Goal: Task Accomplishment & Management: Complete application form

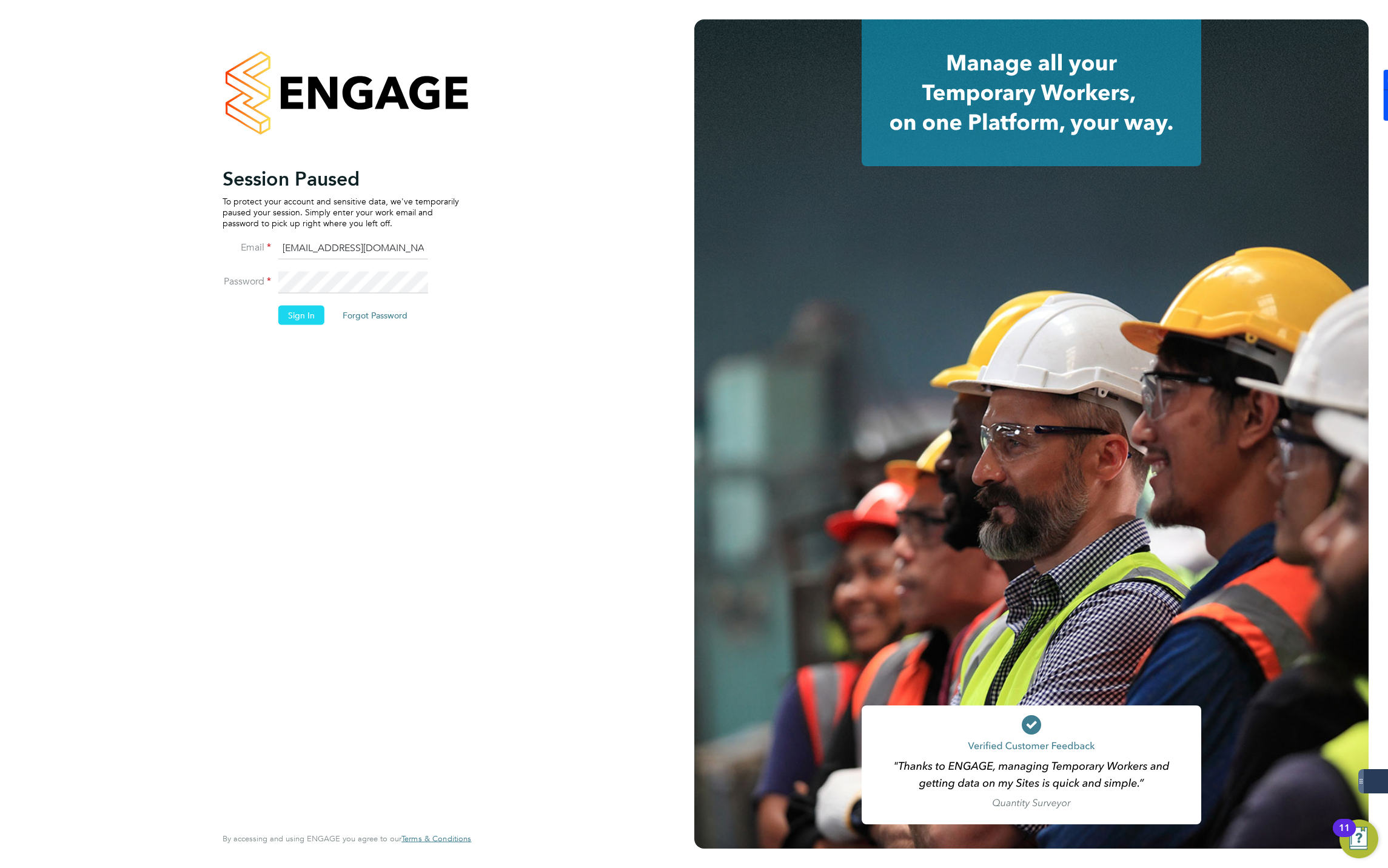
click at [293, 315] on button "Sign In" at bounding box center [302, 315] width 46 height 19
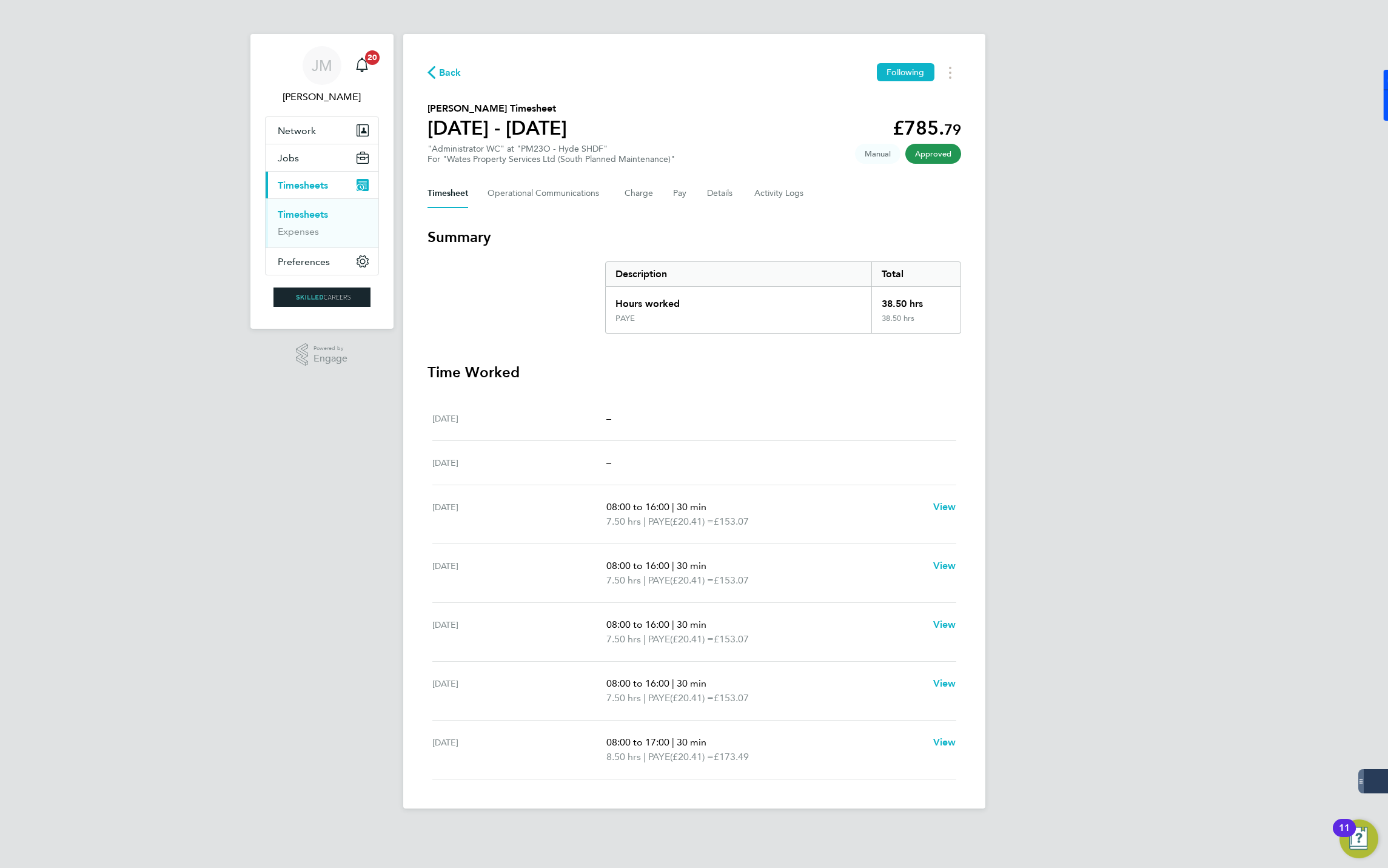
click at [449, 72] on span "Back" at bounding box center [449, 72] width 22 height 14
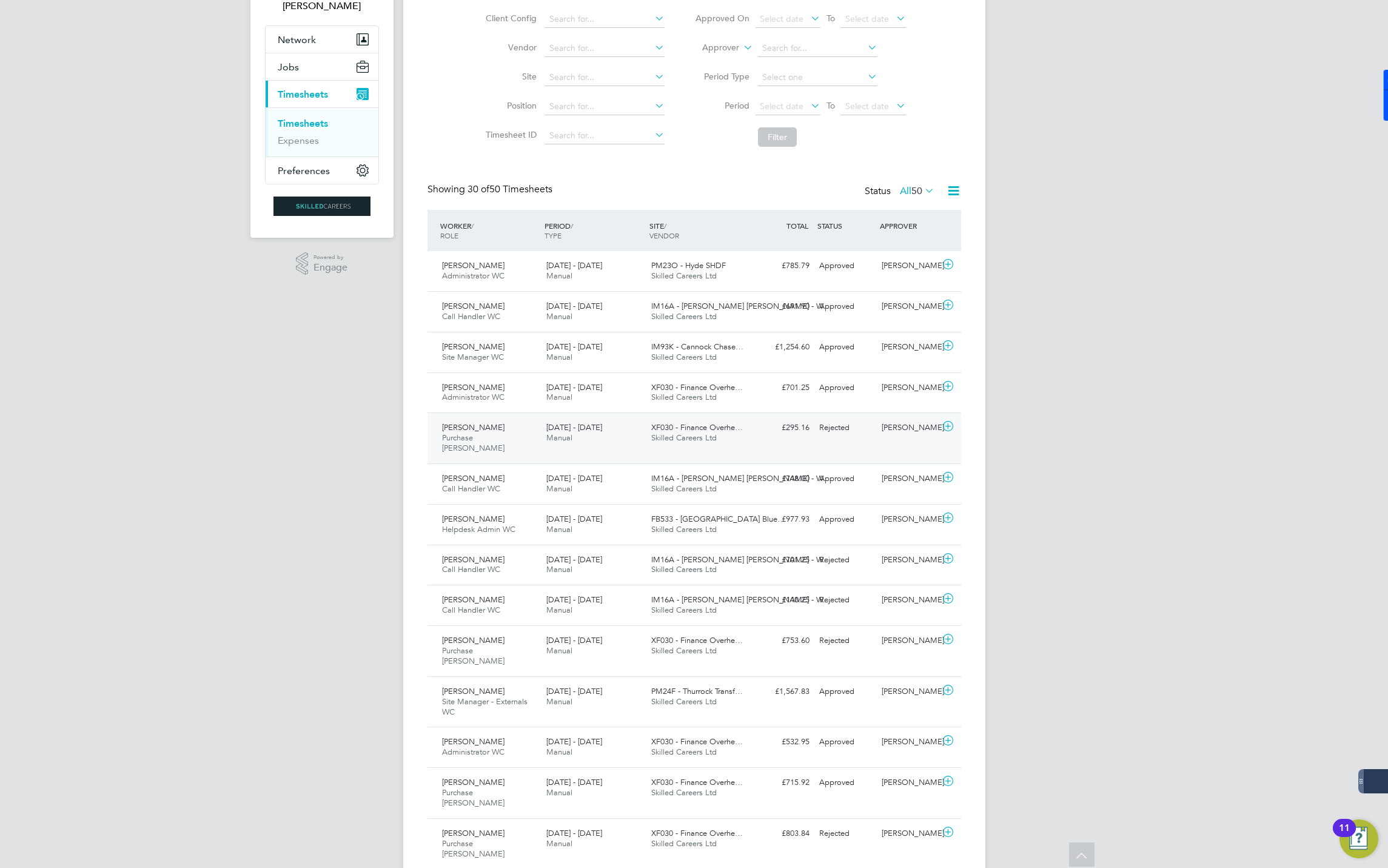
click at [944, 428] on icon at bounding box center [948, 426] width 15 height 10
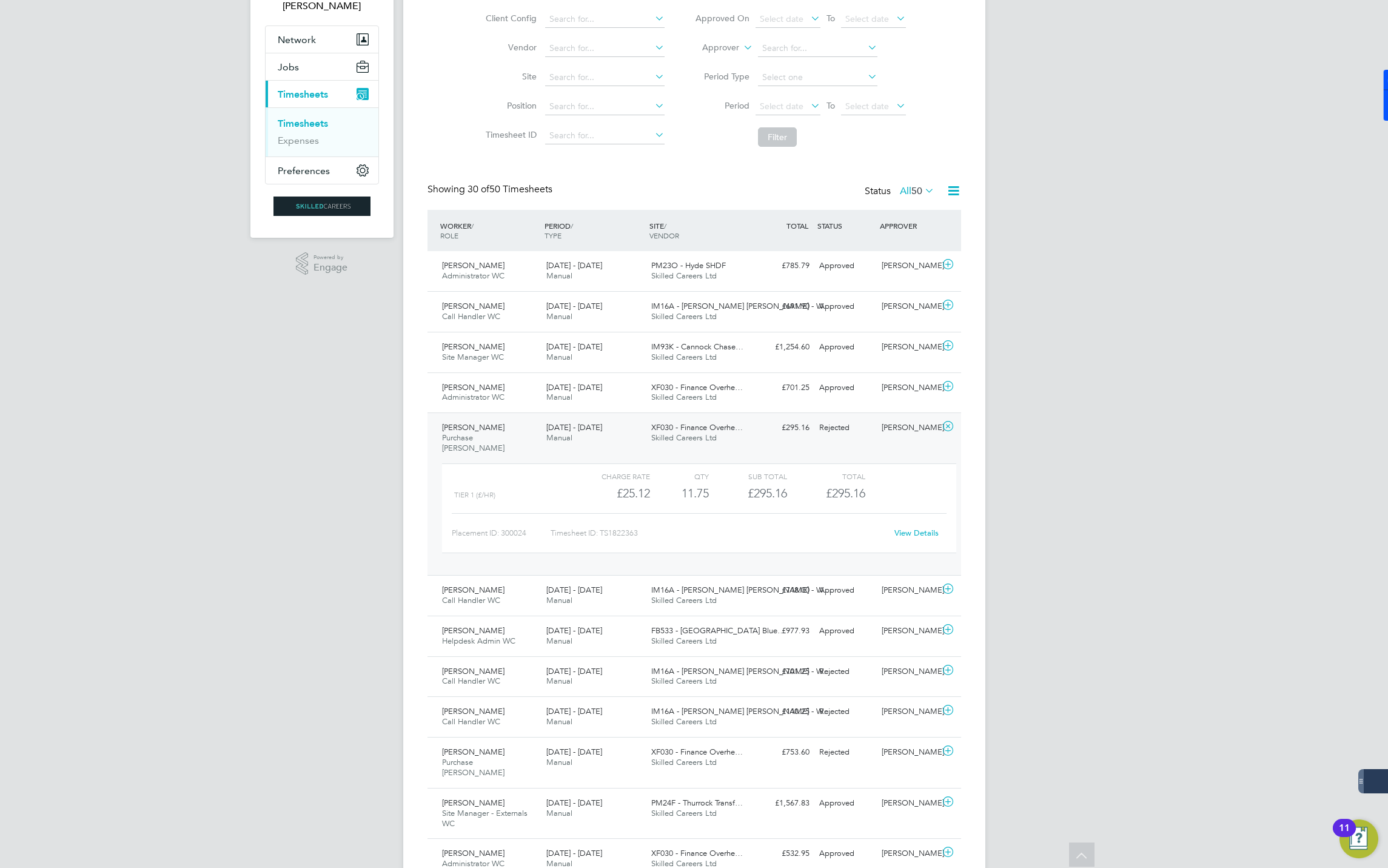
click at [911, 528] on link "View Details" at bounding box center [916, 533] width 44 height 11
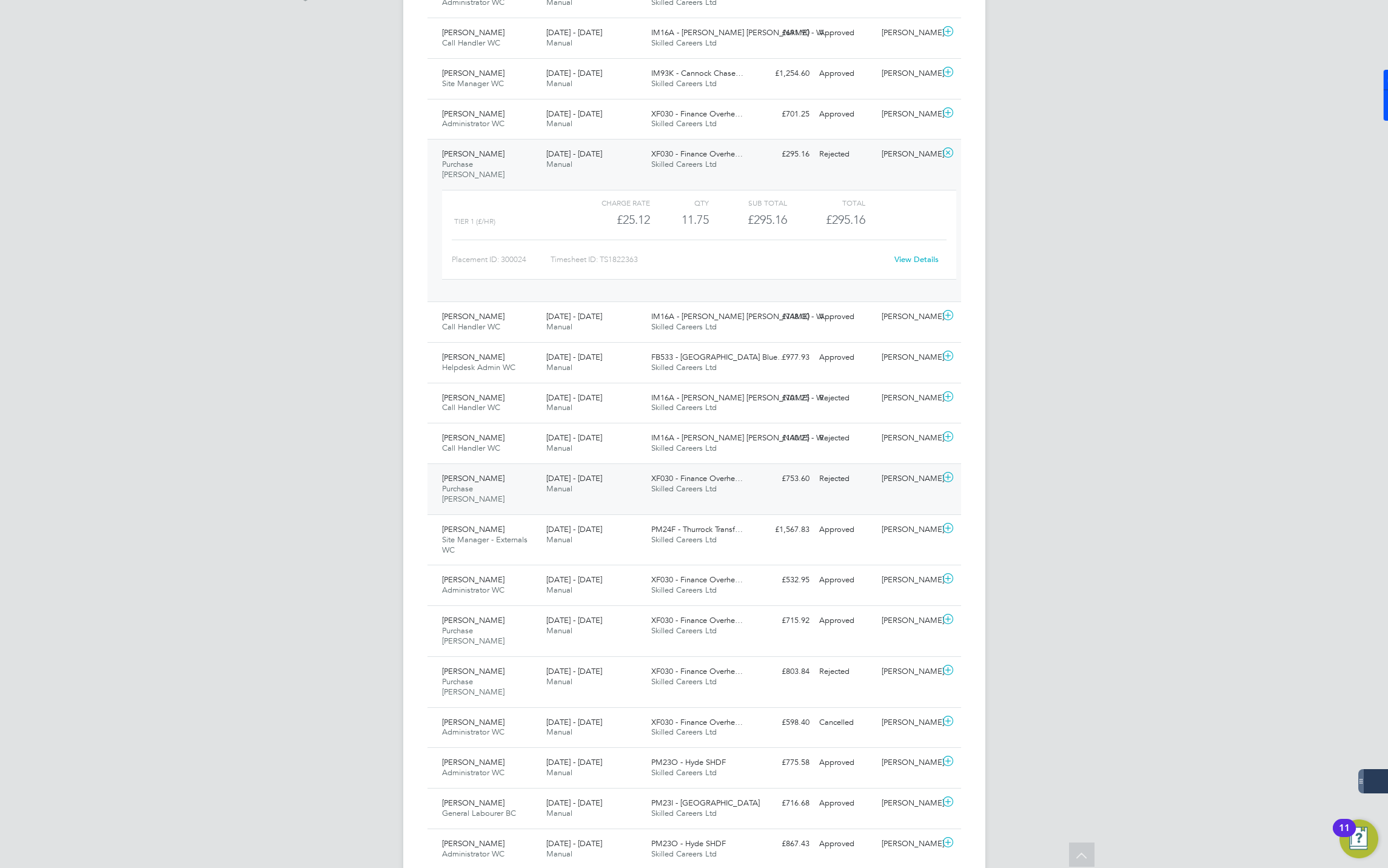
scroll to position [363, 0]
click at [671, 484] on span "Skilled Careers Ltd" at bounding box center [684, 489] width 66 height 11
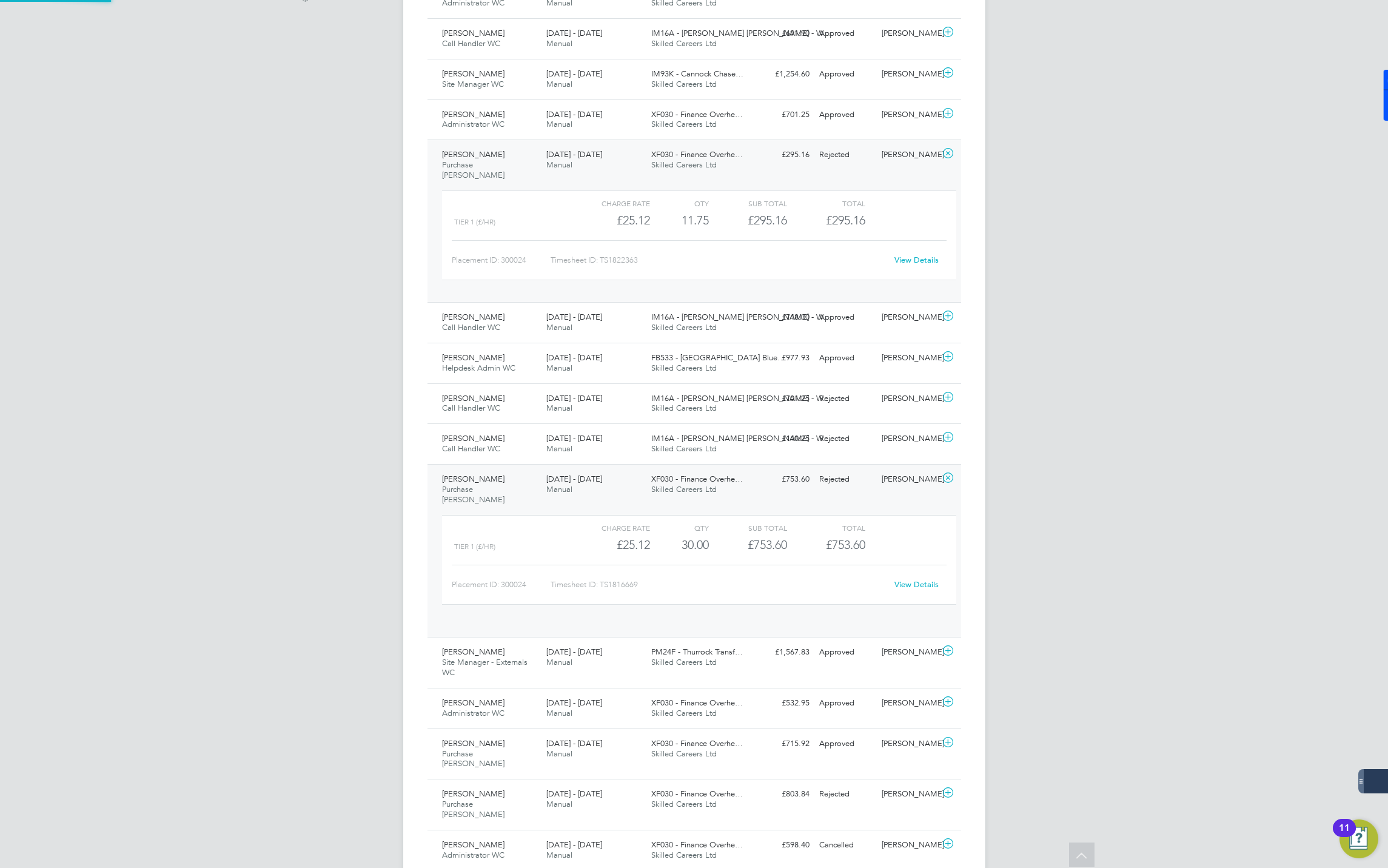
scroll to position [20, 118]
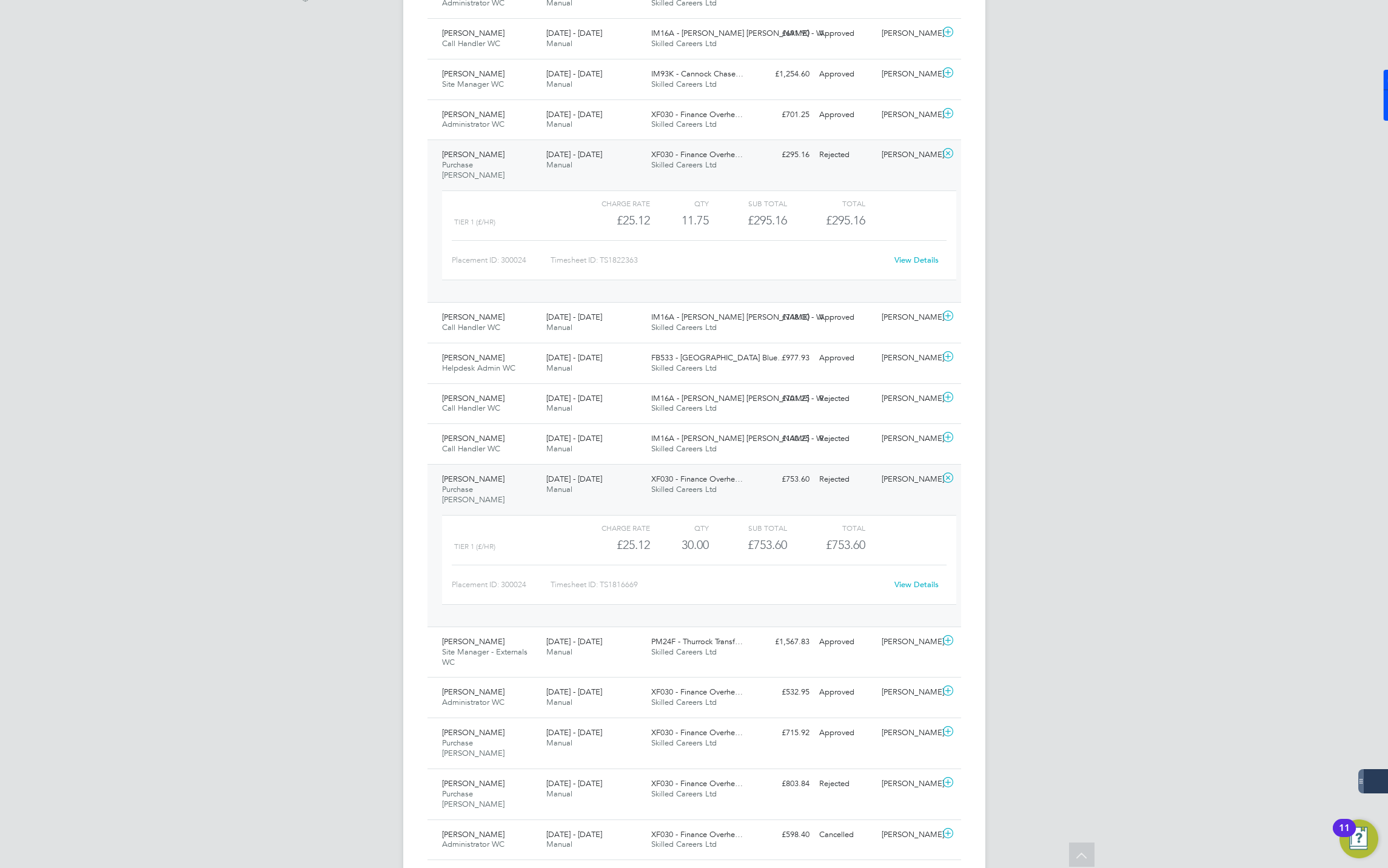
click at [707, 539] on div "Charge rate QTY Sub Total Total Tier 1 (£/HR) £25.12 30 30.00 30 £753.60 £753.6…" at bounding box center [699, 560] width 514 height 90
click at [910, 579] on link "View Details" at bounding box center [916, 584] width 44 height 11
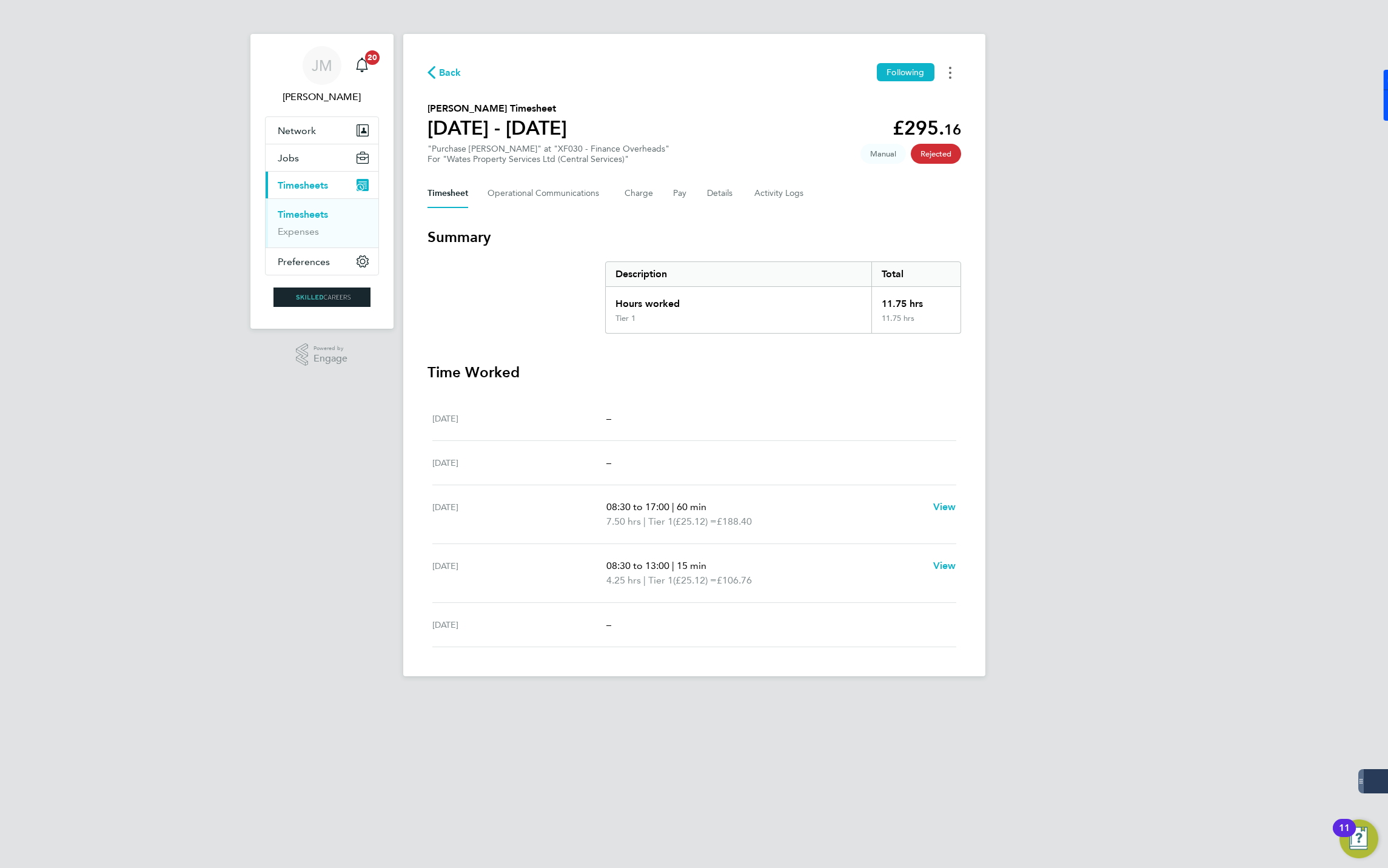
click at [953, 71] on button "Timesheets Menu" at bounding box center [950, 72] width 22 height 18
click at [857, 261] on div "Description Total" at bounding box center [783, 274] width 356 height 25
click at [302, 197] on button "Current page: Timesheets" at bounding box center [322, 186] width 113 height 27
click at [304, 210] on link "Timesheets" at bounding box center [303, 215] width 50 height 12
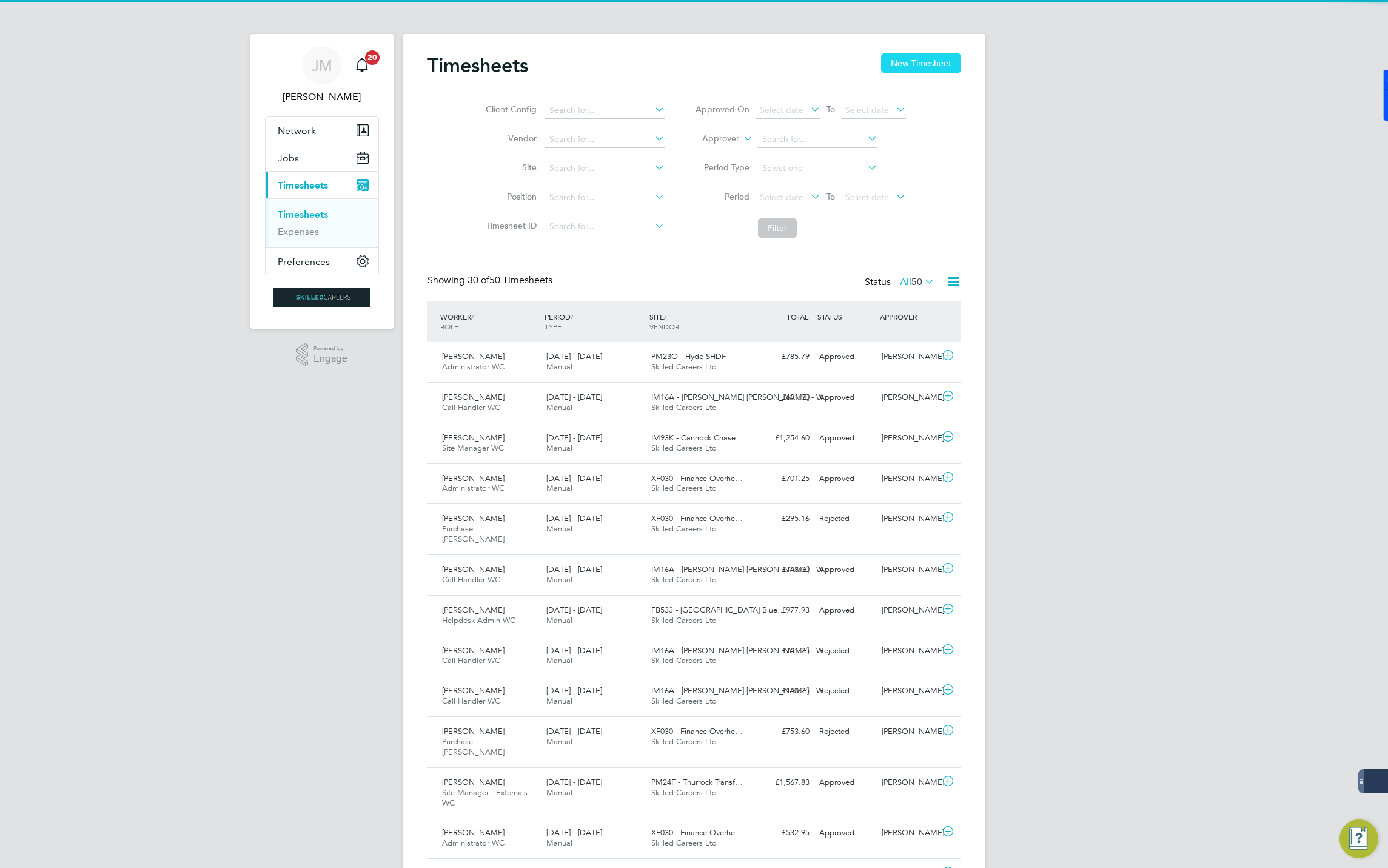
click at [932, 62] on button "New Timesheet" at bounding box center [921, 63] width 80 height 19
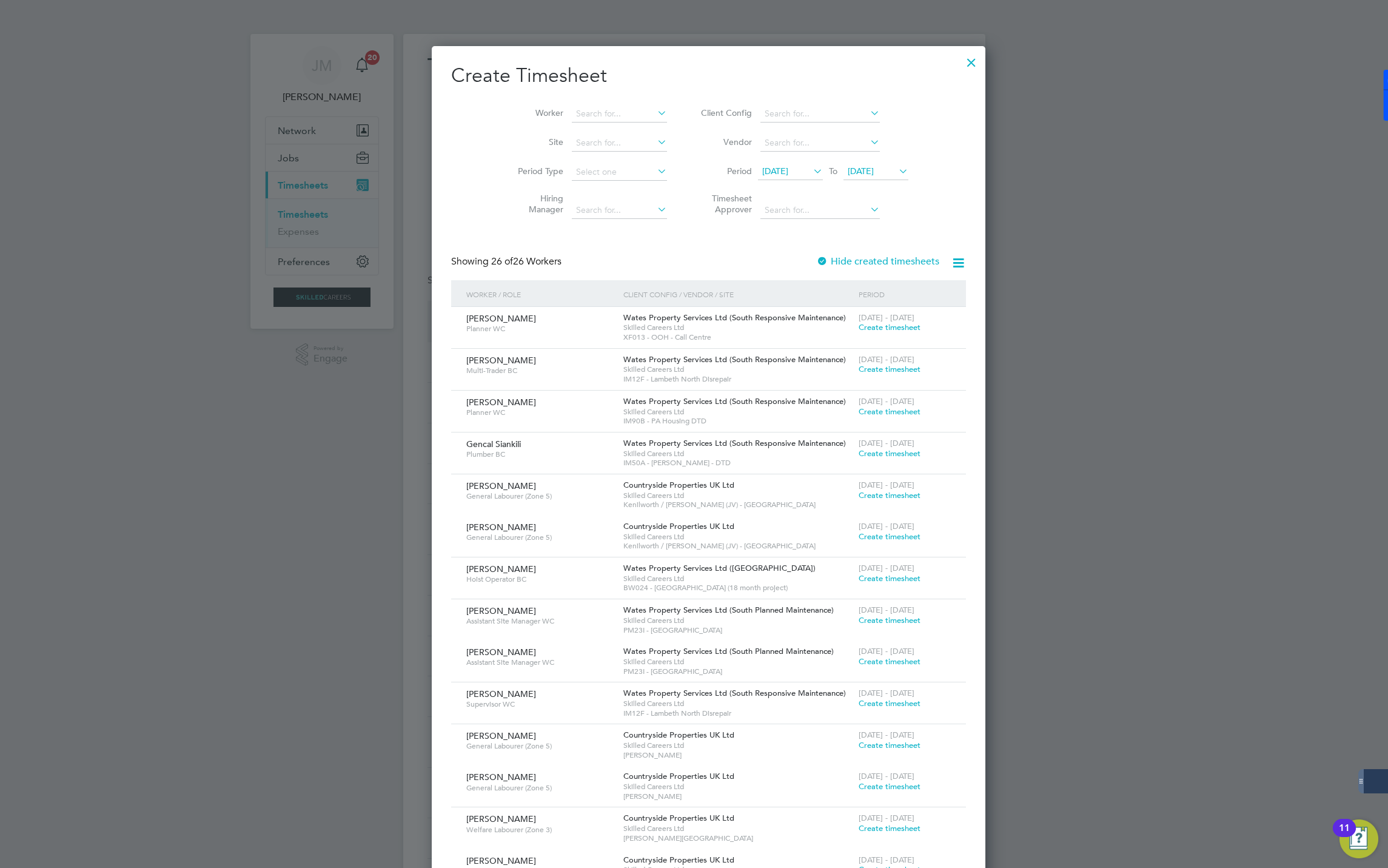
click at [848, 166] on span "19 Sep 2025" at bounding box center [860, 170] width 26 height 11
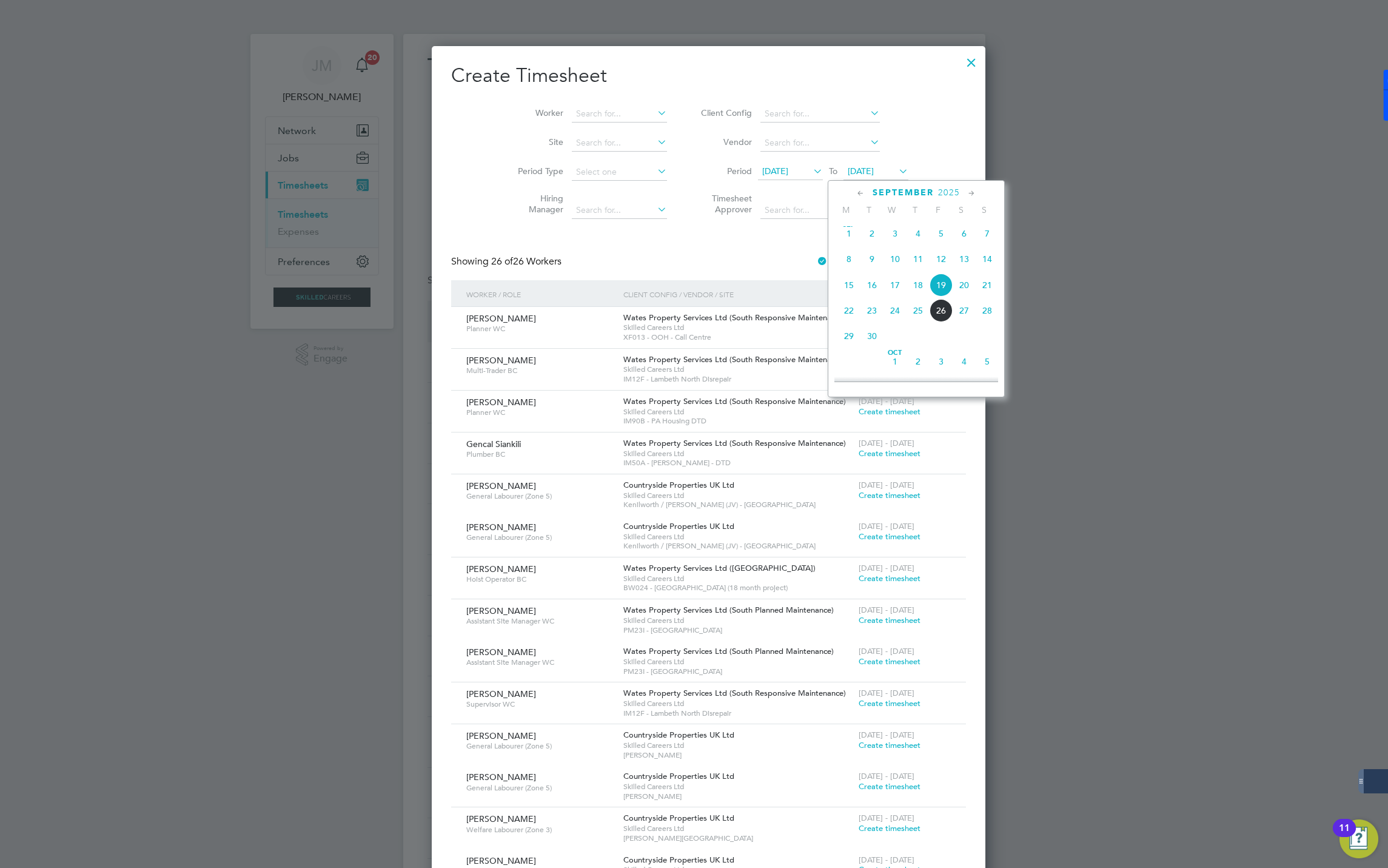
click at [940, 263] on span "12" at bounding box center [941, 259] width 23 height 23
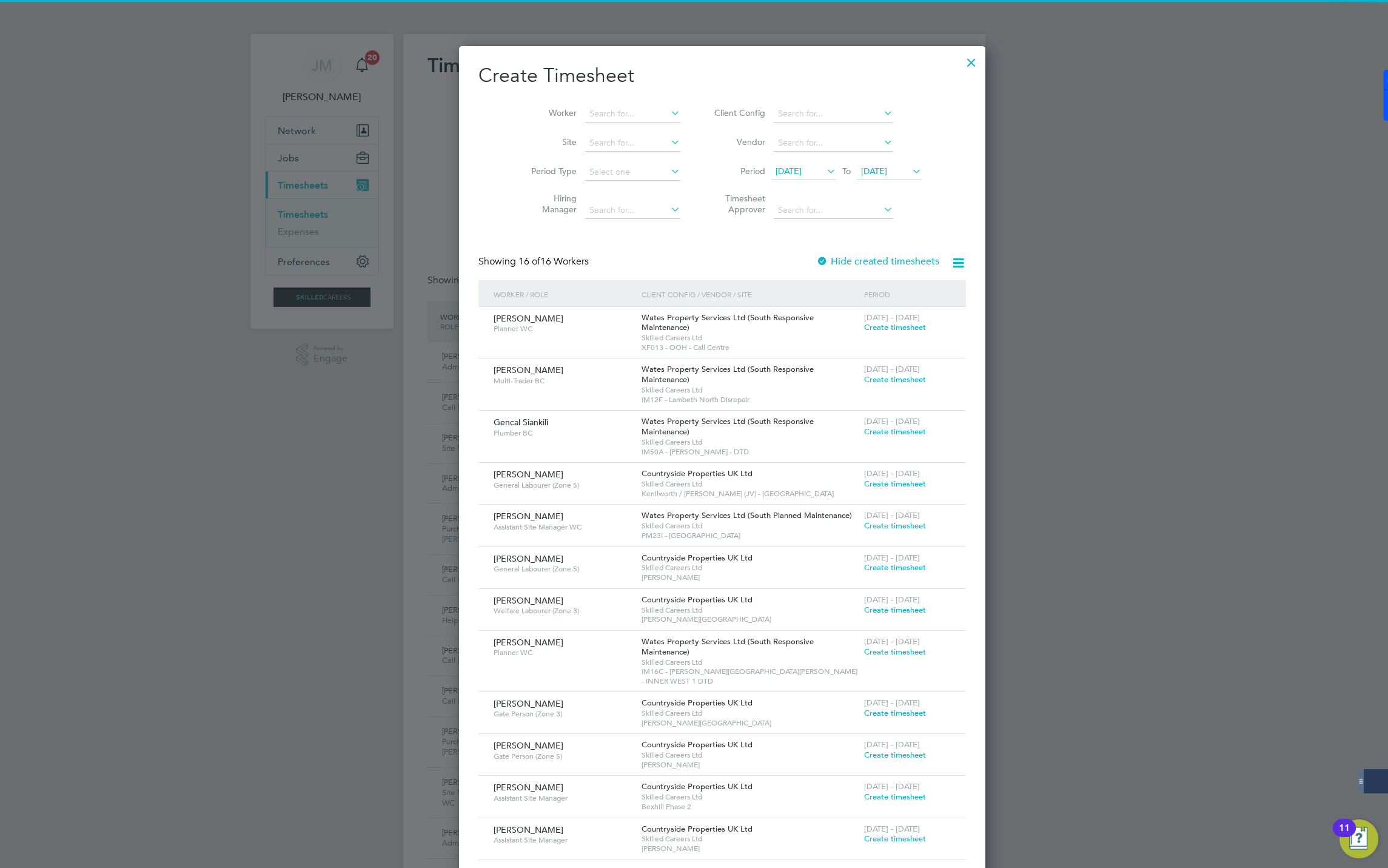
click at [775, 171] on span "12 Sep 2025" at bounding box center [788, 170] width 26 height 11
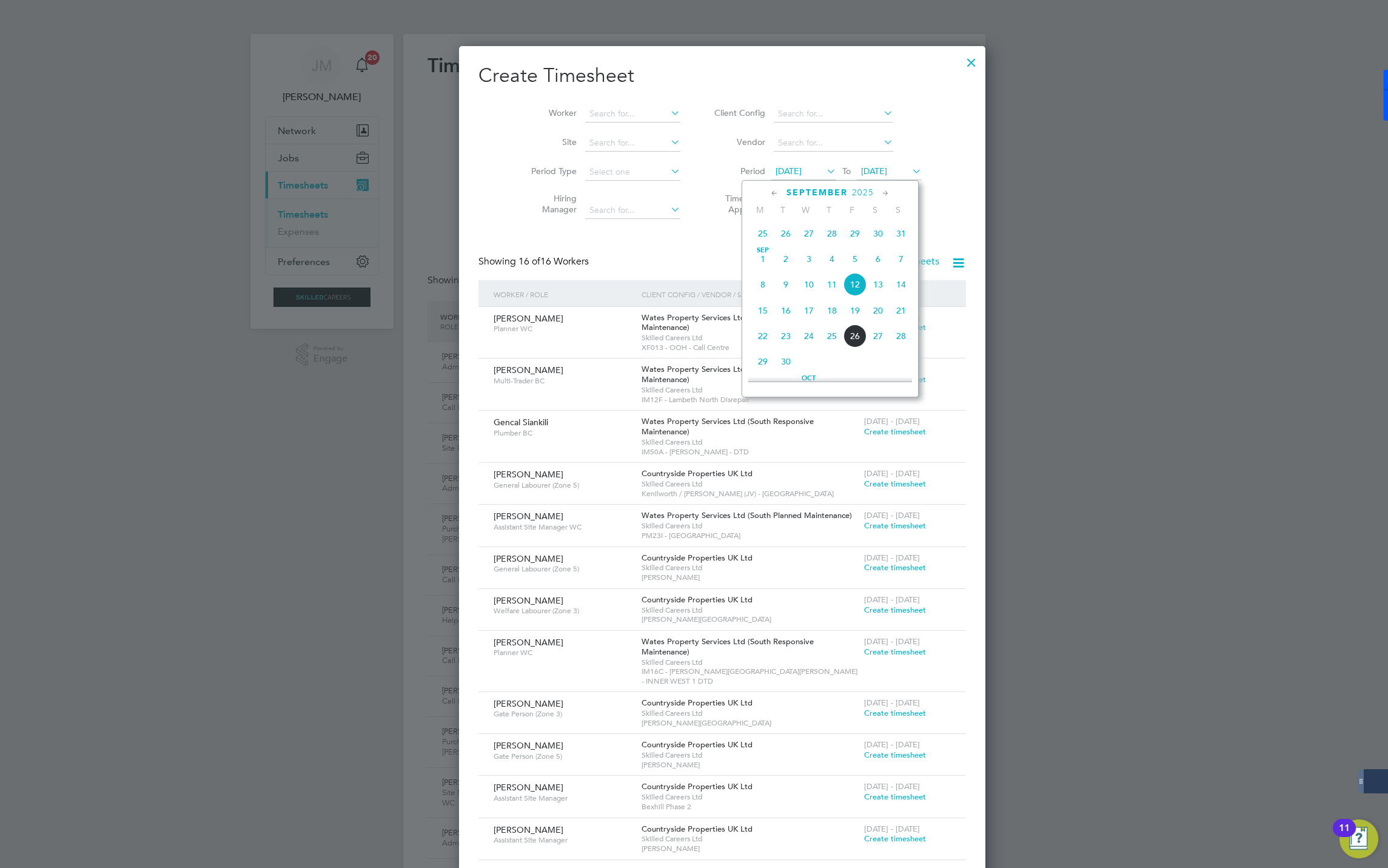
click at [874, 260] on span "6" at bounding box center [878, 259] width 23 height 23
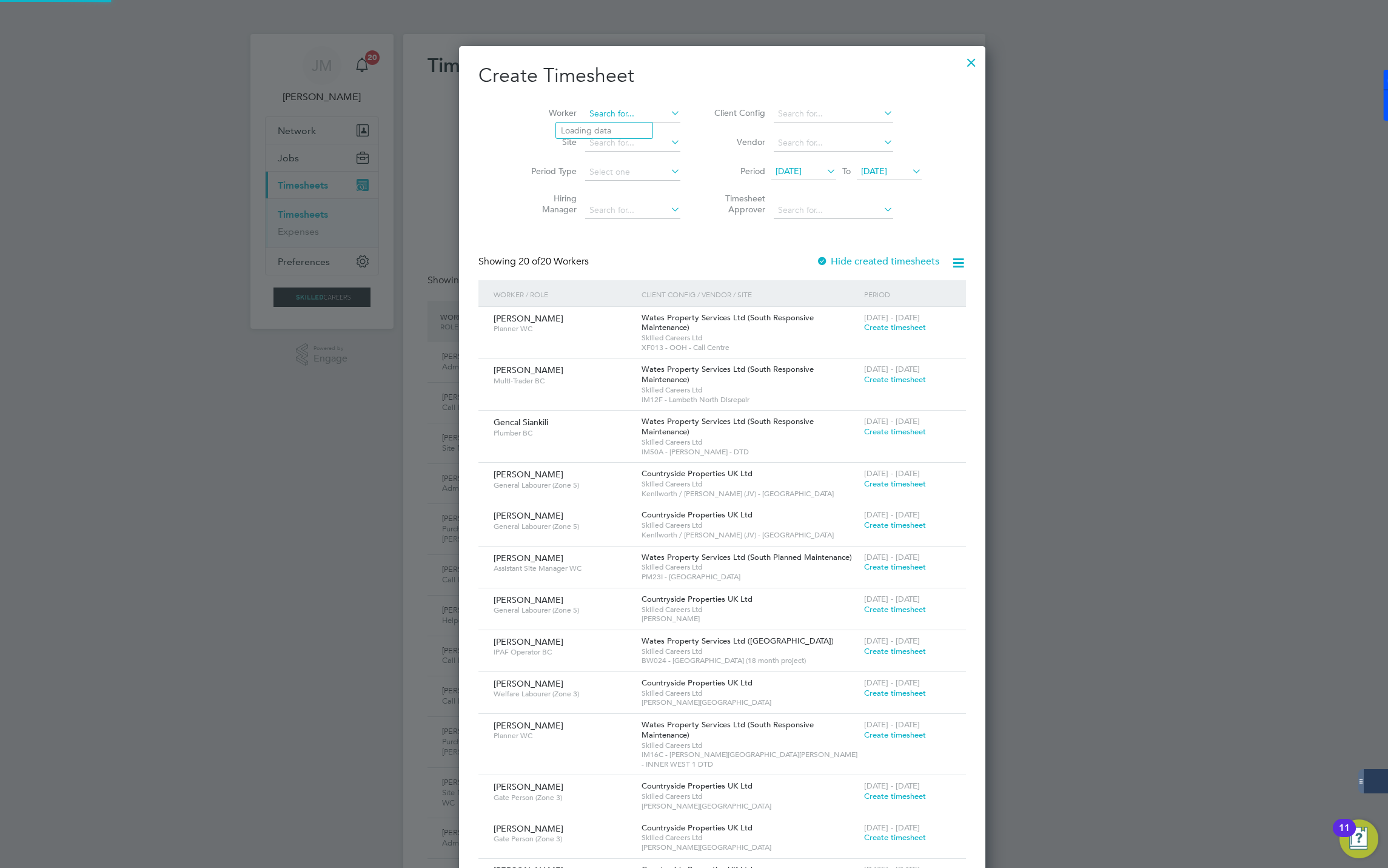
click at [585, 113] on input at bounding box center [632, 114] width 95 height 17
click at [622, 126] on li "Miranda Meadows" at bounding box center [630, 130] width 150 height 16
type input "Miranda Meadows"
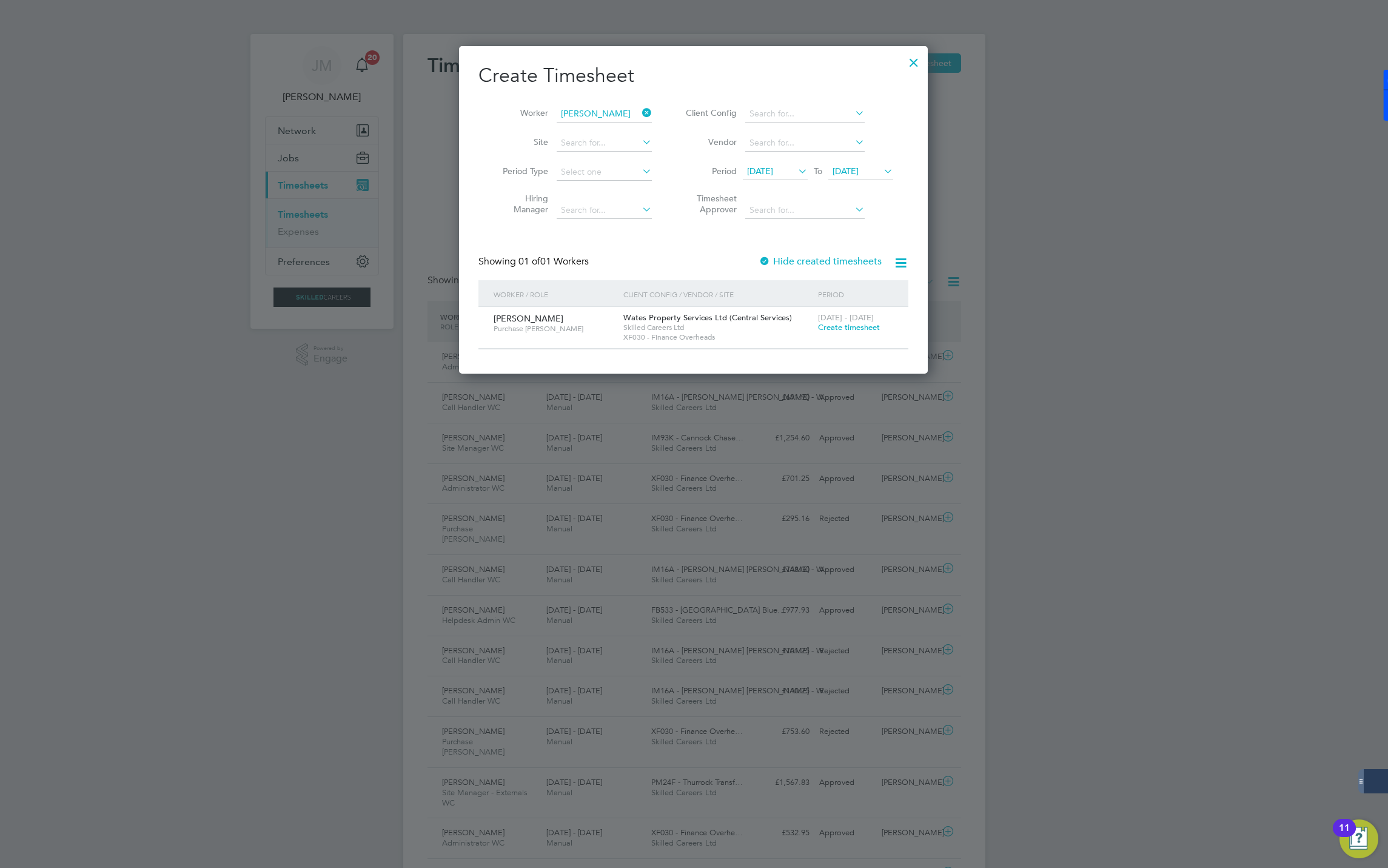
click at [844, 316] on span "6 - 12 Sep 2025" at bounding box center [846, 317] width 56 height 11
click at [844, 328] on span "Create timesheet" at bounding box center [849, 327] width 62 height 11
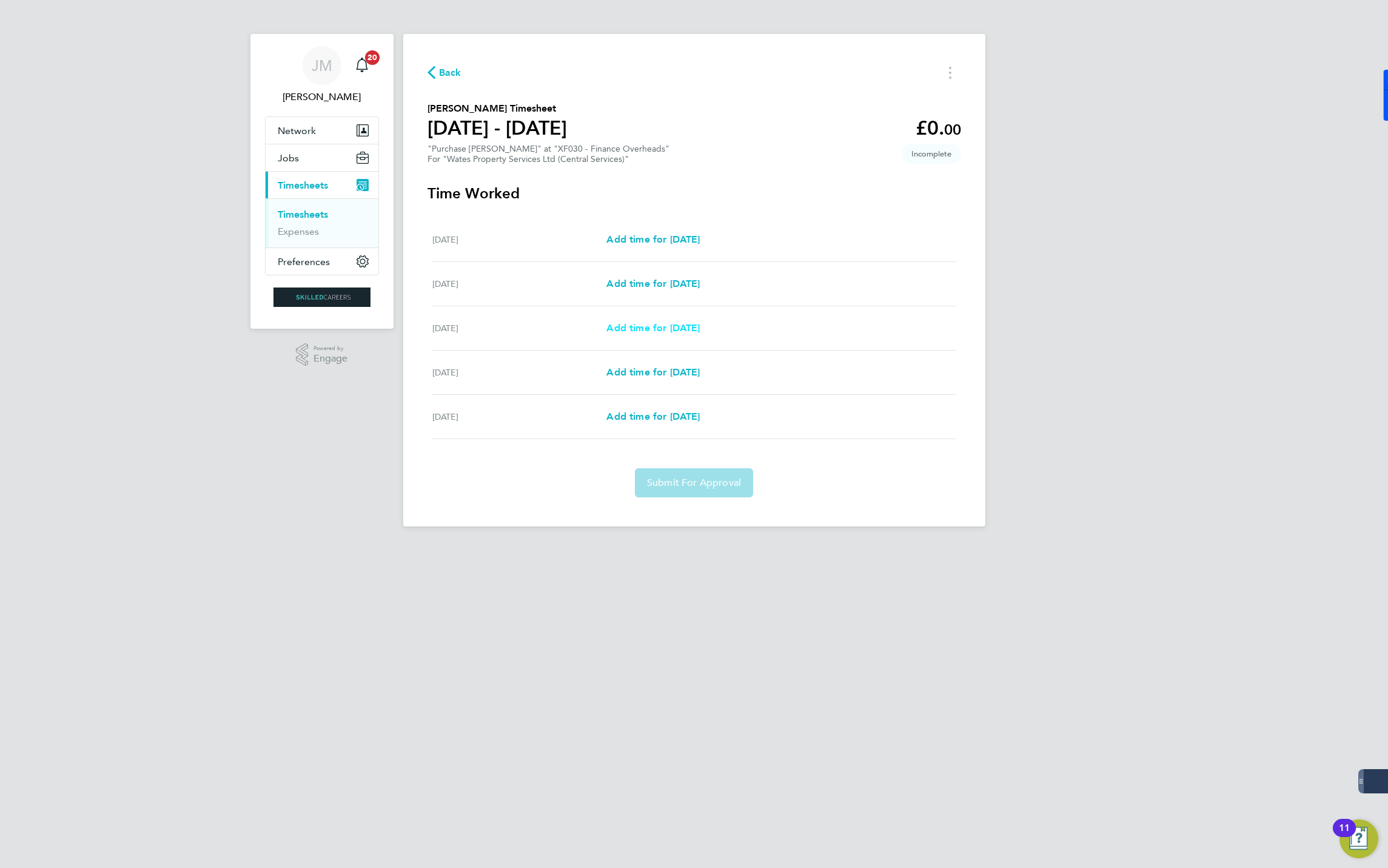
click at [637, 327] on span "Add time for Mon 08 Sep" at bounding box center [652, 328] width 94 height 12
select select "60"
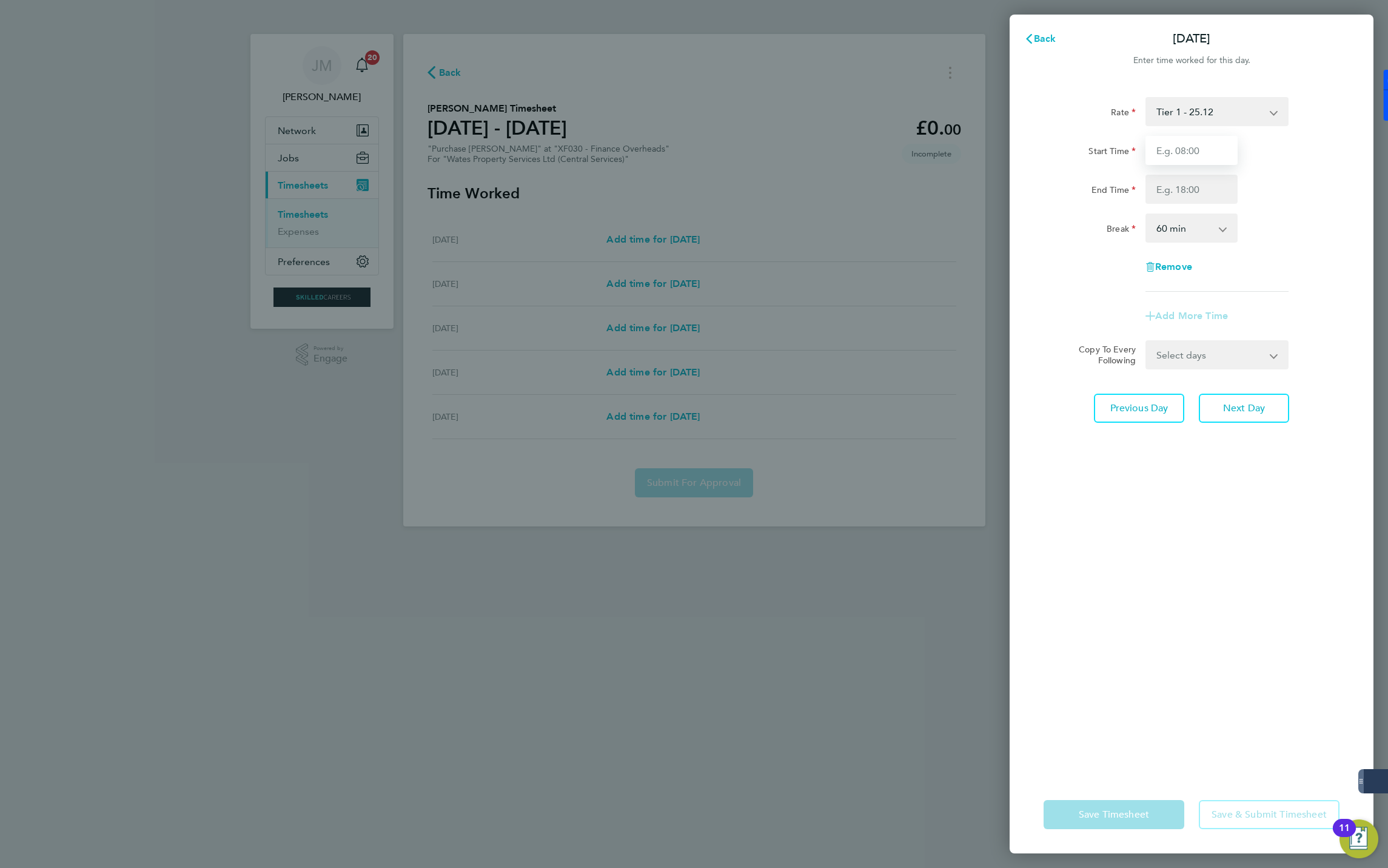
click at [1186, 144] on input "Start Time" at bounding box center [1191, 151] width 92 height 29
type input "08:00"
click at [1187, 197] on input "End Time" at bounding box center [1191, 189] width 92 height 29
type input "17:00"
click at [1096, 812] on app-form-button "Save Timesheet" at bounding box center [1117, 814] width 148 height 29
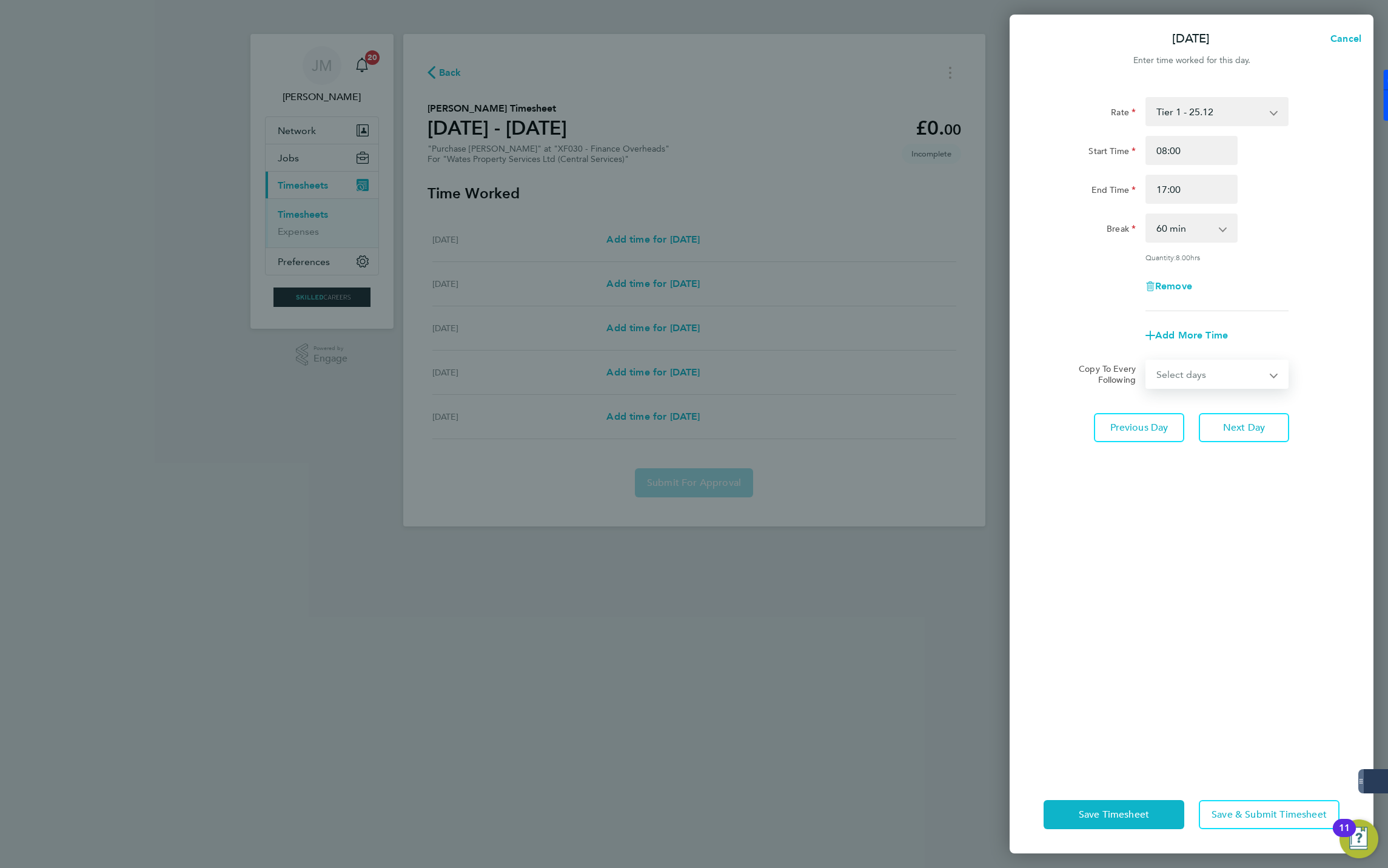
click at [1241, 371] on select "Select days Day Tuesday Wednesday" at bounding box center [1210, 374] width 128 height 27
select select "DAY"
click at [1146, 361] on select "Select days Day Tuesday Wednesday" at bounding box center [1210, 374] width 128 height 27
select select "2025-09-10"
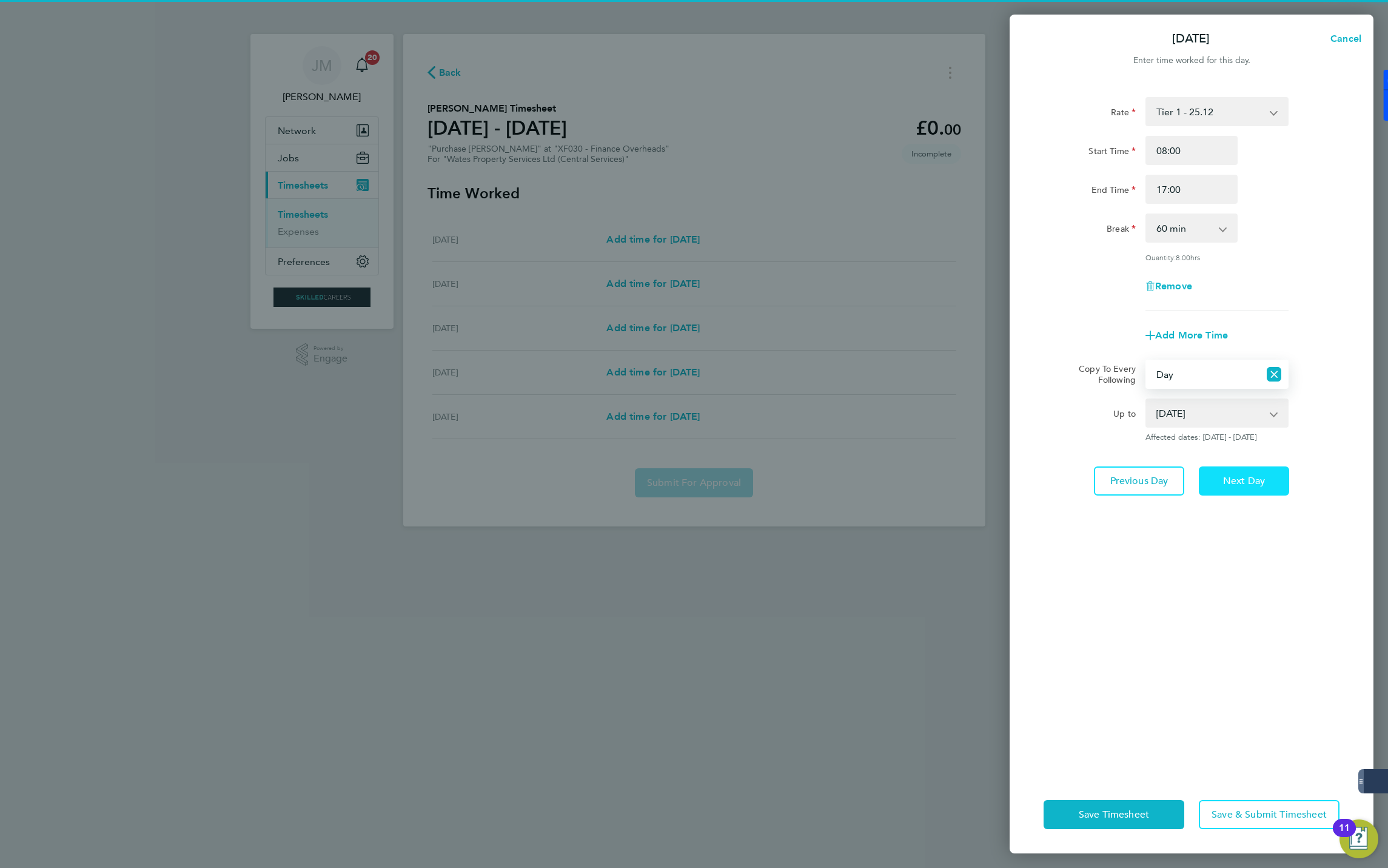
click at [1244, 478] on span "Next Day" at bounding box center [1243, 480] width 42 height 13
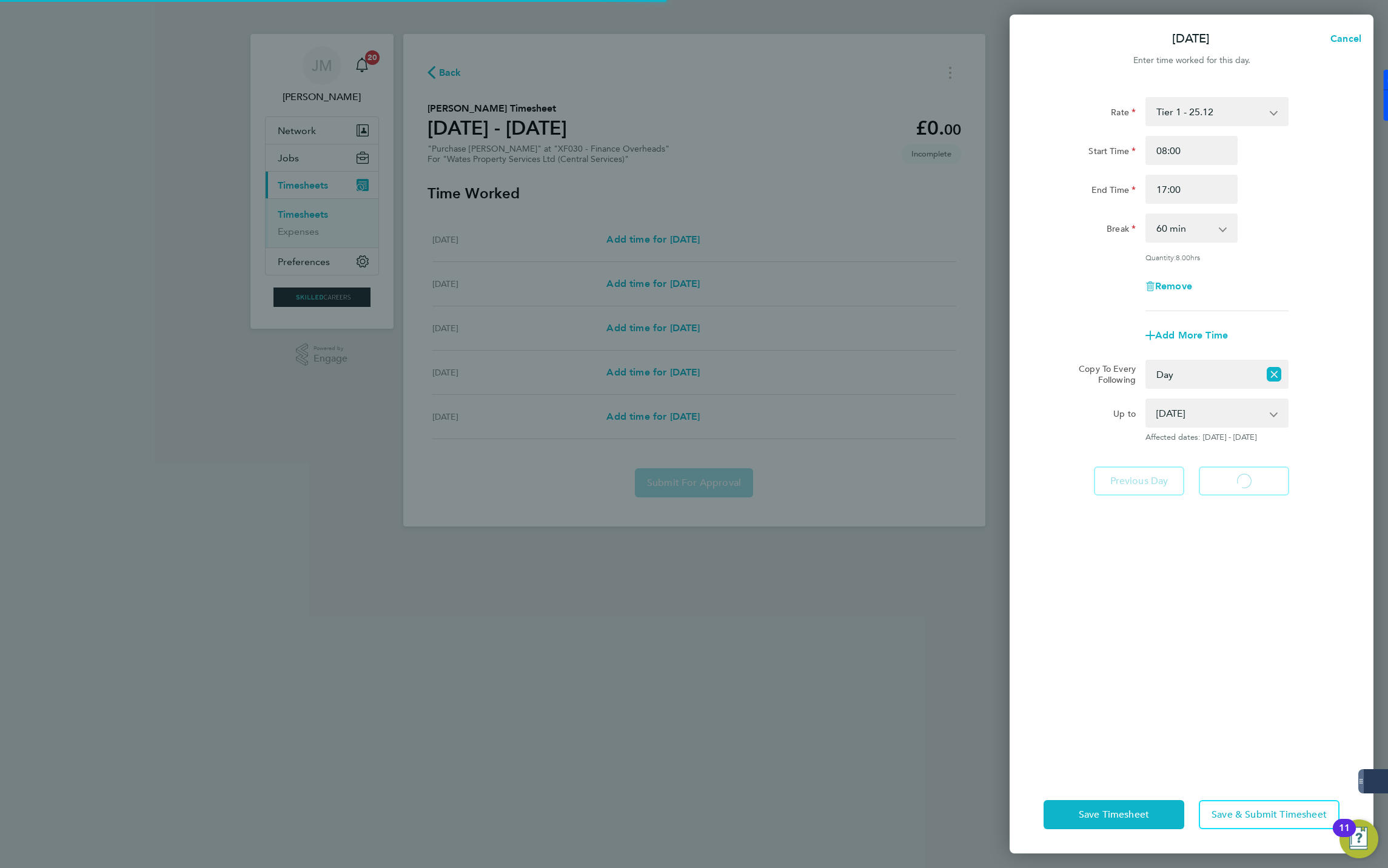
select select "60"
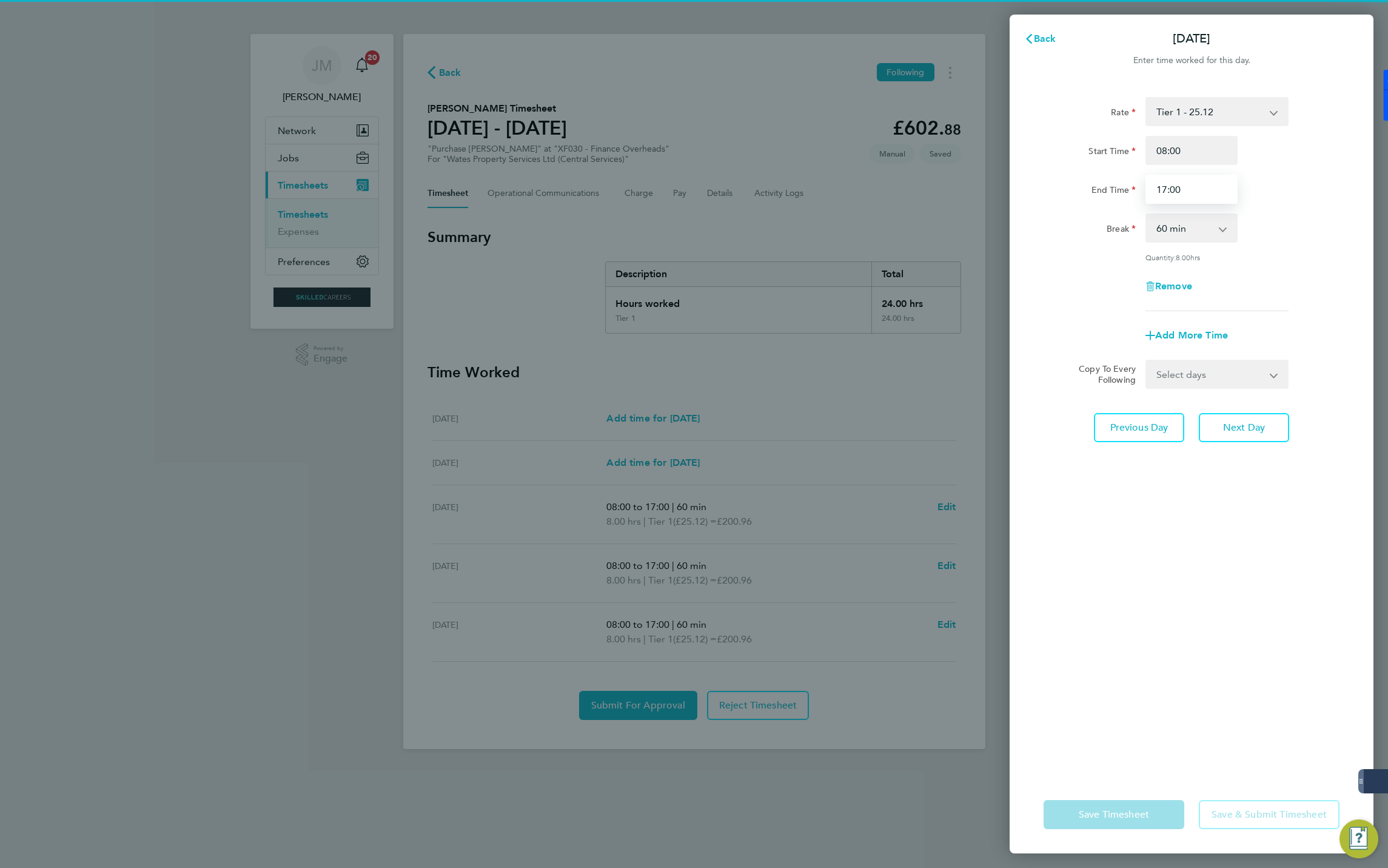
click at [1196, 188] on input "17:00" at bounding box center [1191, 189] width 92 height 29
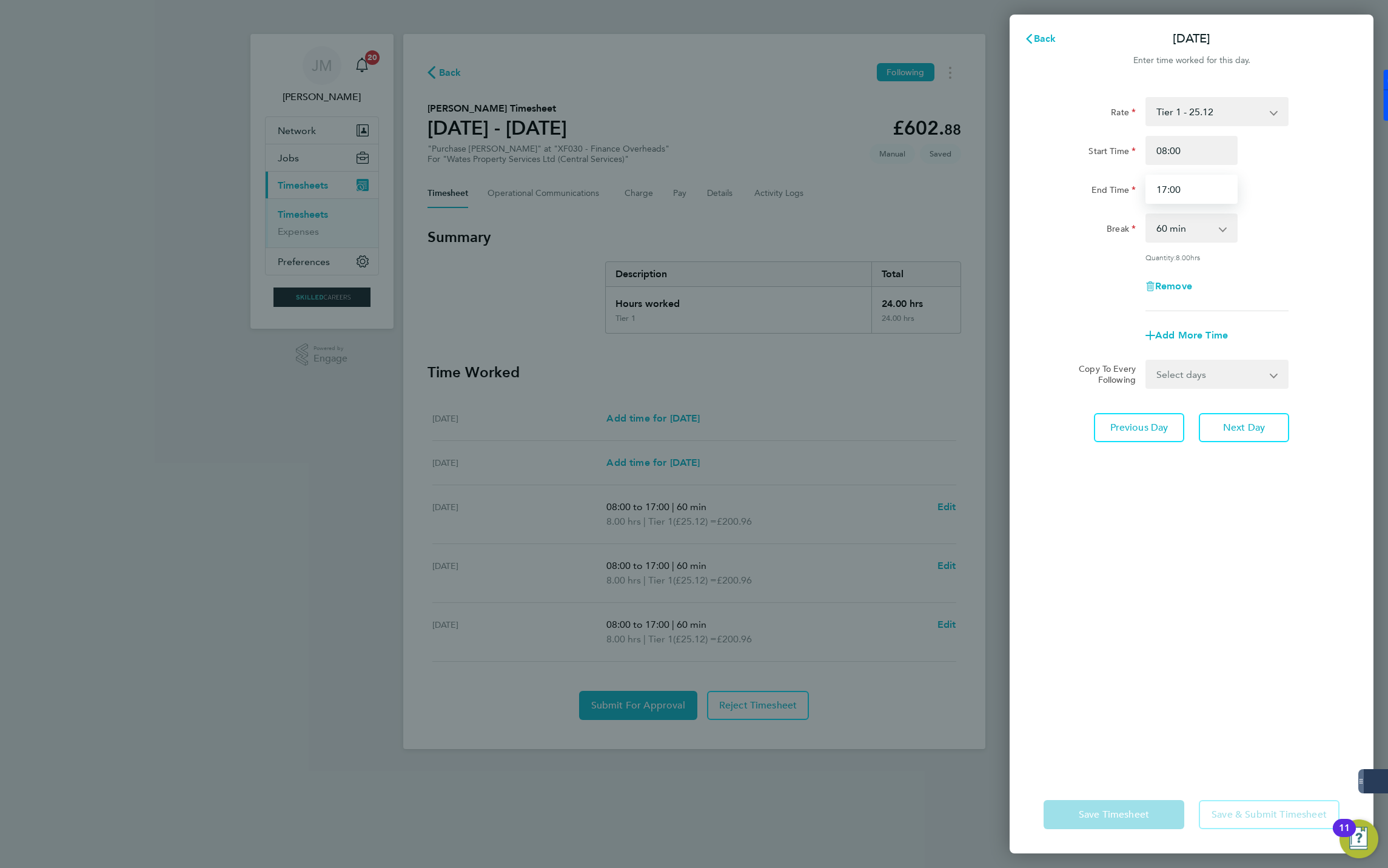
drag, startPoint x: 1194, startPoint y: 188, endPoint x: 1142, endPoint y: 189, distance: 52.0
click at [1142, 189] on div "17:00" at bounding box center [1191, 189] width 101 height 29
click at [1159, 184] on input "13" at bounding box center [1191, 189] width 92 height 29
type input "13:00"
click at [1268, 157] on div "Start Time 08:00" at bounding box center [1192, 151] width 305 height 29
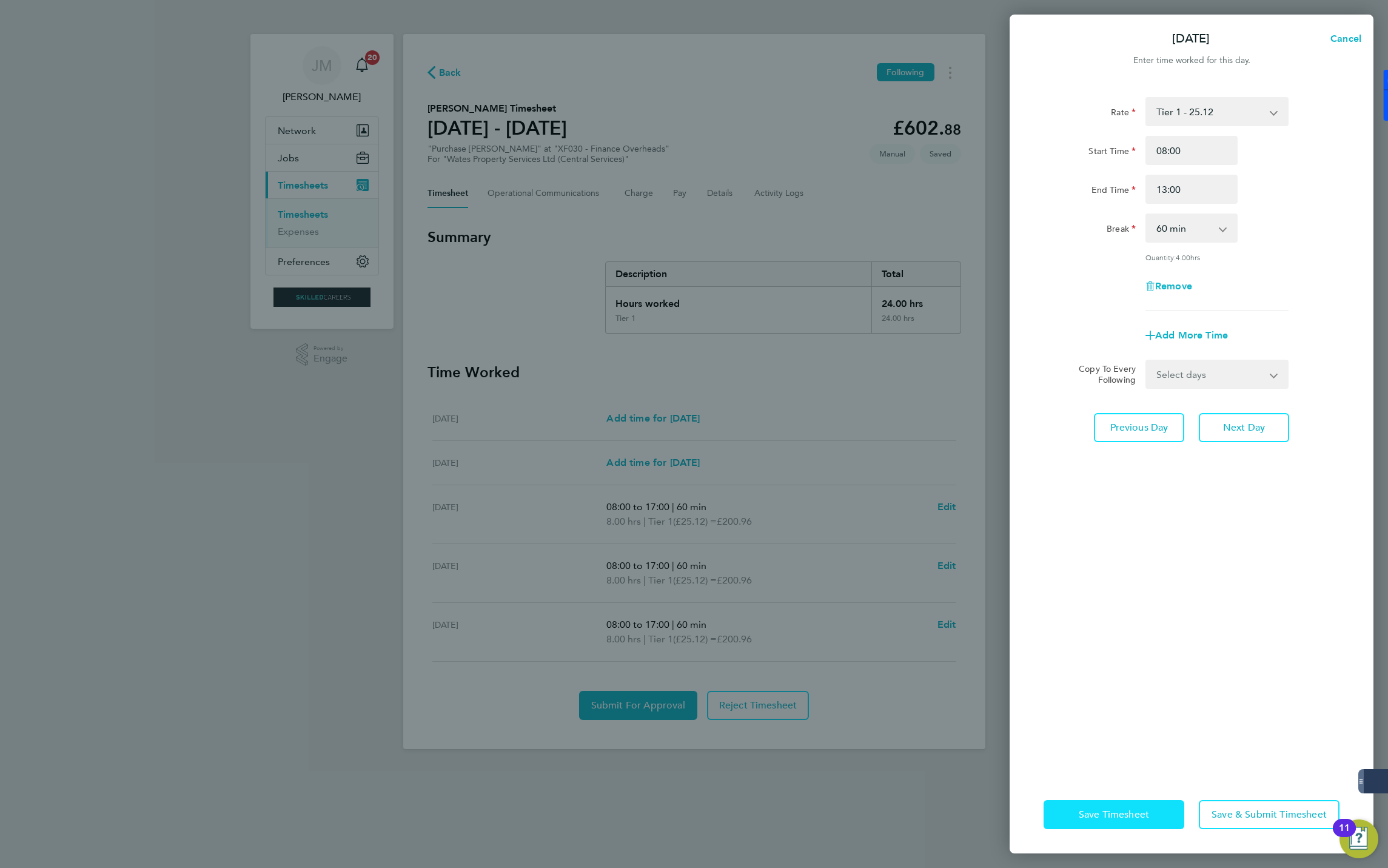
click at [1081, 812] on span "Save Timesheet" at bounding box center [1113, 814] width 71 height 13
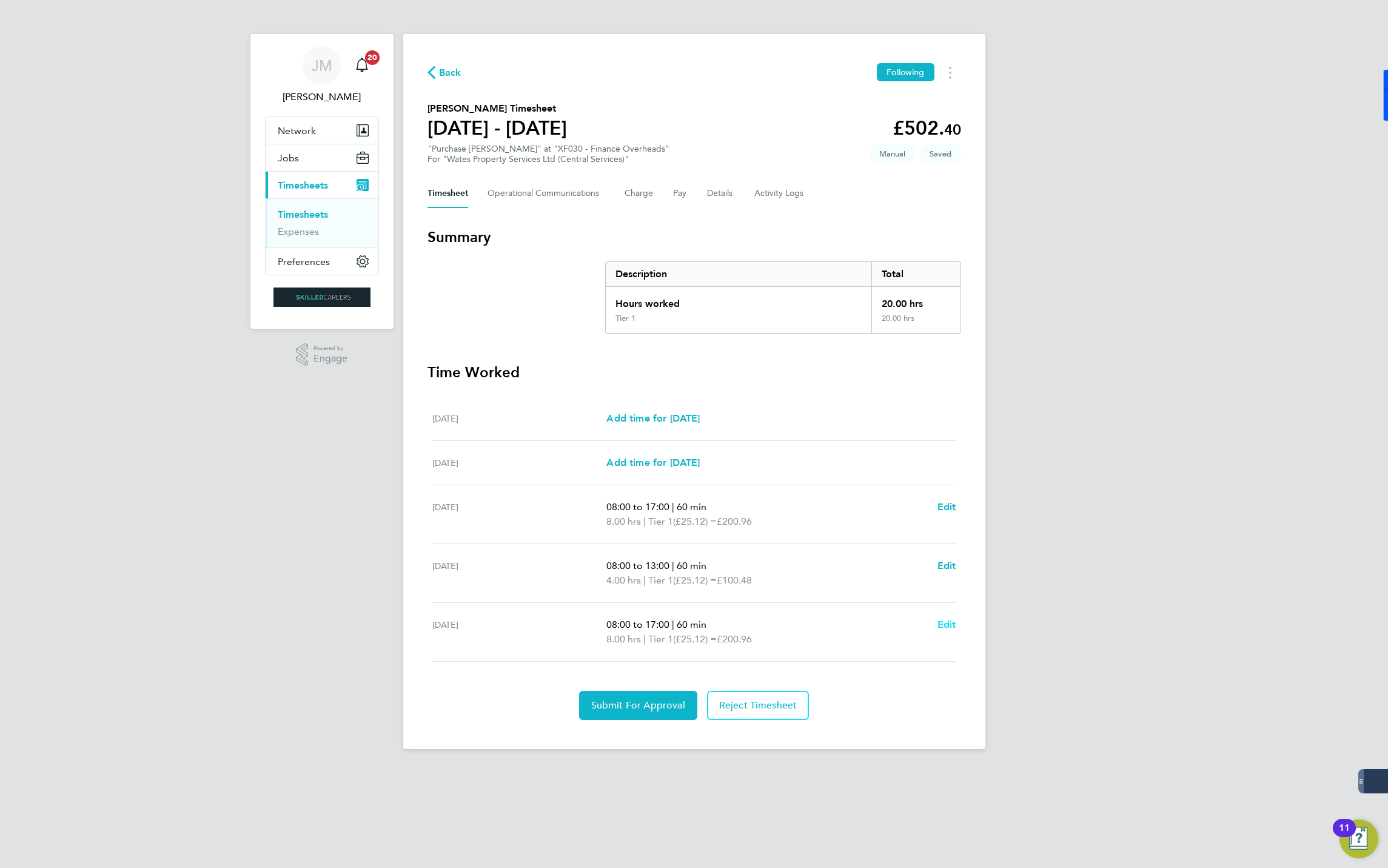
click at [941, 630] on span "Edit" at bounding box center [946, 624] width 18 height 12
select select "60"
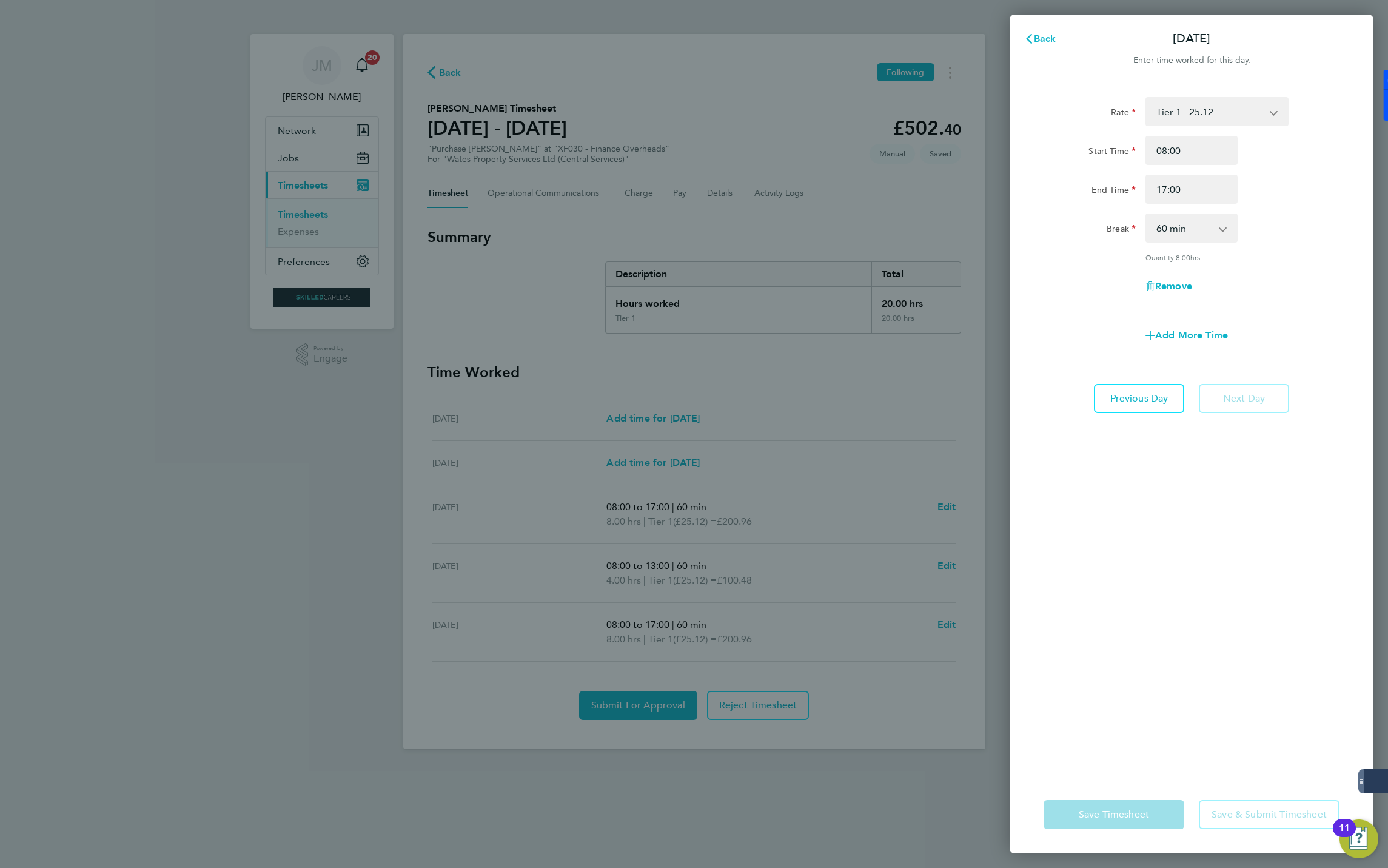
click at [835, 711] on div "Back Wed 10 Sep Enter time worked for this day. Rate Tier 1 - 25.12 Start Time …" at bounding box center [694, 434] width 1388 height 868
click at [1171, 284] on span "Remove" at bounding box center [1173, 286] width 37 height 12
select select "null"
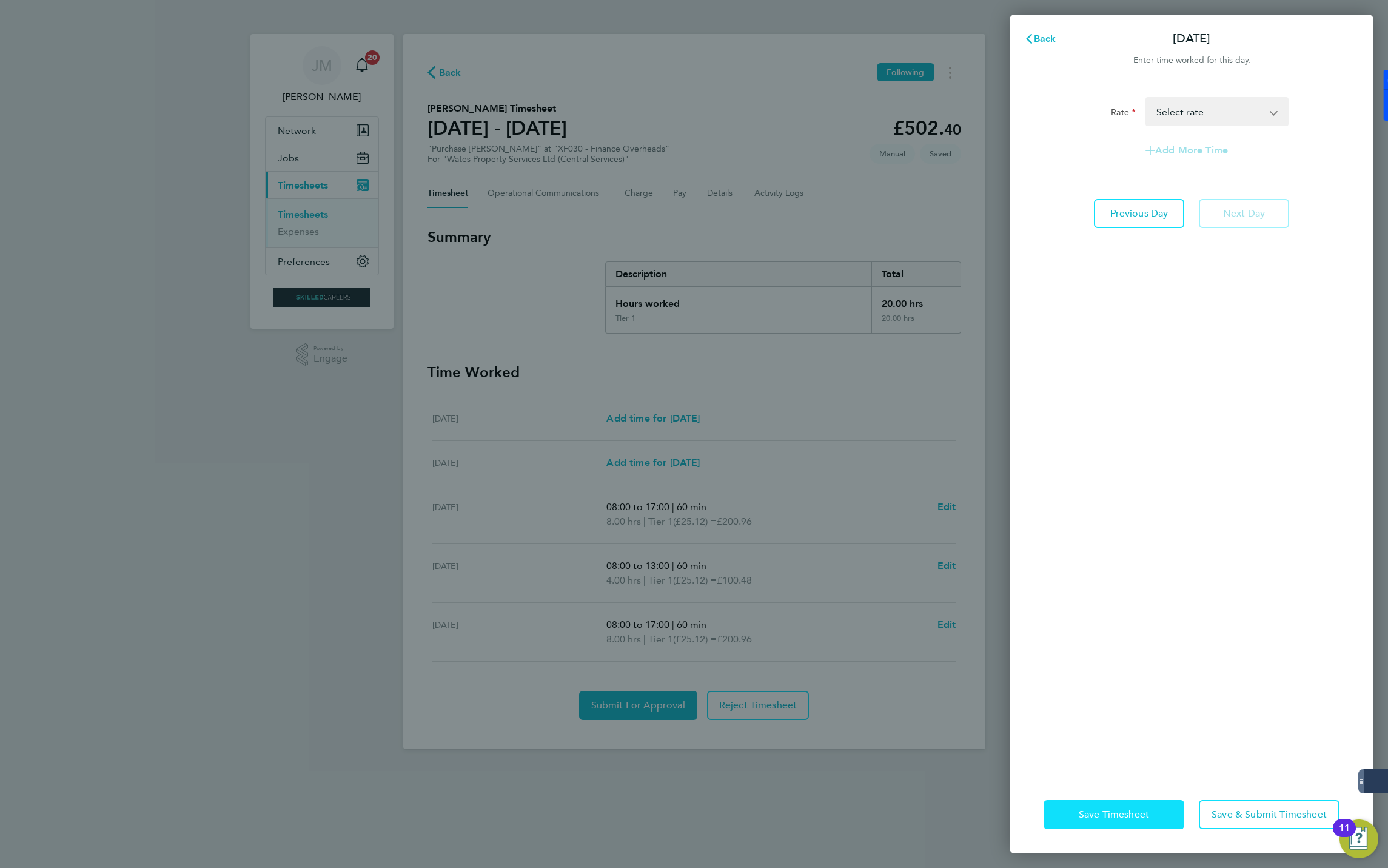
click at [1103, 823] on button "Save Timesheet" at bounding box center [1114, 814] width 141 height 29
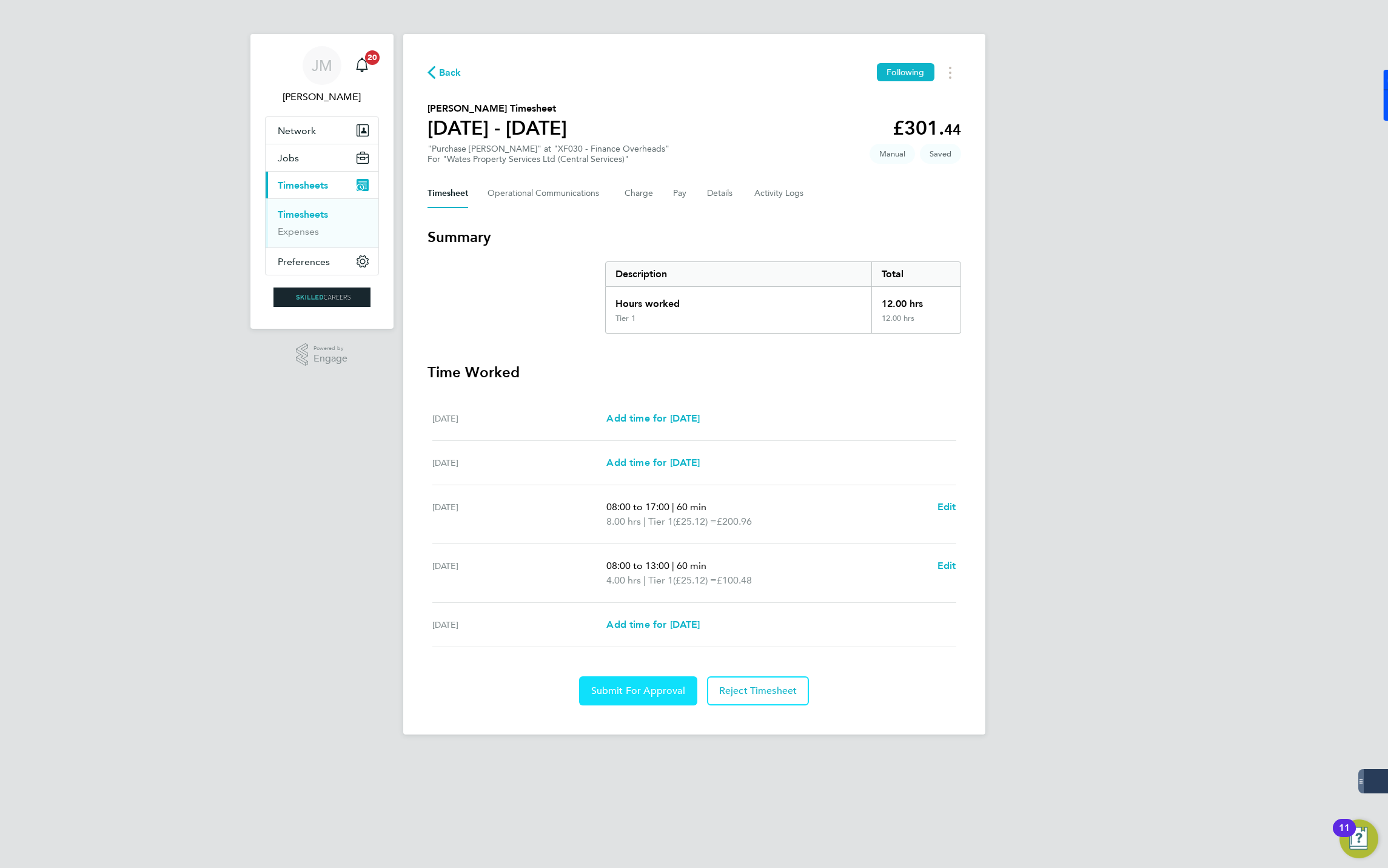
click at [639, 690] on span "Submit For Approval" at bounding box center [638, 690] width 94 height 13
click at [950, 67] on icon "Timesheets Menu" at bounding box center [950, 72] width 3 height 13
click at [882, 215] on div "Back Following Mark as absent Download timesheet Miranda Meadows's Timesheet 06…" at bounding box center [694, 384] width 582 height 701
click at [767, 191] on Logs-tab "Activity Logs" at bounding box center [779, 193] width 51 height 29
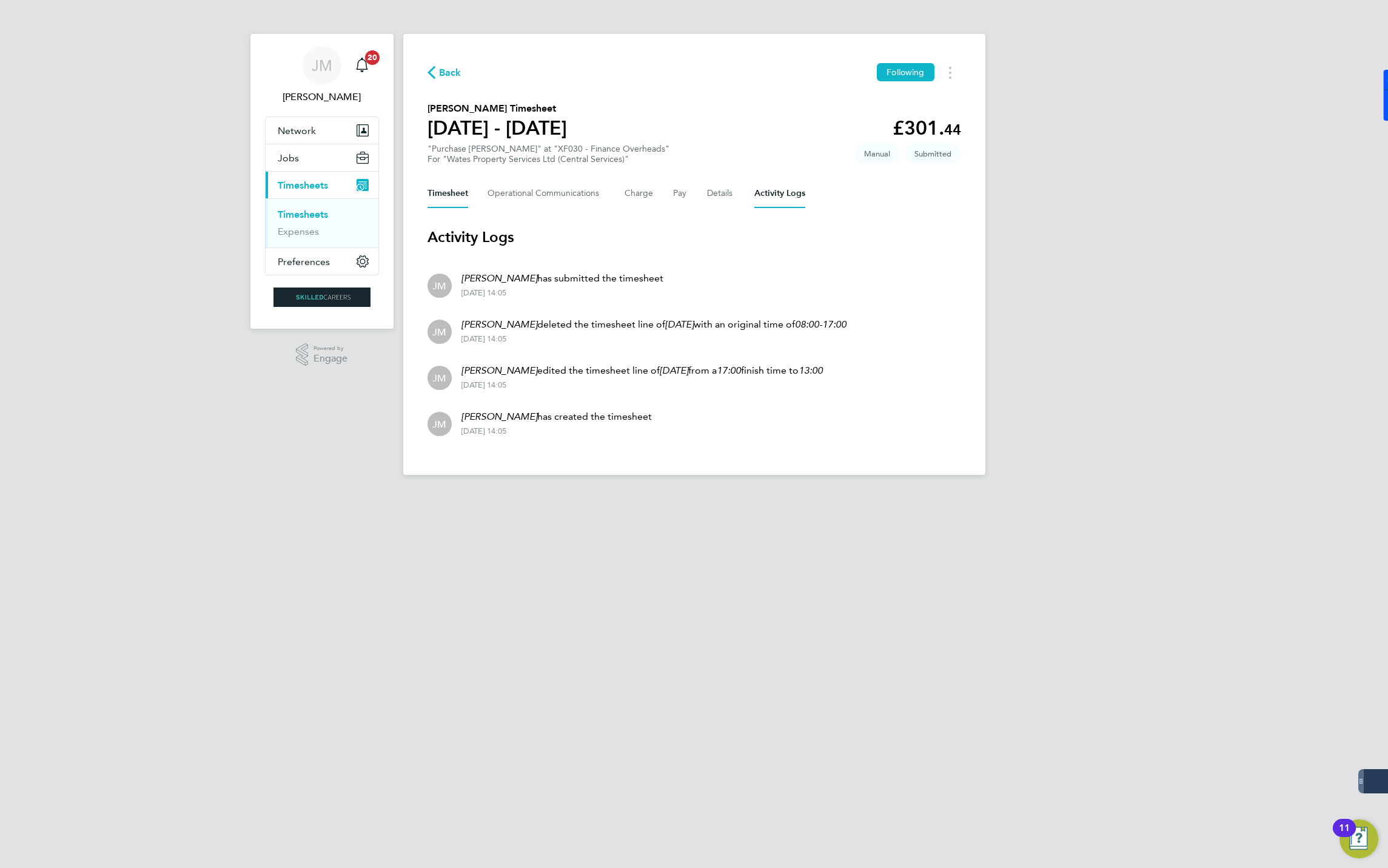
click at [460, 189] on button "Timesheet" at bounding box center [448, 193] width 41 height 29
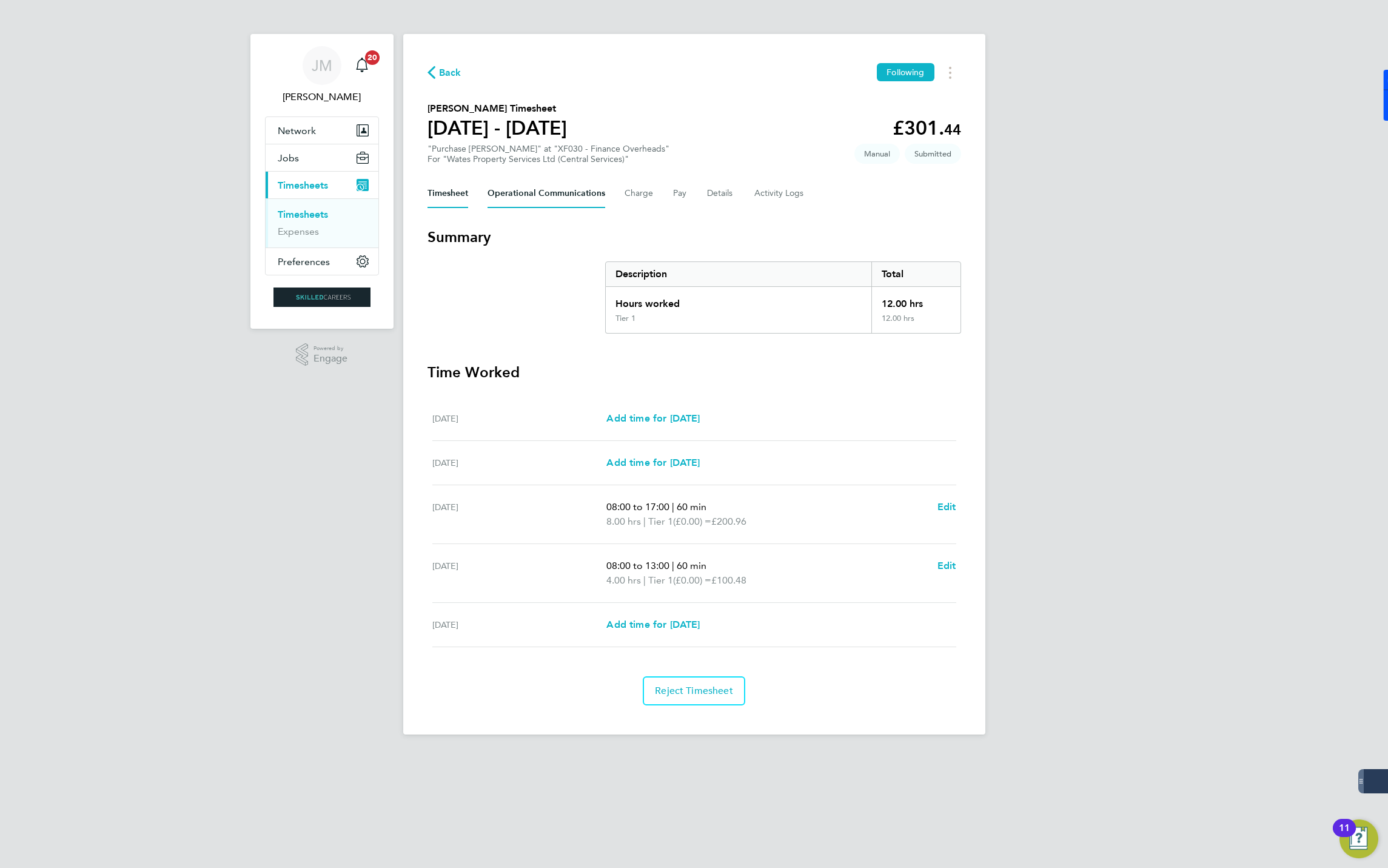
click at [553, 195] on Communications-tab "Operational Communications" at bounding box center [546, 193] width 118 height 29
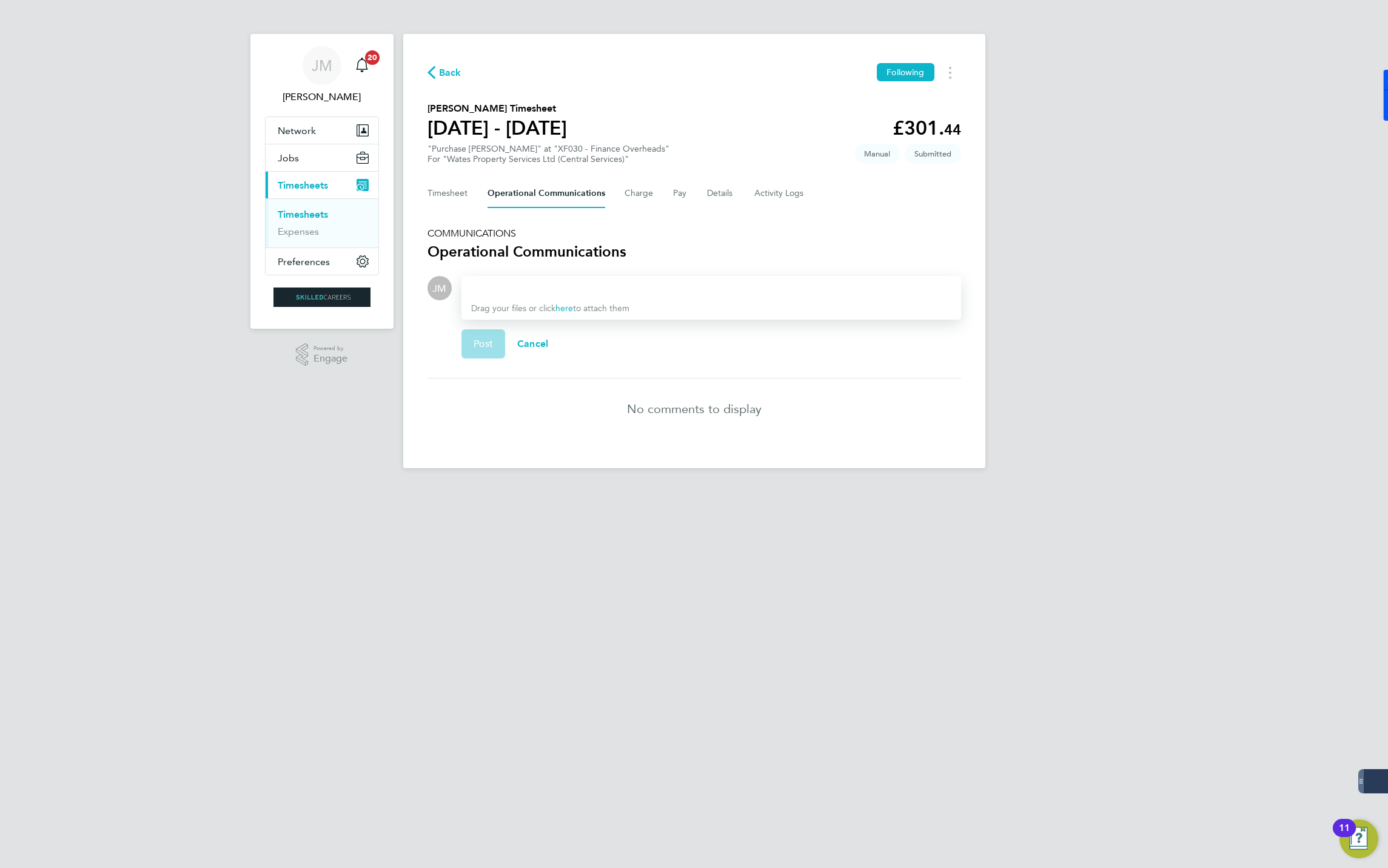
click at [509, 285] on div at bounding box center [710, 287] width 480 height 14
click at [662, 285] on div "Miranda has returned her equipment" at bounding box center [710, 287] width 480 height 14
click at [561, 306] on link "here" at bounding box center [564, 308] width 17 height 11
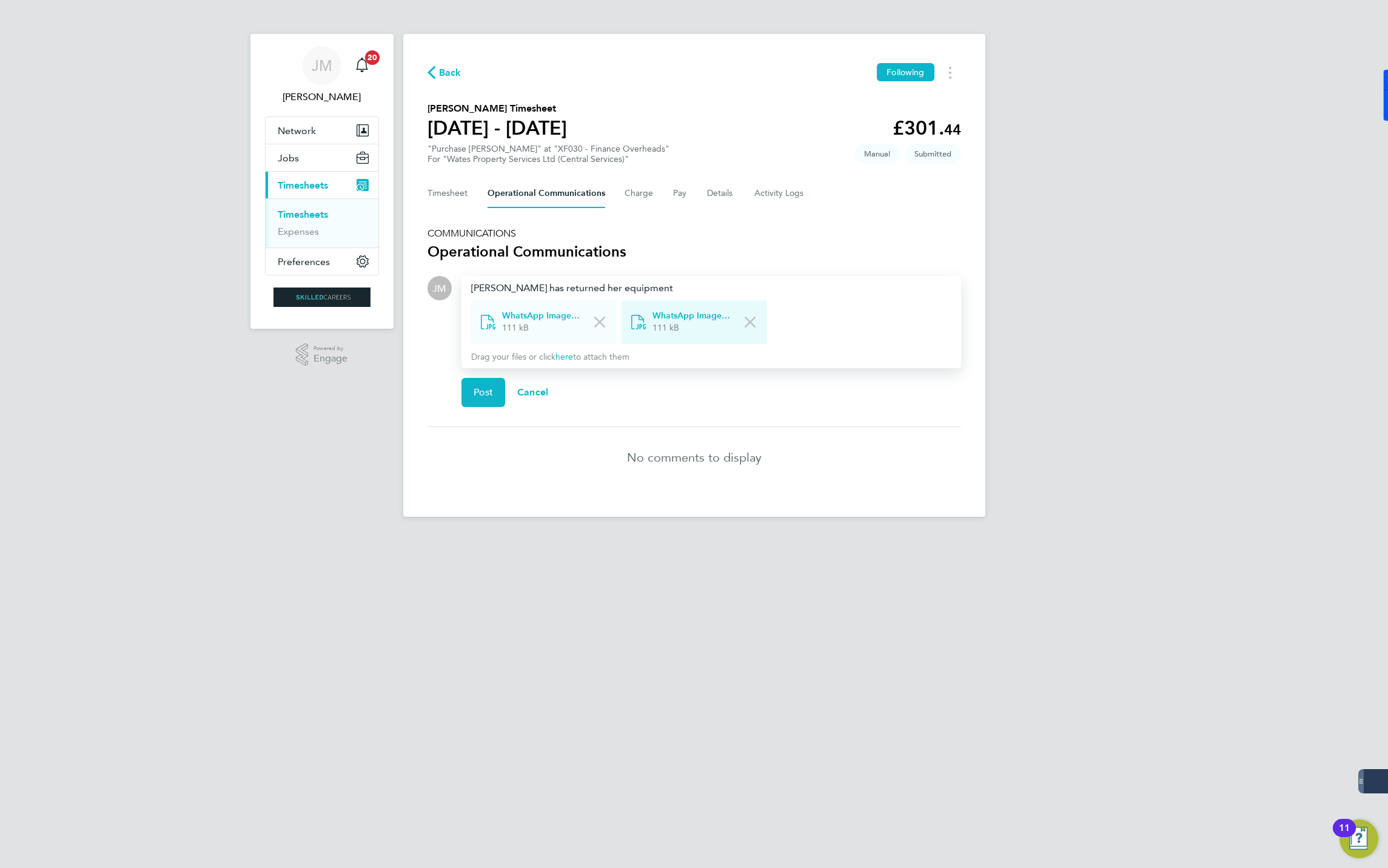
click at [687, 315] on span "WhatsApp Image 2025-09-25 at 15.33.41_7868d928.jpg" at bounding box center [691, 316] width 77 height 13
click at [482, 387] on span "Post" at bounding box center [483, 392] width 20 height 13
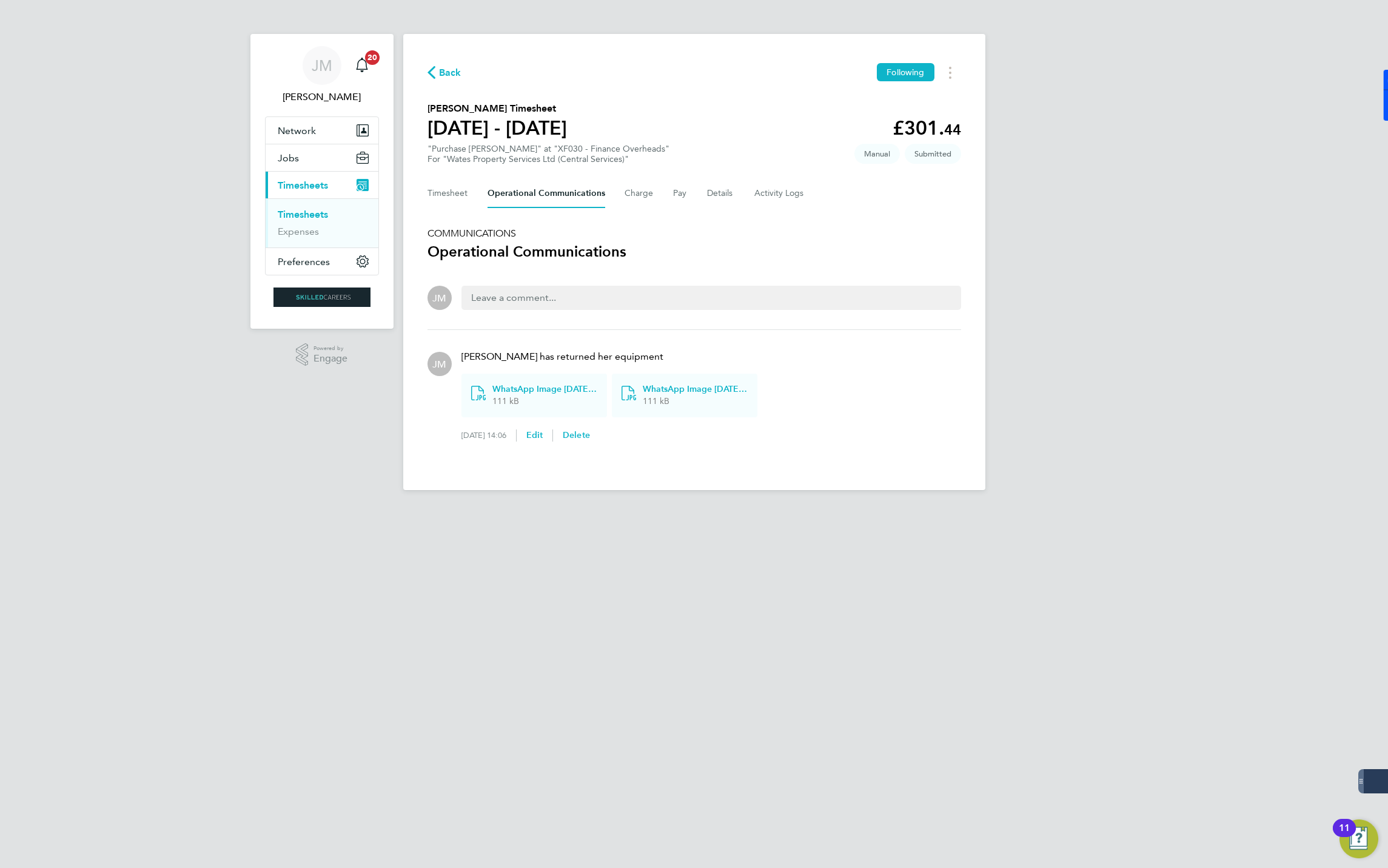
click at [453, 68] on span "Back" at bounding box center [449, 72] width 22 height 14
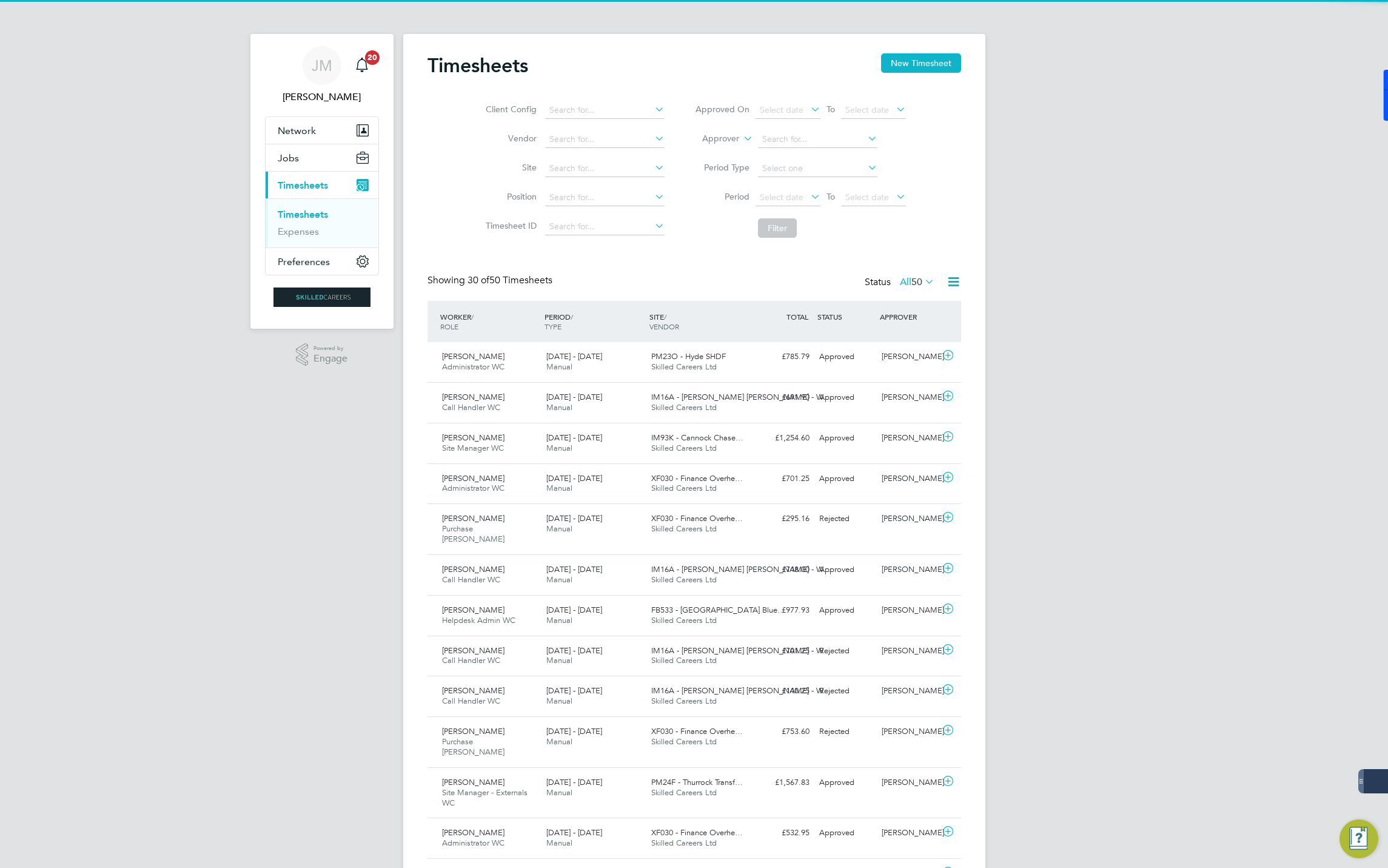
scroll to position [31, 105]
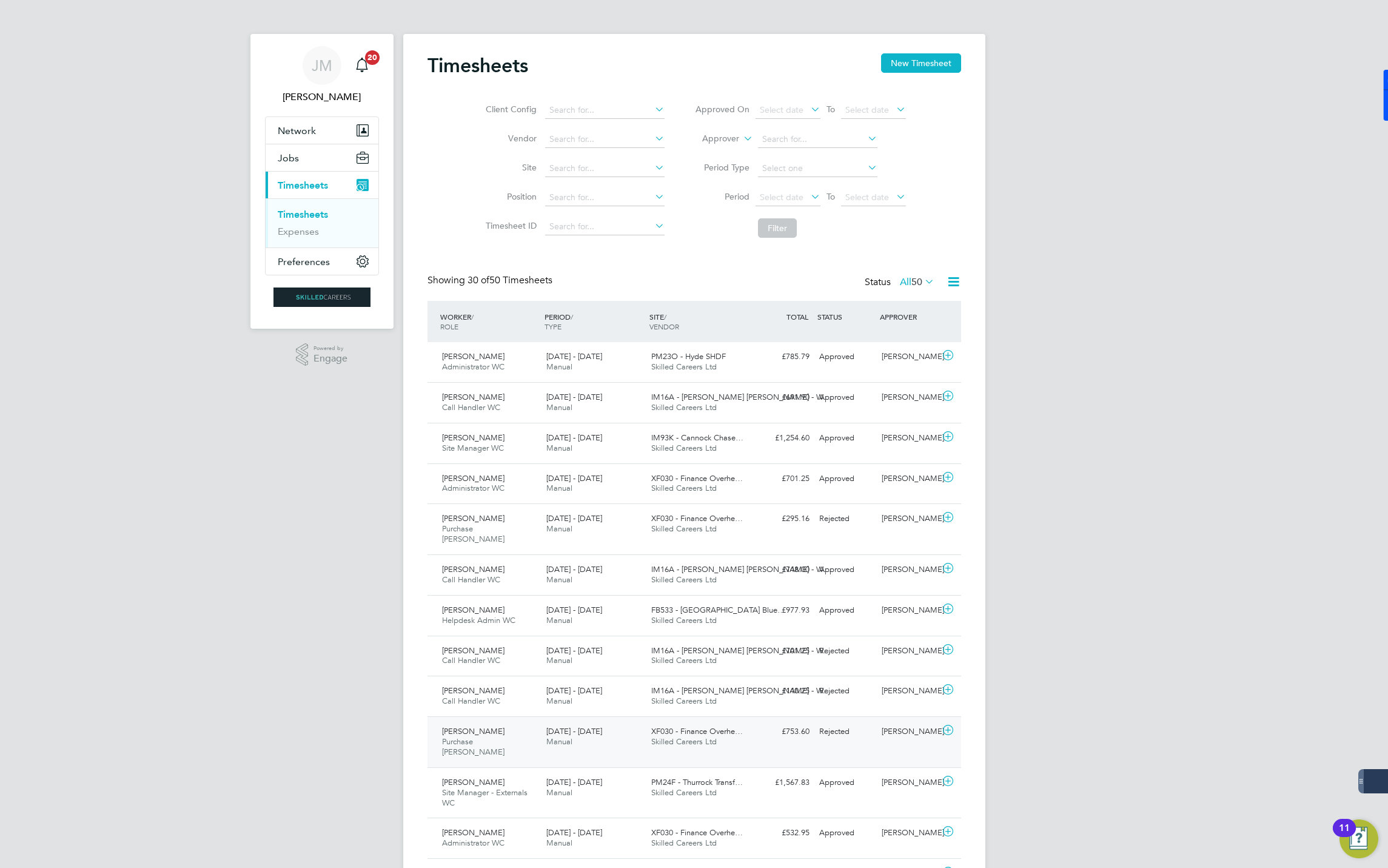
click at [466, 737] on span "Purchase Ledger WC" at bounding box center [473, 746] width 63 height 20
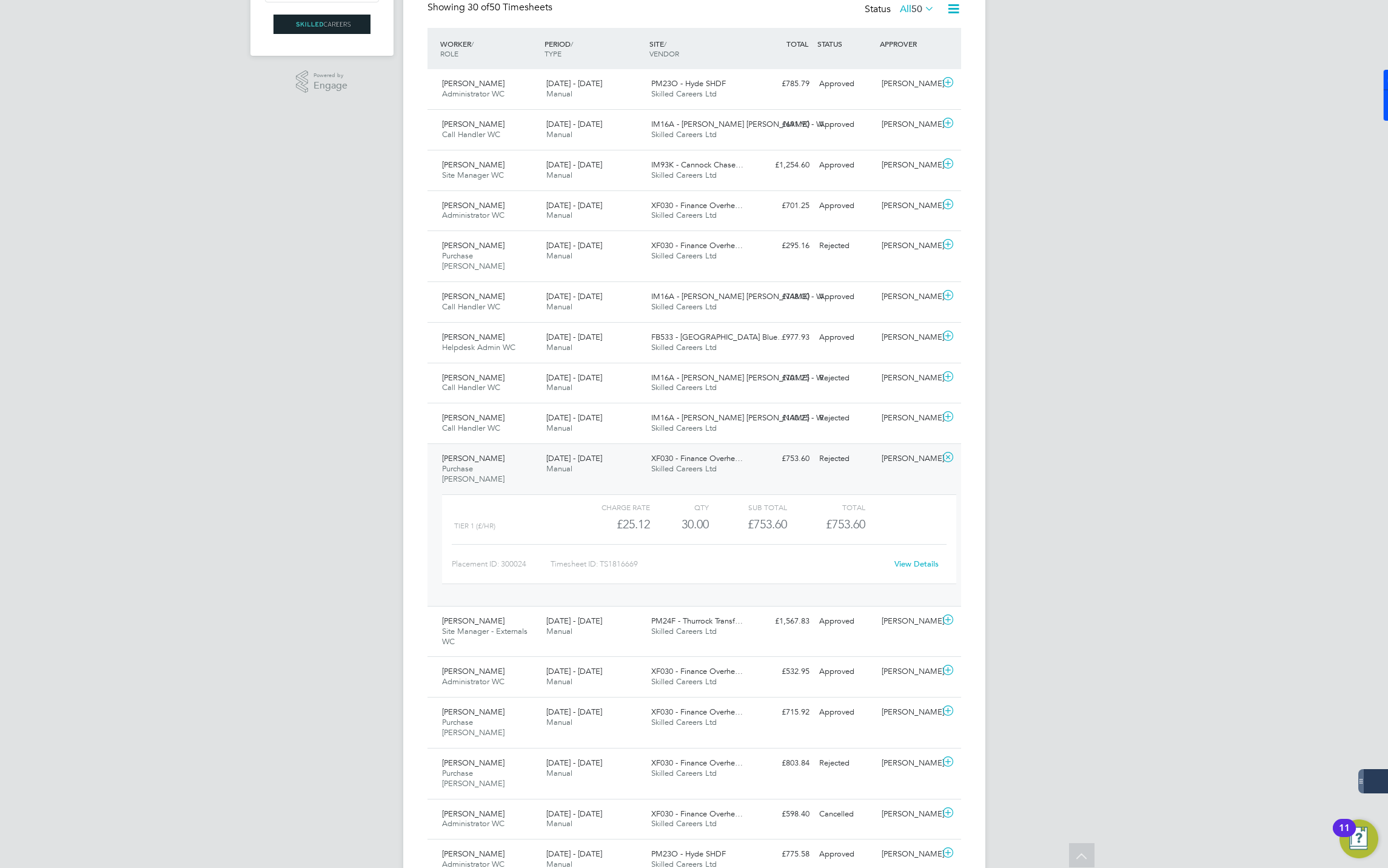
scroll to position [0, 0]
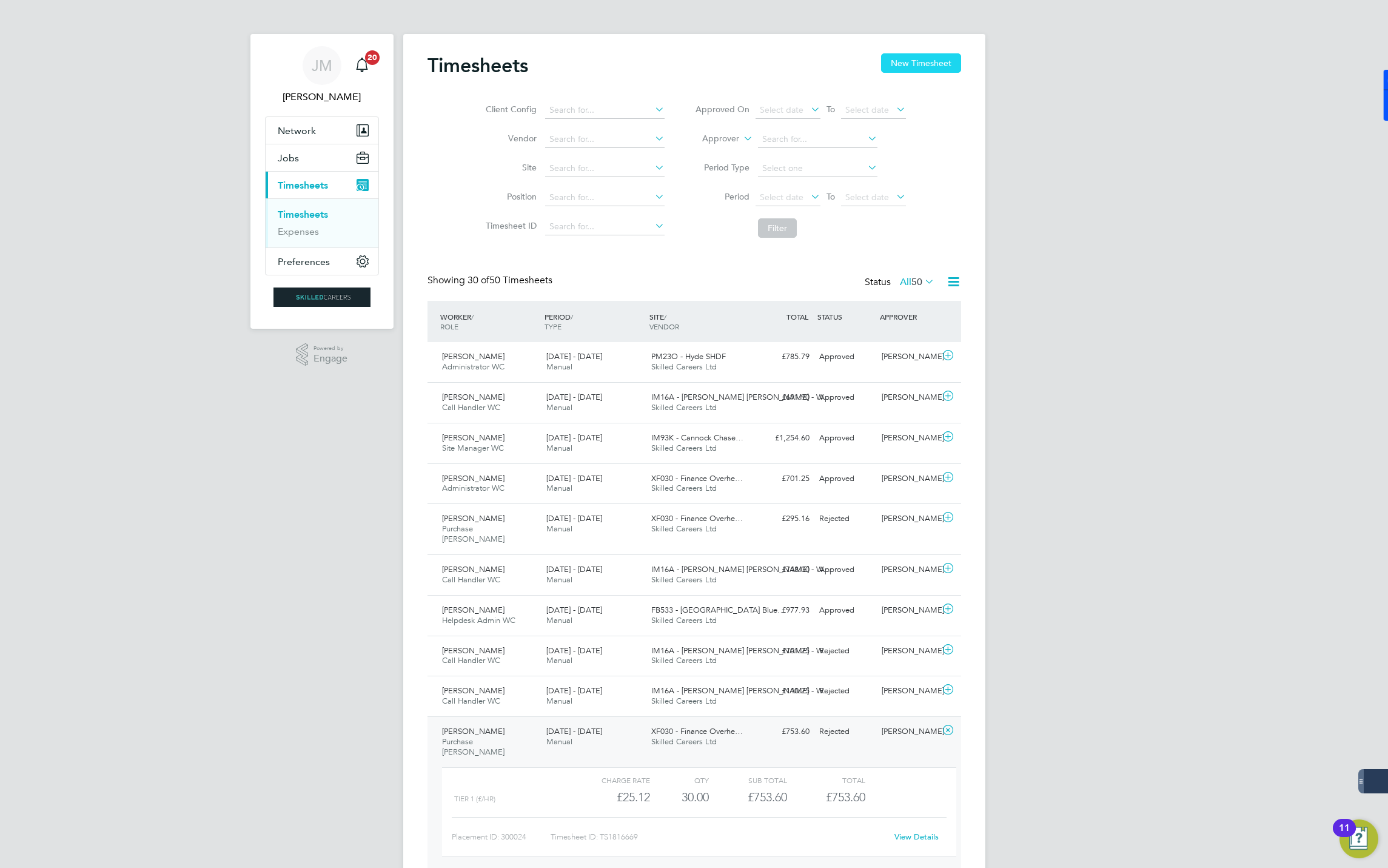
click at [944, 62] on button "New Timesheet" at bounding box center [921, 63] width 80 height 19
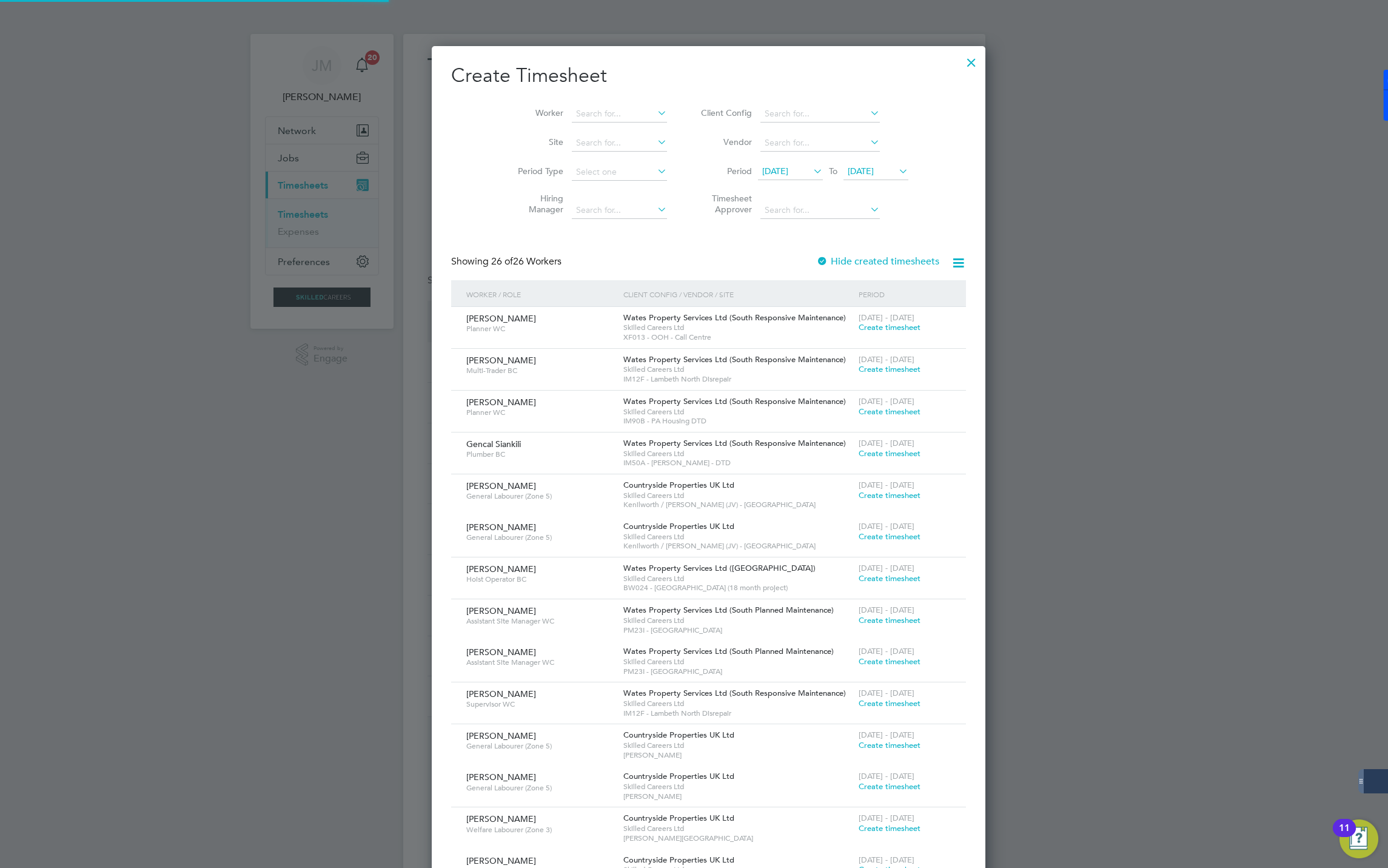
scroll to position [2000, 525]
click at [573, 110] on input at bounding box center [620, 114] width 95 height 17
click at [592, 128] on b "Miranda" at bounding box center [595, 130] width 71 height 11
type input "Miranda Meadows"
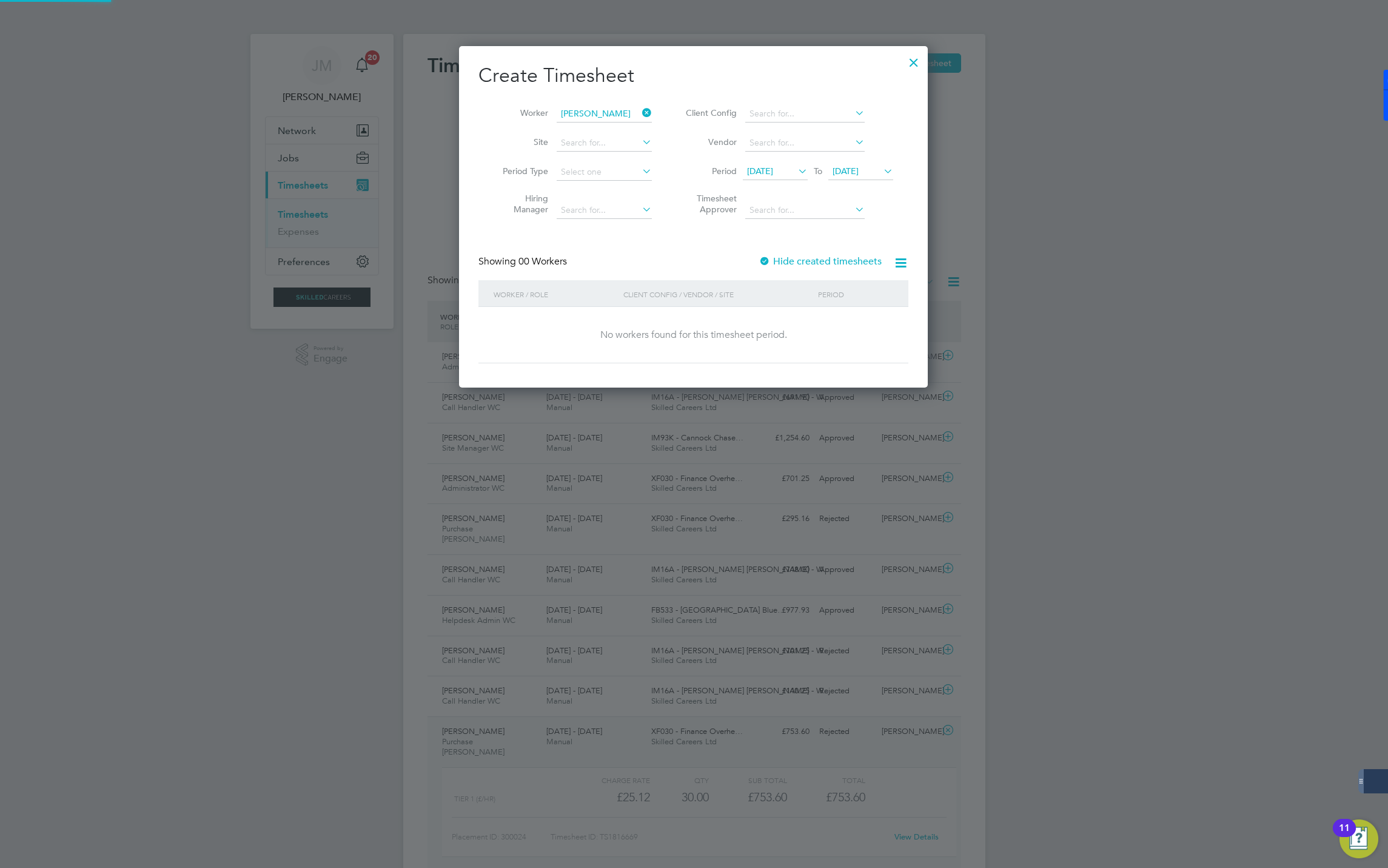
scroll to position [344, 470]
click at [845, 169] on span "19 Sep 2025" at bounding box center [845, 170] width 26 height 11
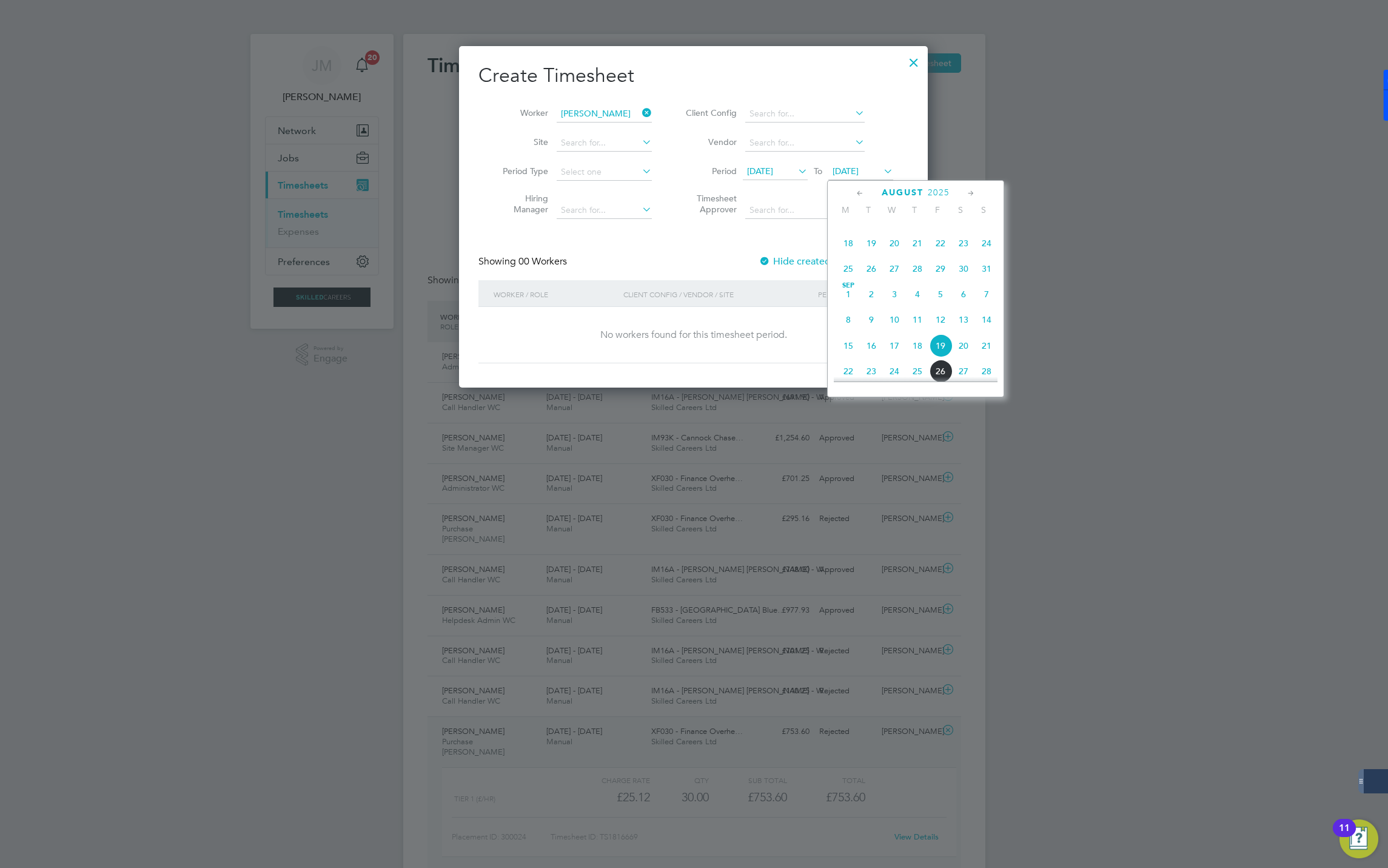
scroll to position [323, 0]
click at [963, 297] on span "30" at bounding box center [964, 299] width 23 height 23
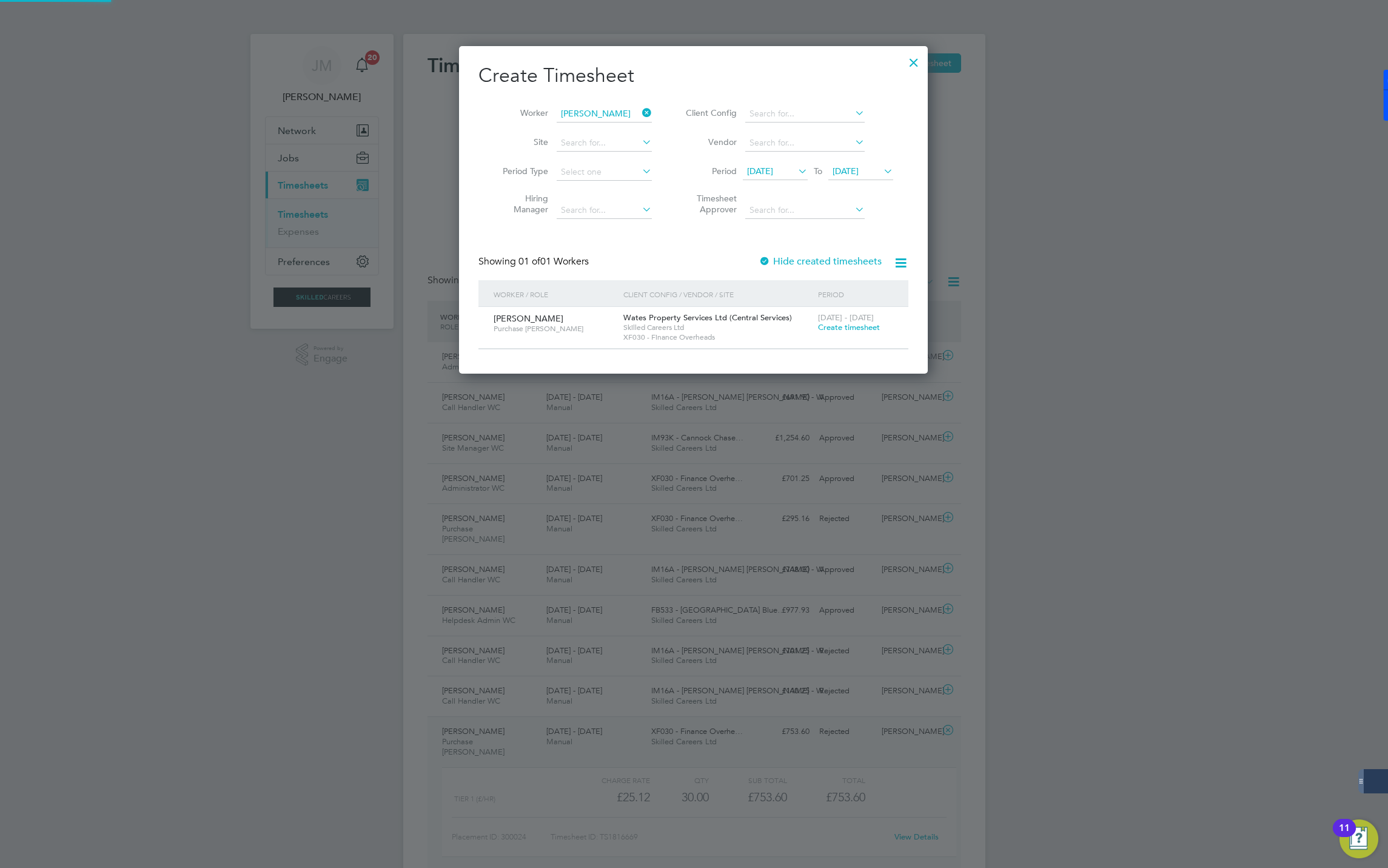
scroll to position [330, 470]
click at [851, 170] on span "30 Aug 2025" at bounding box center [845, 170] width 26 height 11
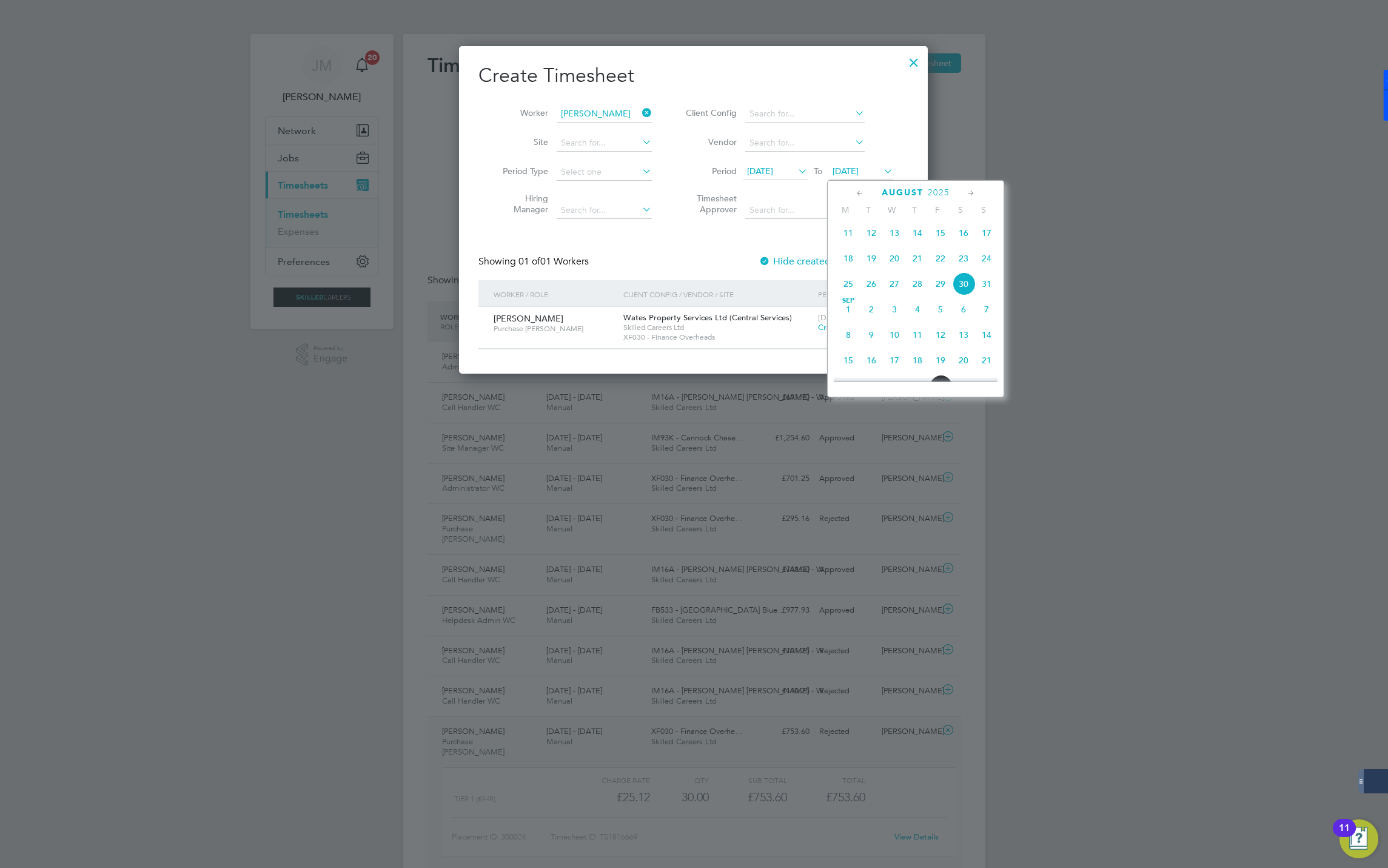
click at [943, 310] on span "5" at bounding box center [940, 309] width 23 height 23
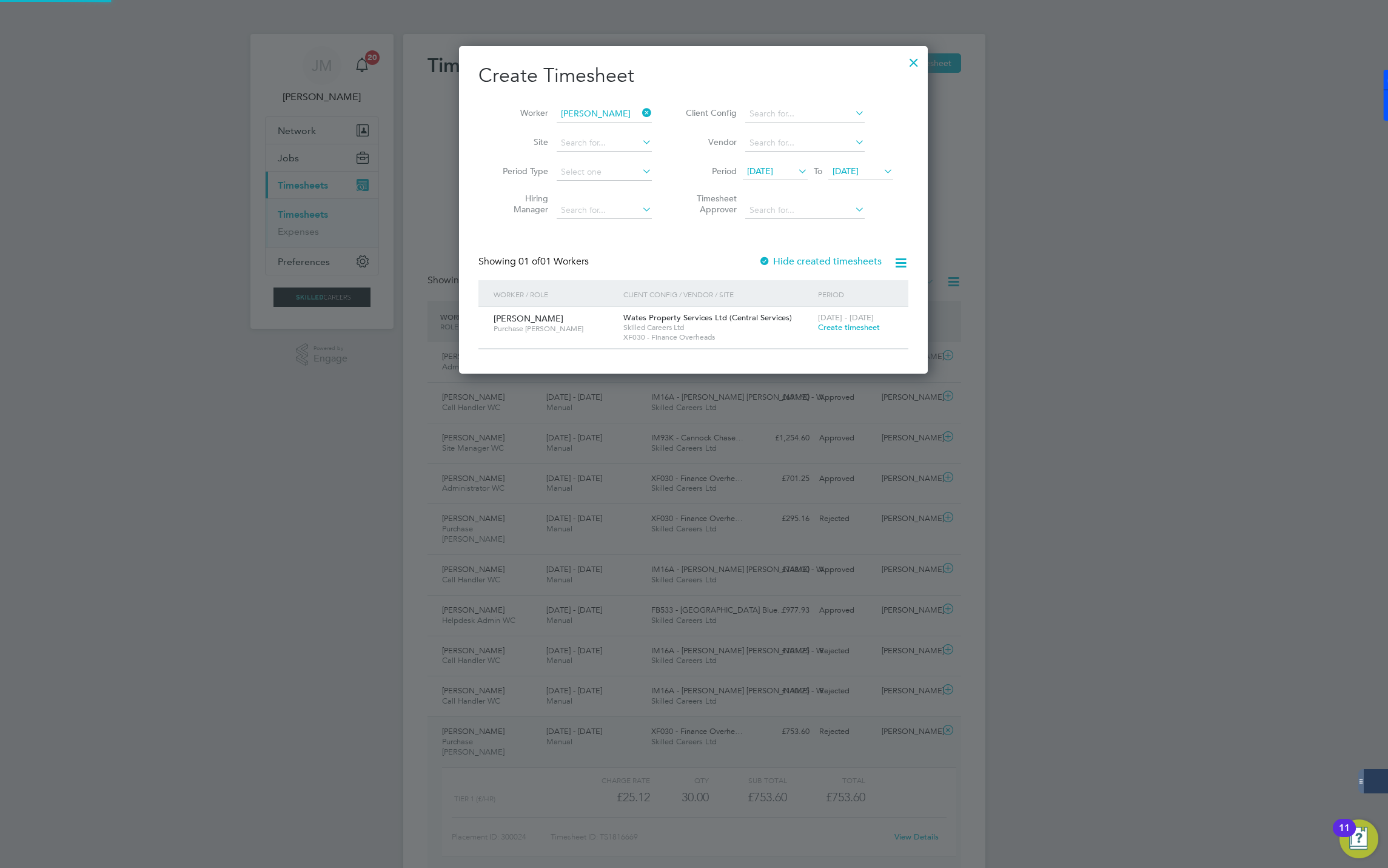
scroll to position [330, 470]
click at [847, 328] on span "Create timesheet" at bounding box center [849, 327] width 62 height 11
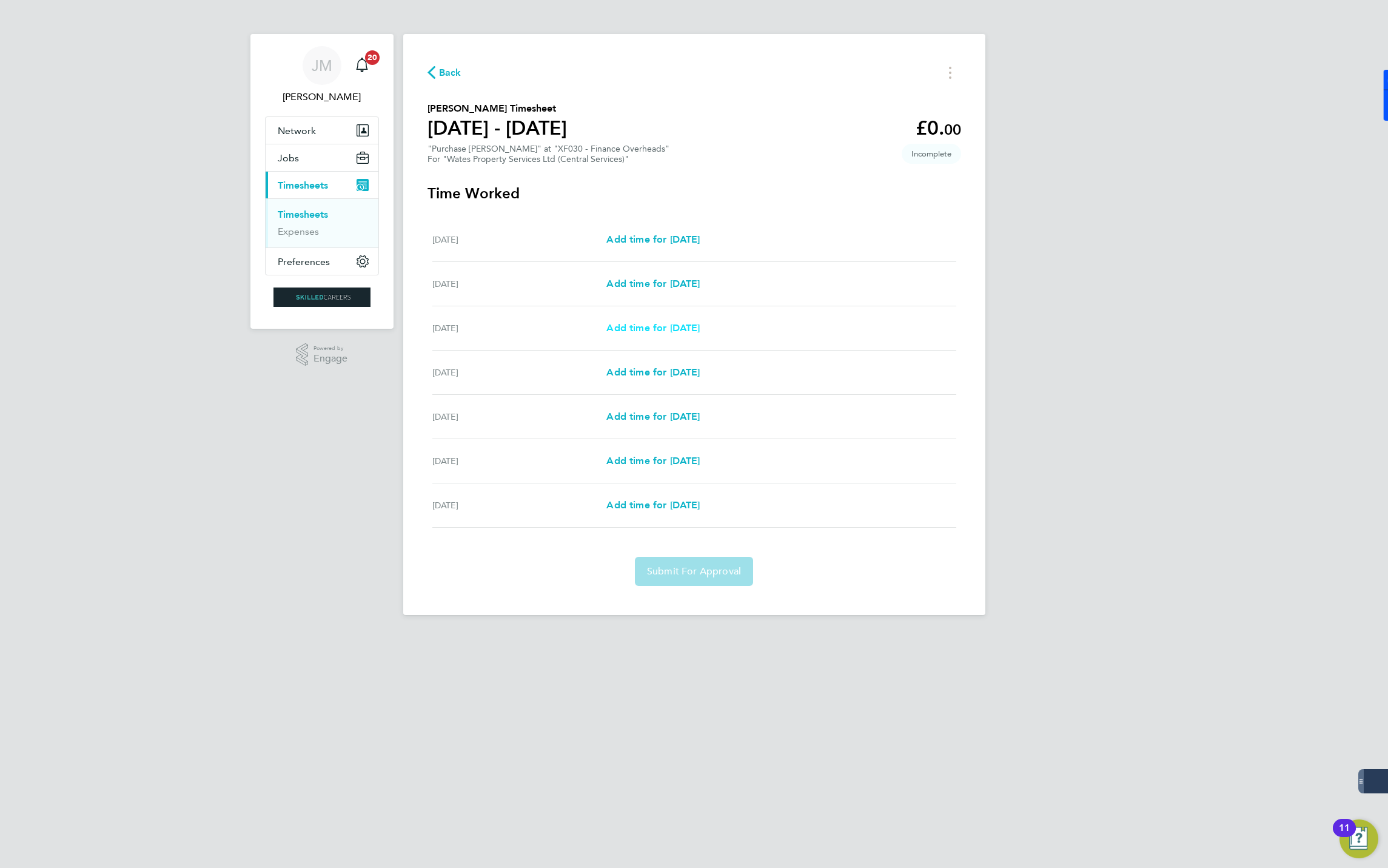
click at [651, 323] on span "Add time for Mon 01 Sep" at bounding box center [652, 328] width 94 height 12
select select "60"
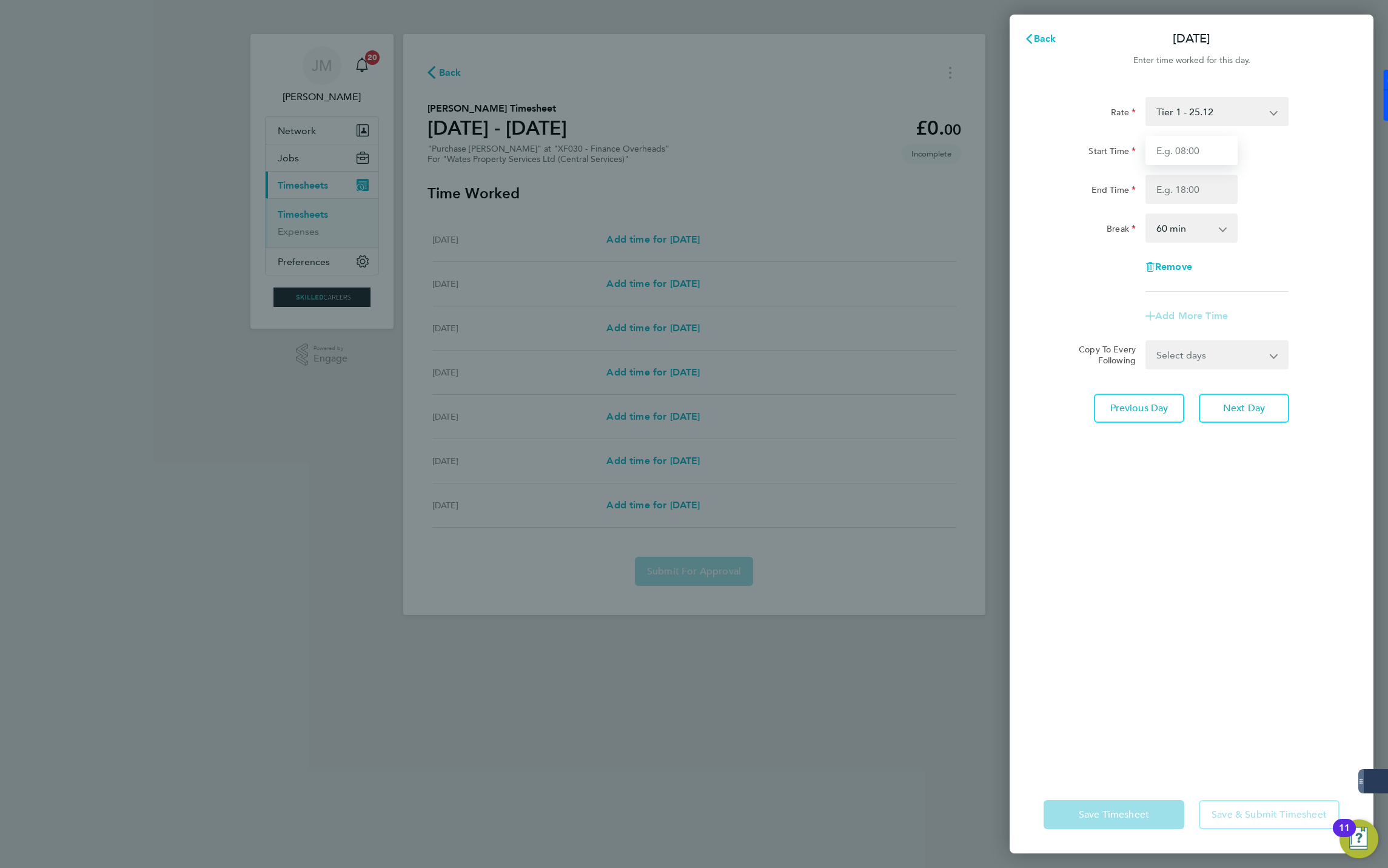
click at [1186, 146] on input "Start Time" at bounding box center [1191, 151] width 92 height 29
type input "08:00"
drag, startPoint x: 1190, startPoint y: 189, endPoint x: 1189, endPoint y: 196, distance: 7.1
click at [1190, 189] on input "End Time" at bounding box center [1191, 189] width 92 height 29
type input "17:00"
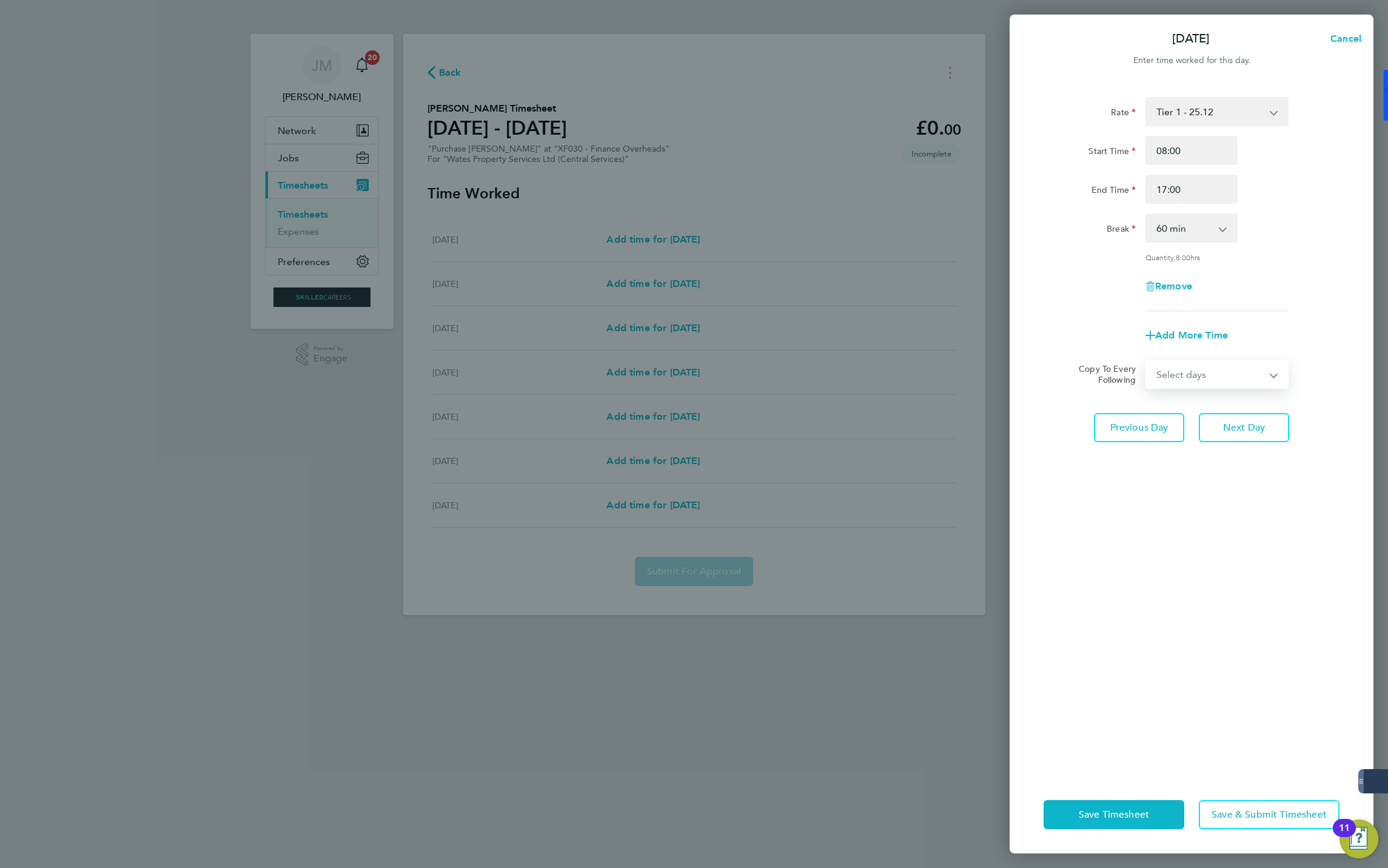
drag, startPoint x: 1192, startPoint y: 350, endPoint x: 1200, endPoint y: 358, distance: 11.3
click at [1194, 350] on form "Rate Tier 1 - 25.12 Start Time 08:00 End Time 17:00 Break 0 min 15 min 30 min 4…" at bounding box center [1192, 243] width 296 height 292
select select "WED"
click at [1146, 361] on select "Select days Day Tuesday Wednesday Thursday Friday" at bounding box center [1210, 374] width 128 height 27
select select "2025-09-05"
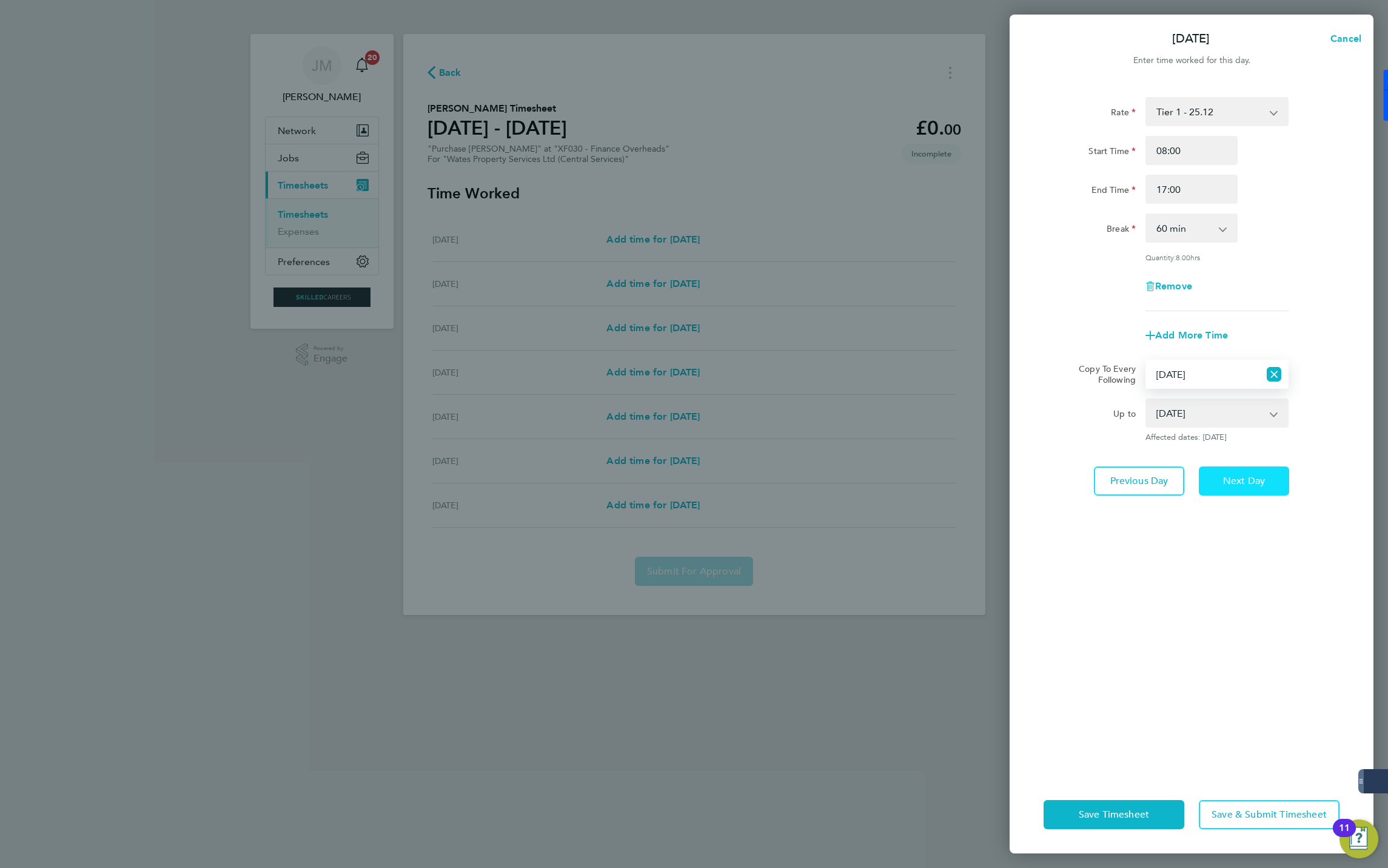
click at [1264, 476] on span "Next Day" at bounding box center [1243, 480] width 42 height 13
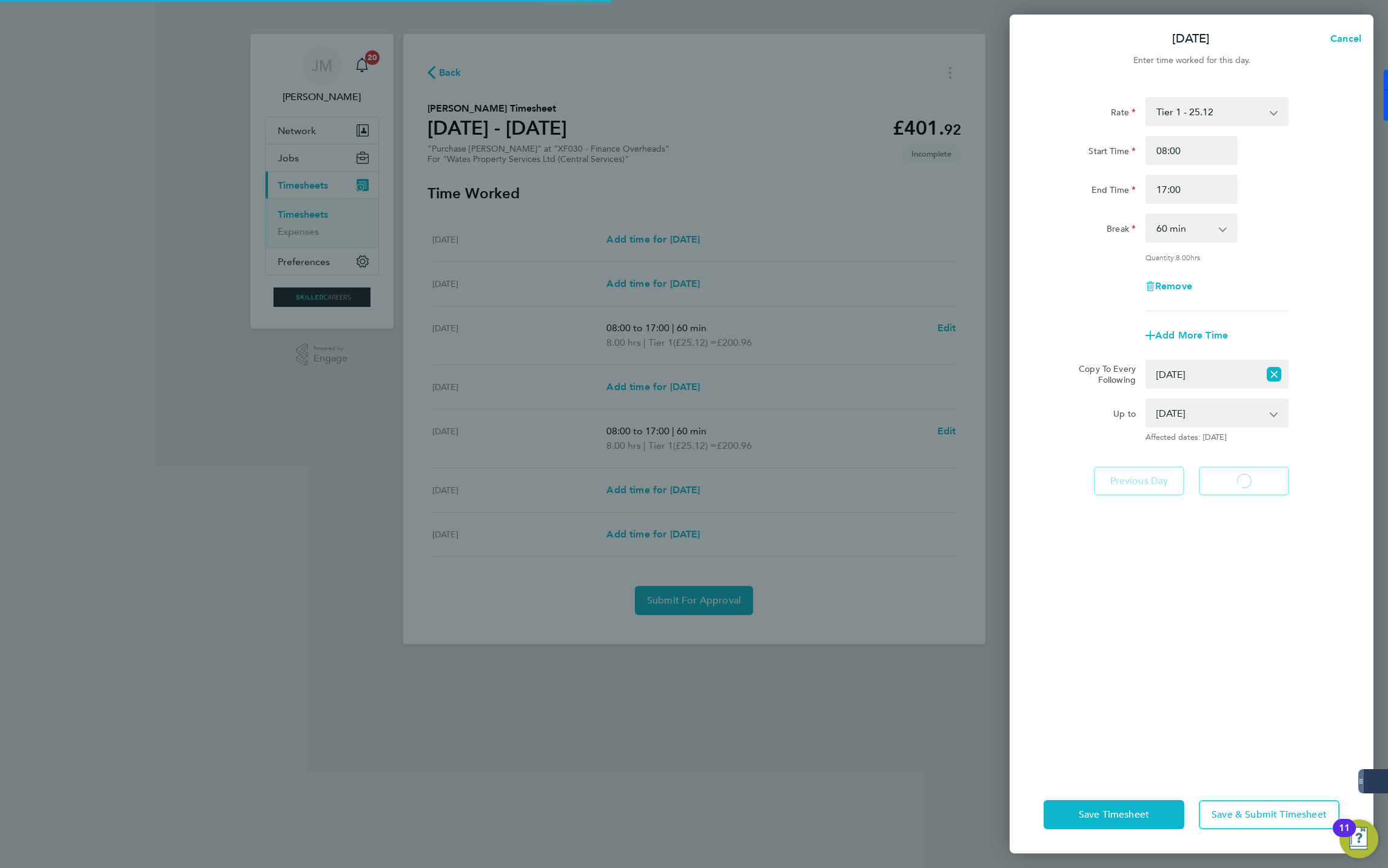
select select "60"
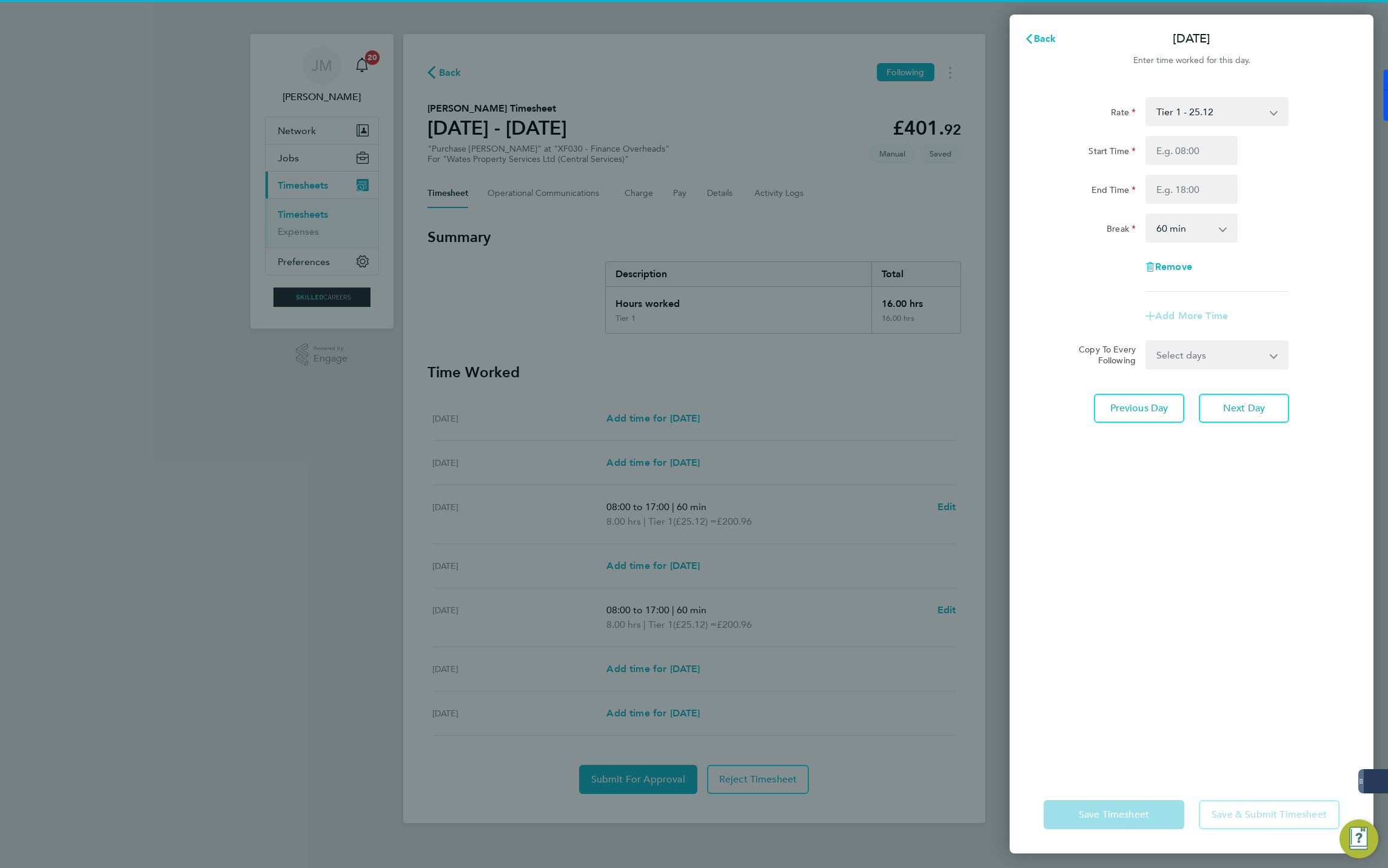
click at [1223, 361] on select "Select days Day Wednesday Thursday Friday" at bounding box center [1210, 355] width 128 height 27
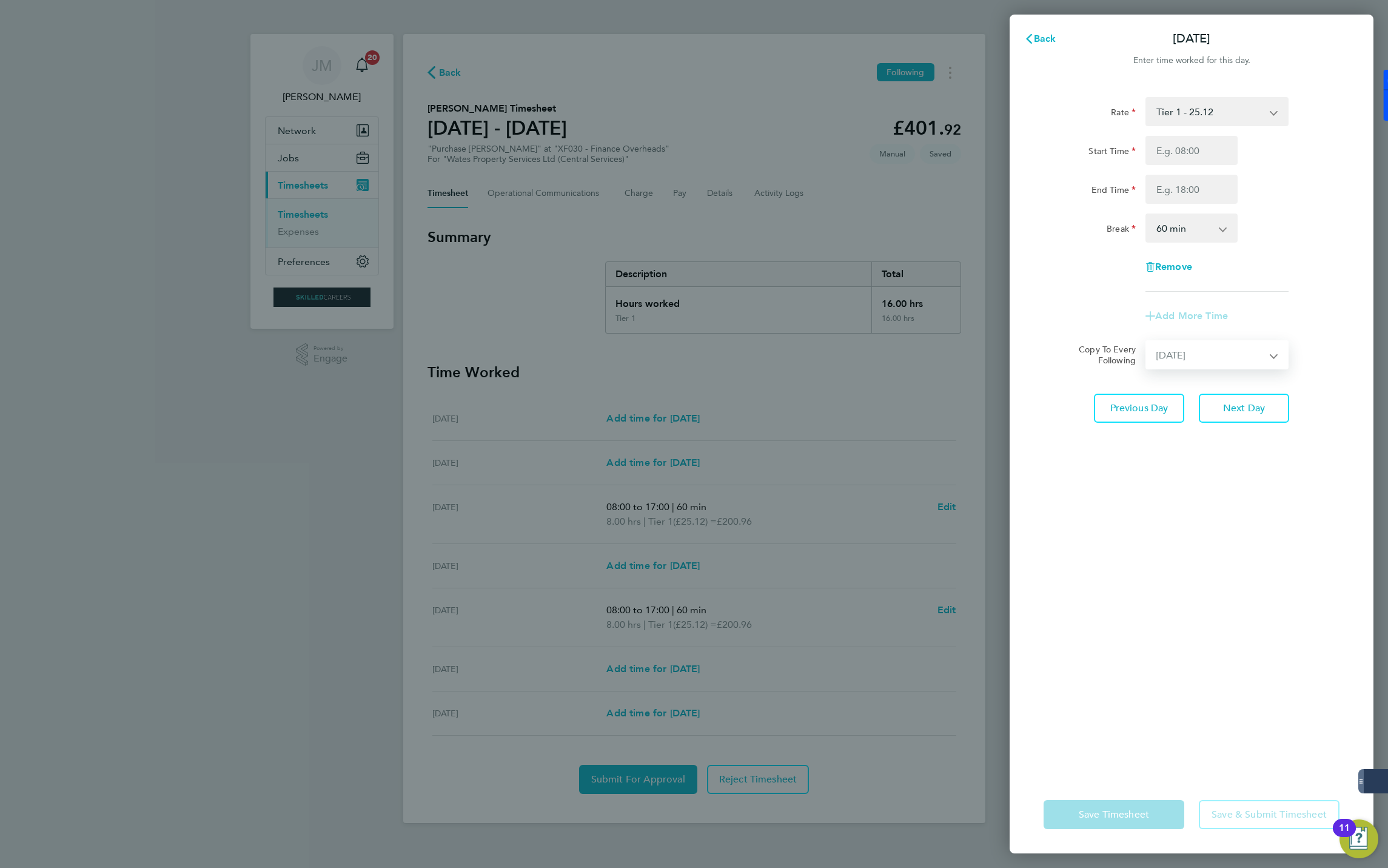
click at [1146, 341] on select "Select days Day Wednesday Thursday Friday" at bounding box center [1210, 355] width 128 height 27
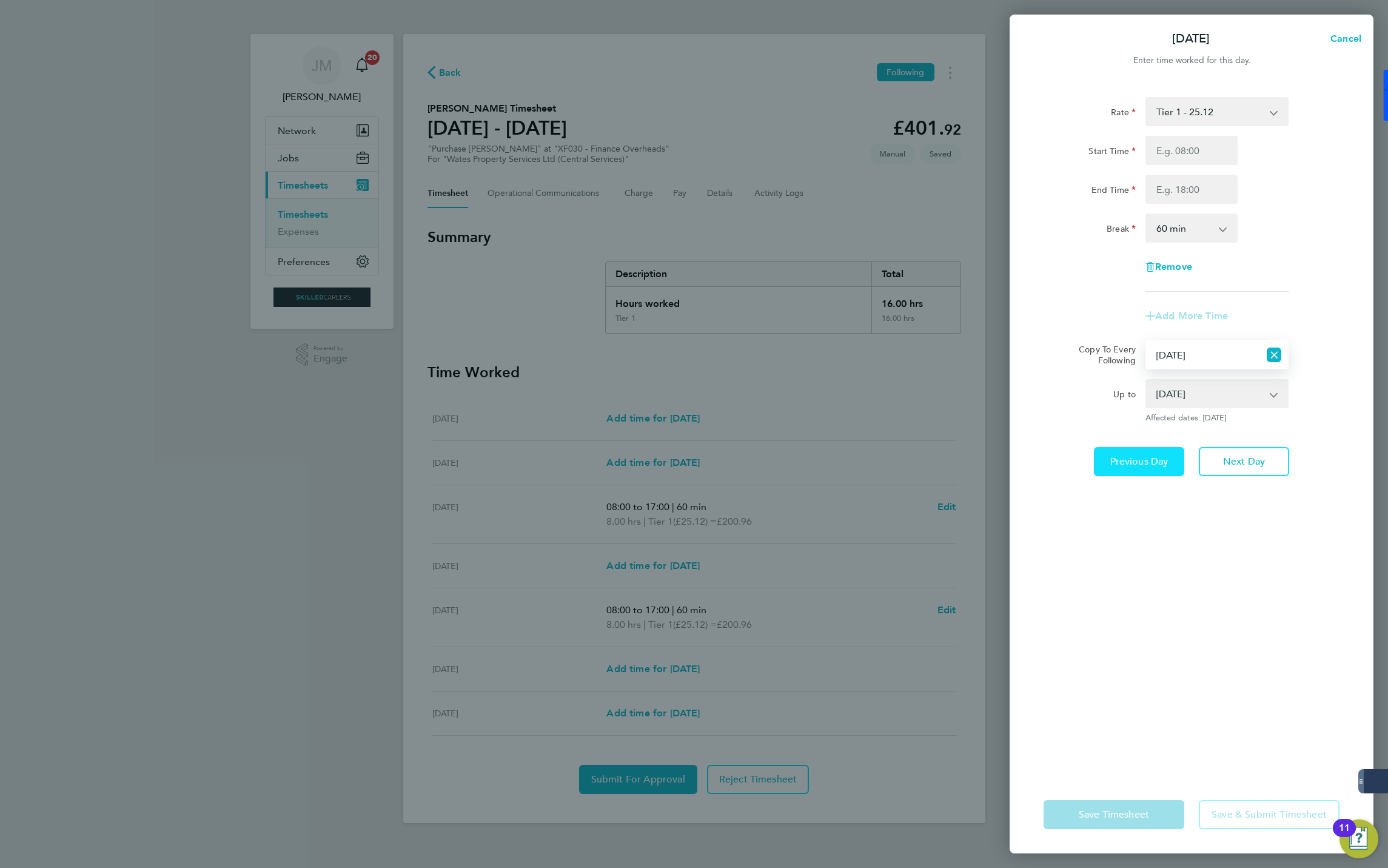
click at [1144, 461] on span "Previous Day" at bounding box center [1140, 461] width 58 height 13
select select "0: null"
select select "60"
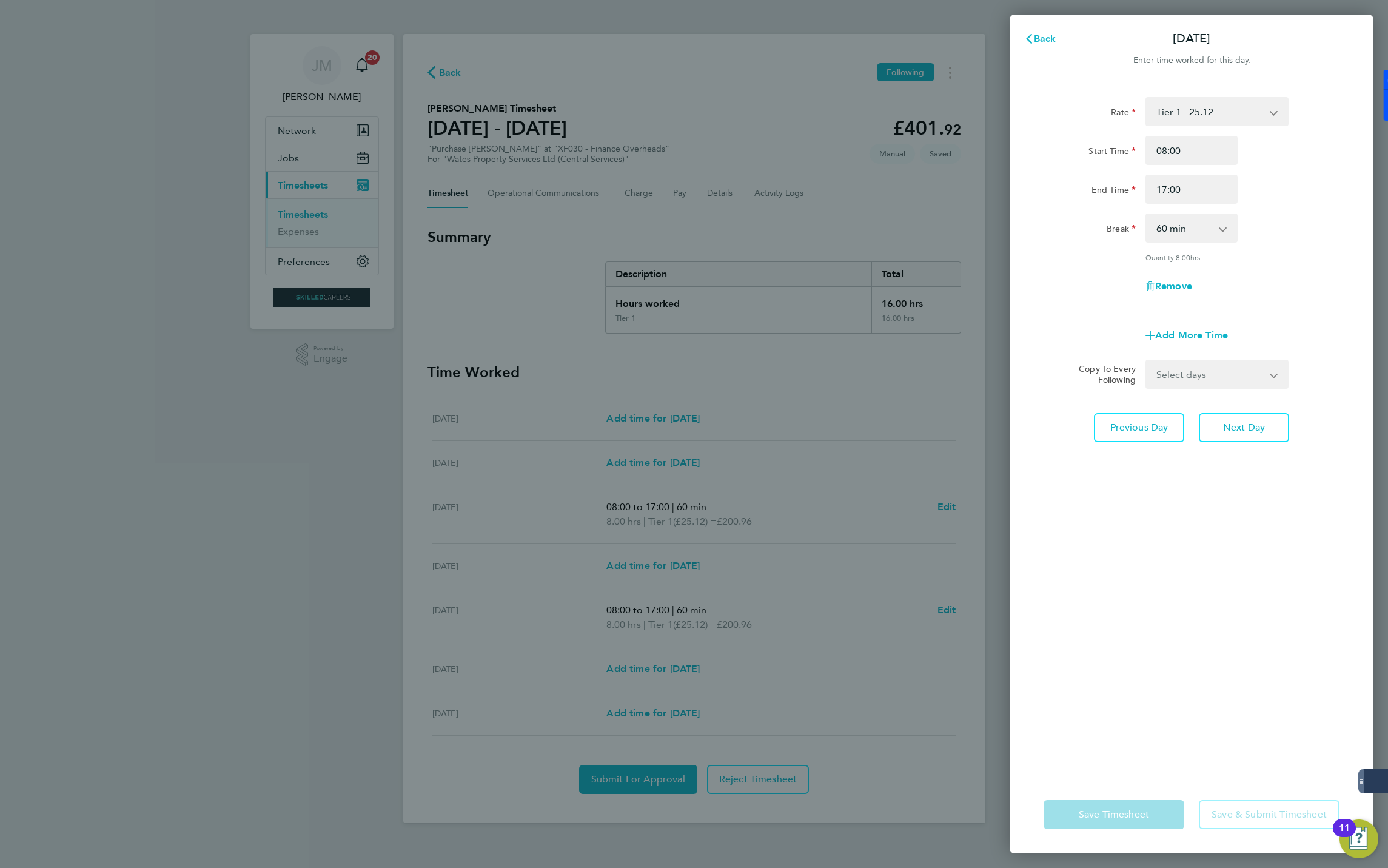
click at [1206, 375] on select "Select days Day Tuesday Wednesday Thursday Friday" at bounding box center [1210, 374] width 128 height 27
select select "THU"
click at [1146, 361] on select "Select days Day Tuesday Wednesday Thursday Friday" at bounding box center [1210, 374] width 128 height 27
select select "2025-09-05"
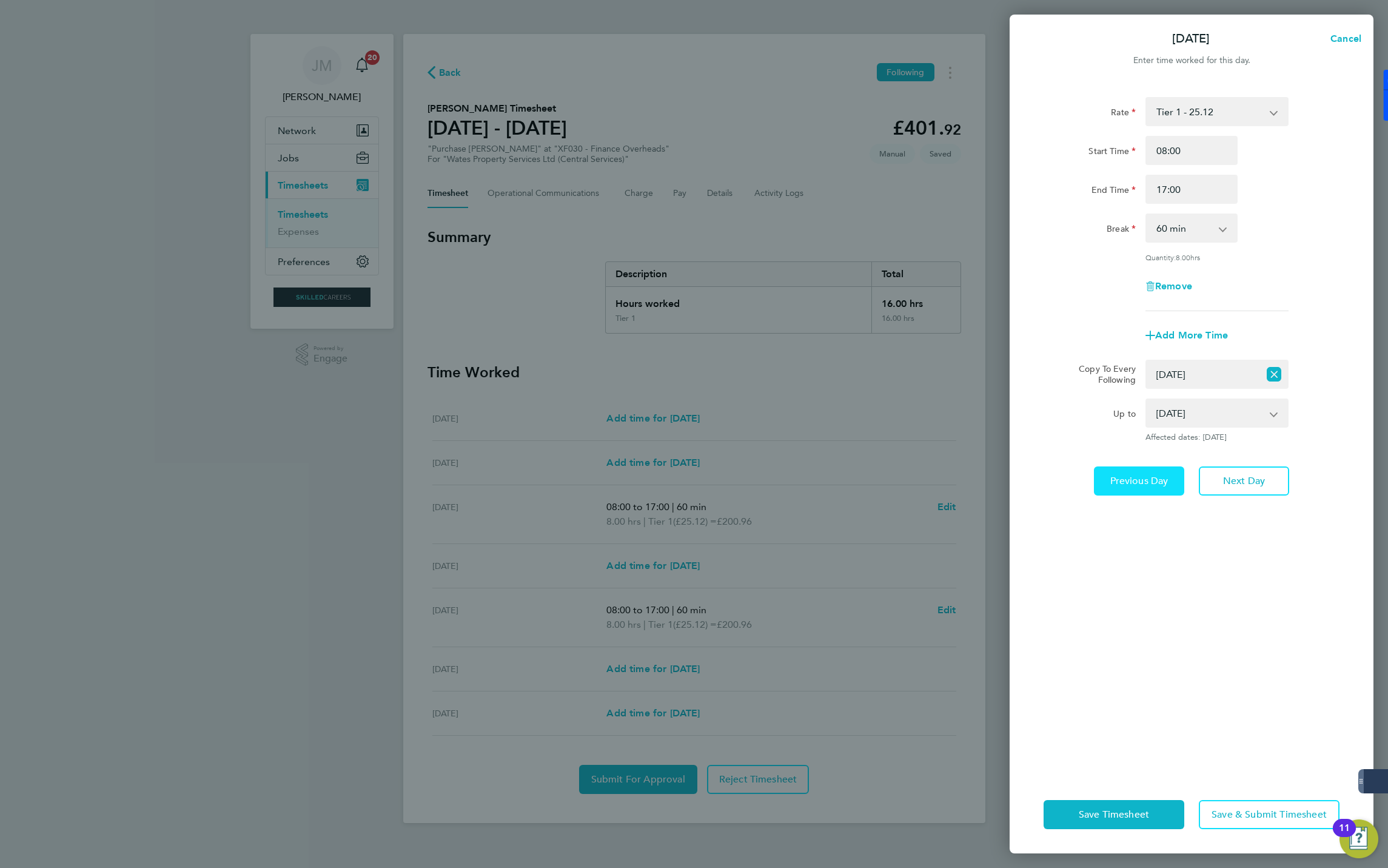
click at [1146, 477] on span "Previous Day" at bounding box center [1140, 480] width 58 height 13
select select "0: null"
select select "60"
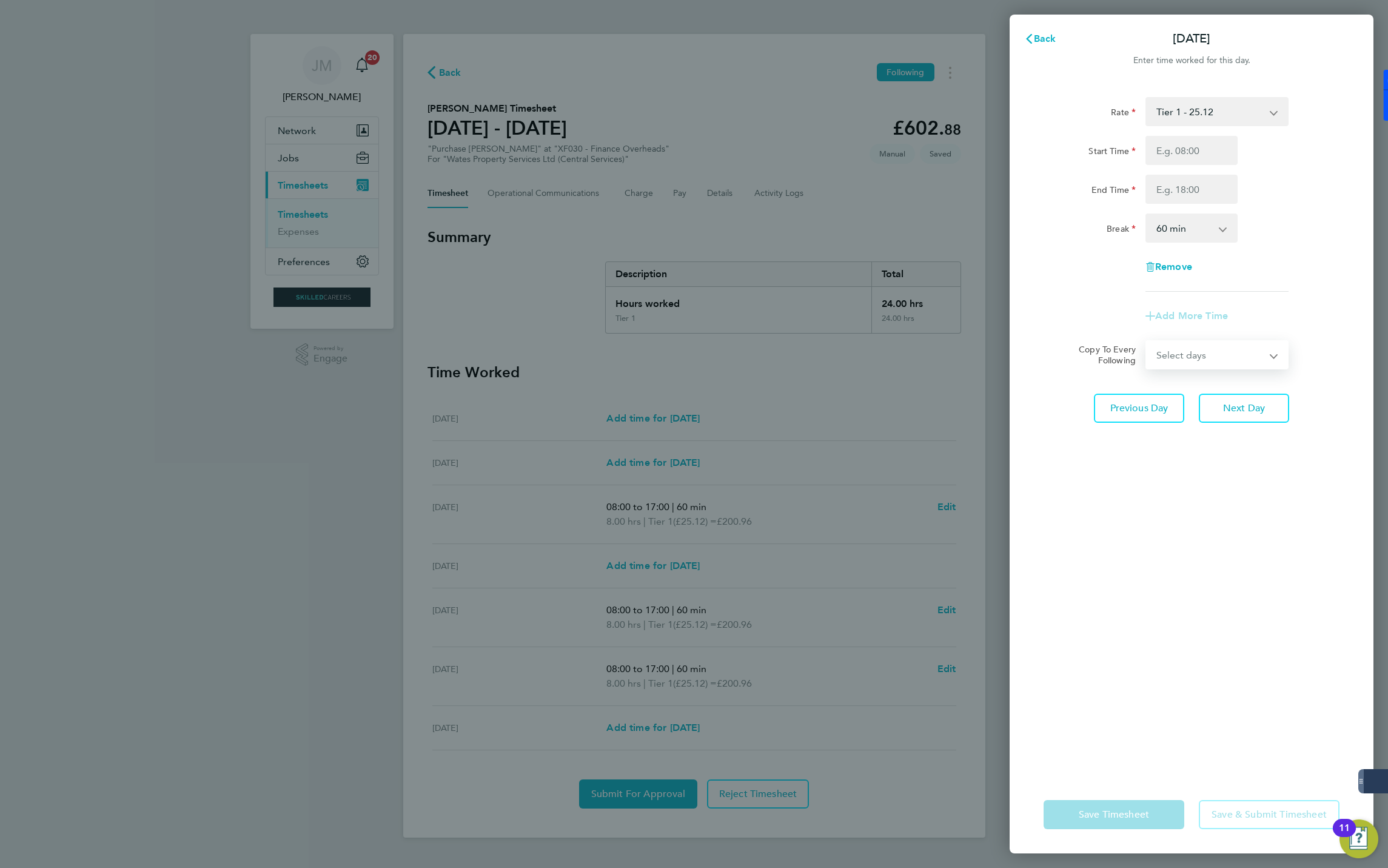
click at [1219, 359] on select "Select days Day Monday Tuesday Wednesday Thursday Friday" at bounding box center [1210, 355] width 128 height 27
click at [1146, 341] on select "Select days Day Monday Tuesday Wednesday Thursday Friday" at bounding box center [1210, 355] width 128 height 27
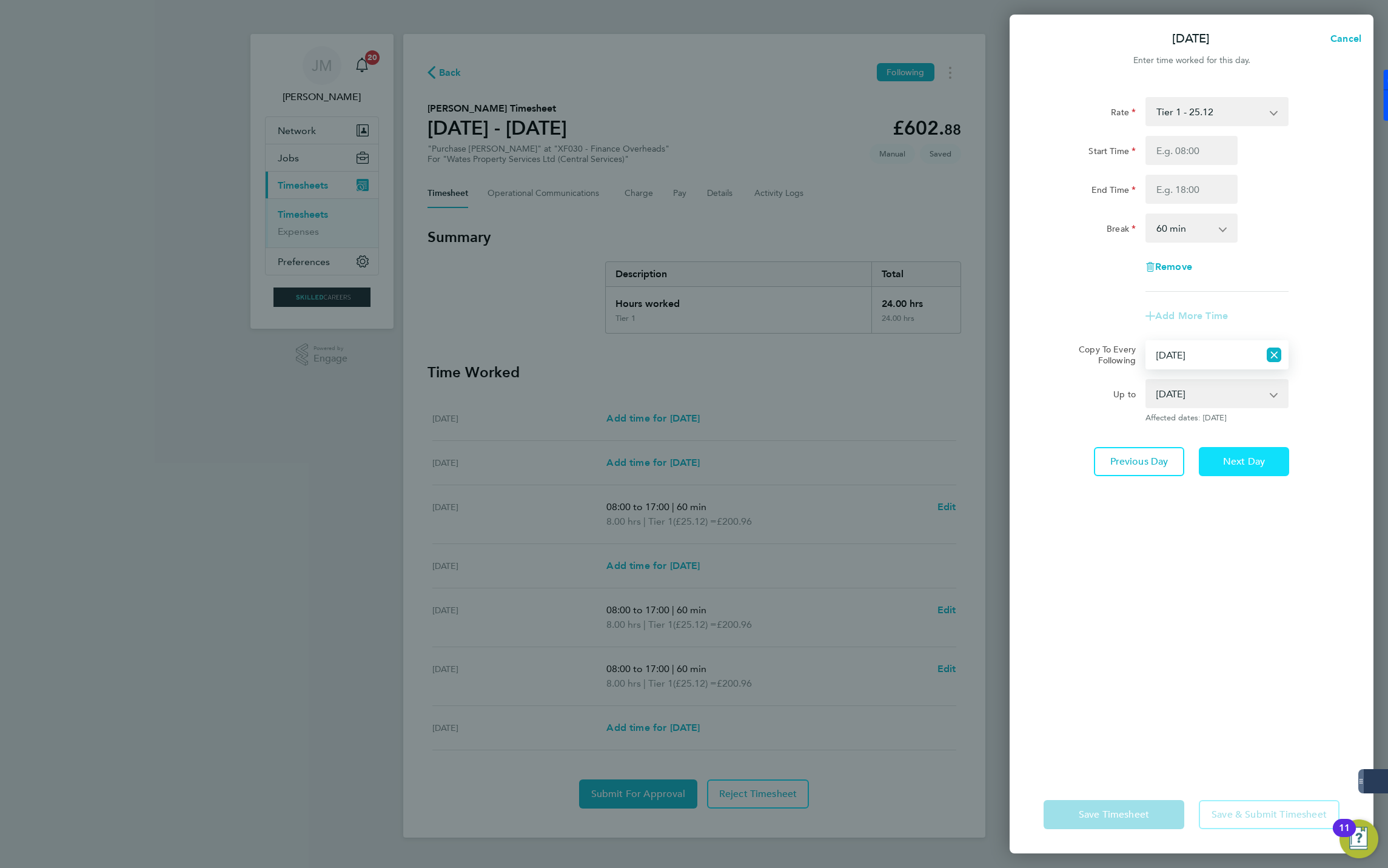
click at [1230, 458] on span "Next Day" at bounding box center [1243, 461] width 42 height 13
select select "0: null"
select select "60"
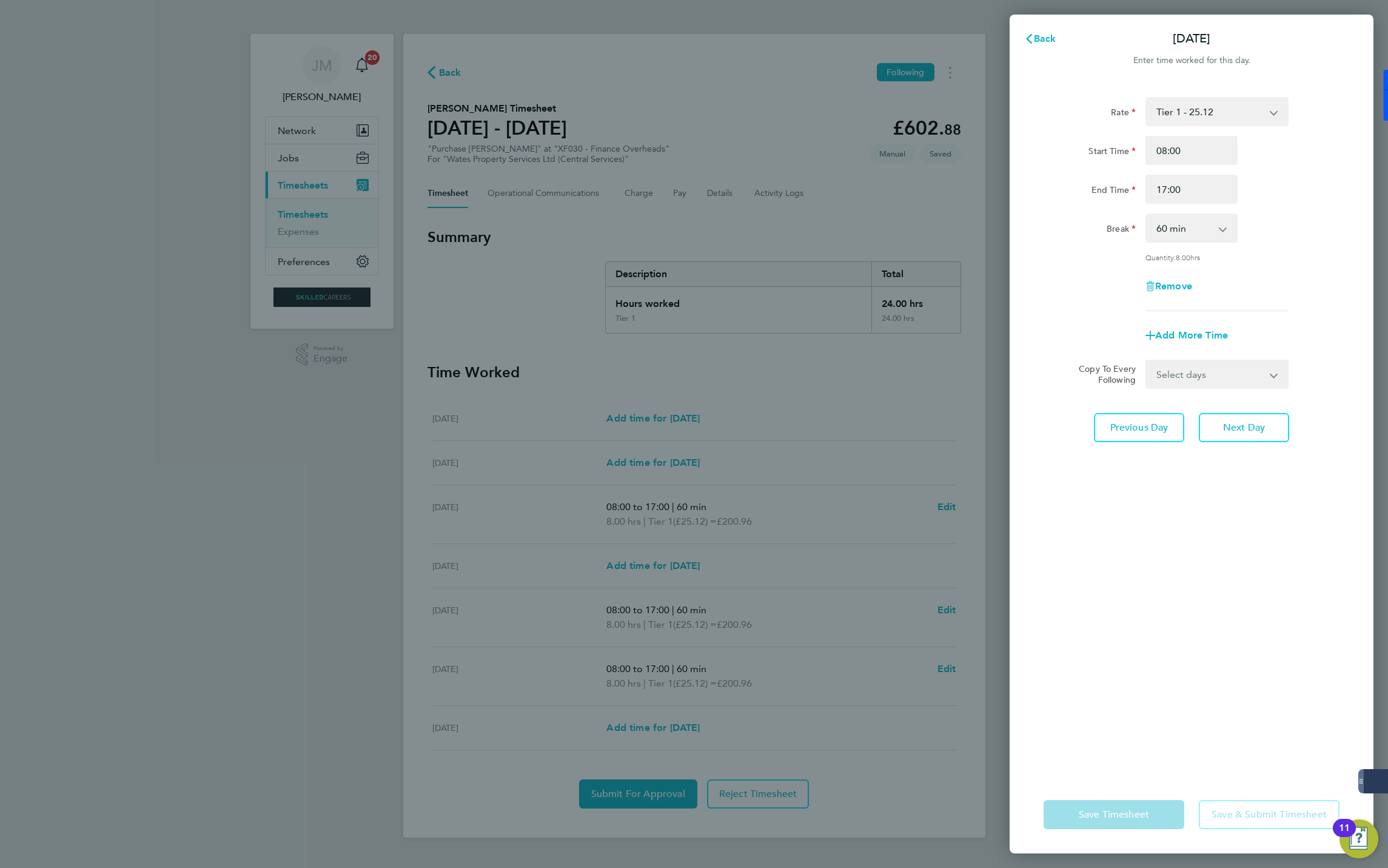
click at [1120, 812] on app-form-button "Save Timesheet" at bounding box center [1117, 814] width 148 height 29
click at [1175, 284] on span "Remove" at bounding box center [1173, 286] width 37 height 12
select select "null"
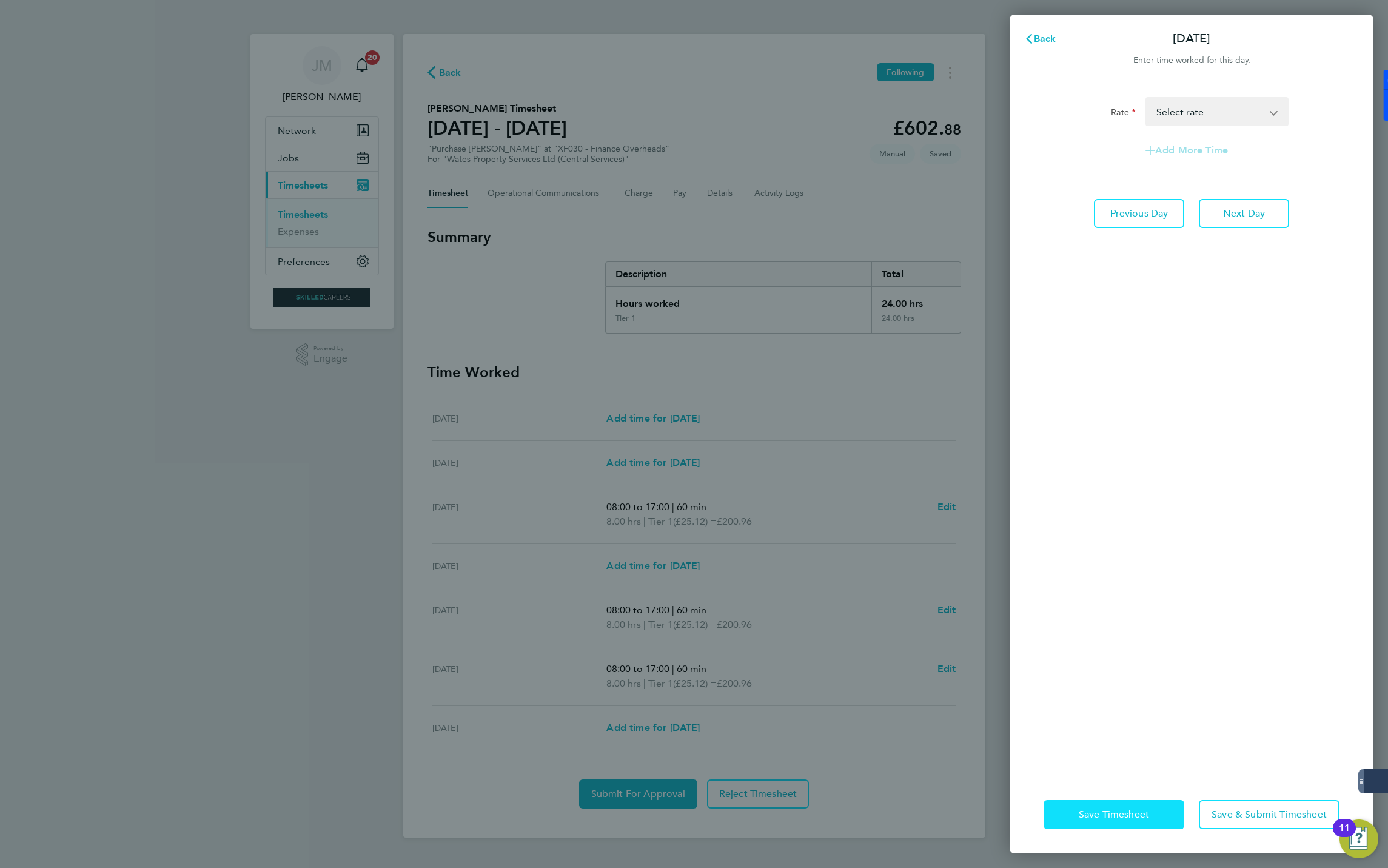
click at [1111, 821] on button "Save Timesheet" at bounding box center [1114, 814] width 141 height 29
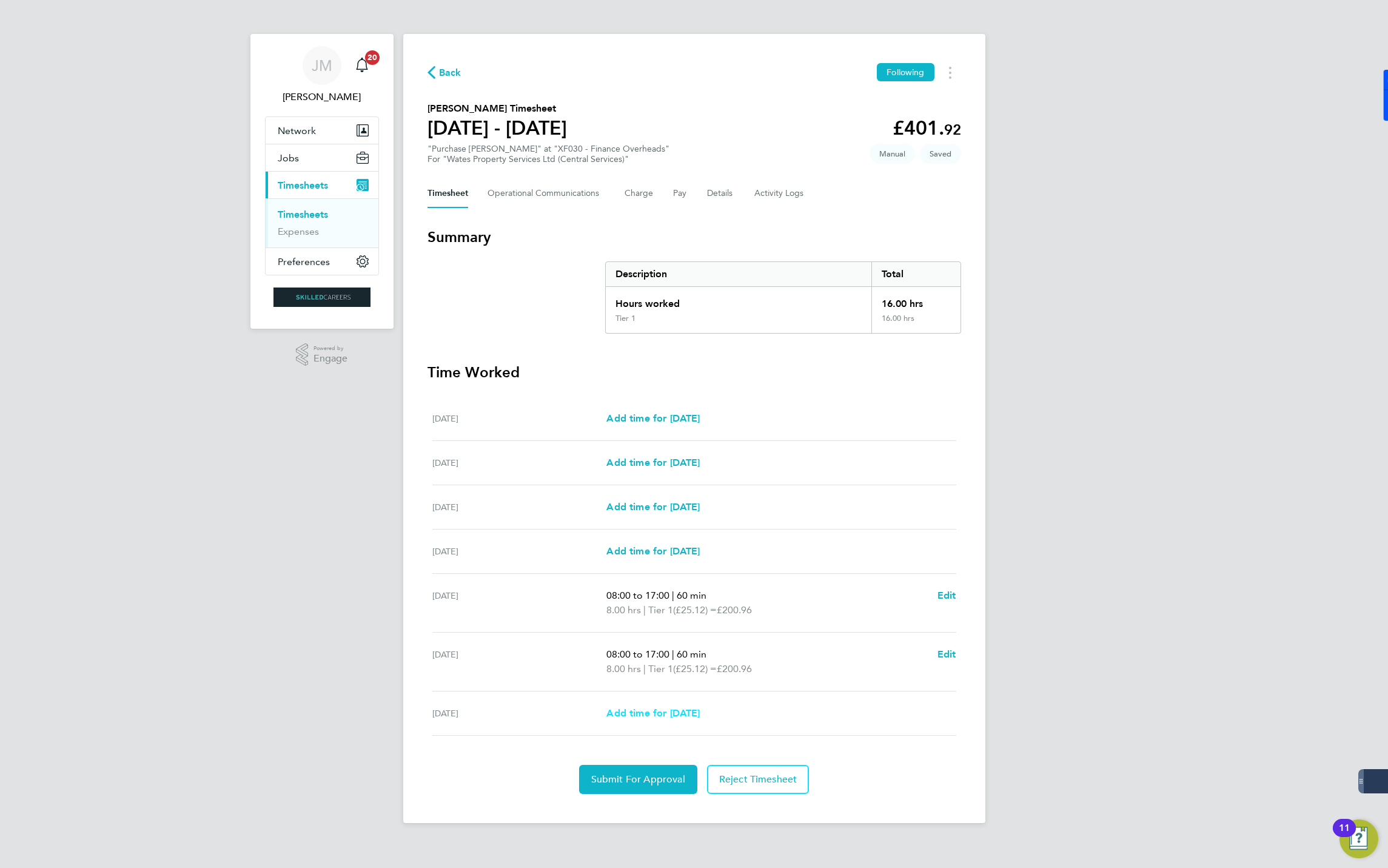
click at [661, 713] on span "Add time for Fri 05 Sep" at bounding box center [652, 712] width 94 height 12
select select "60"
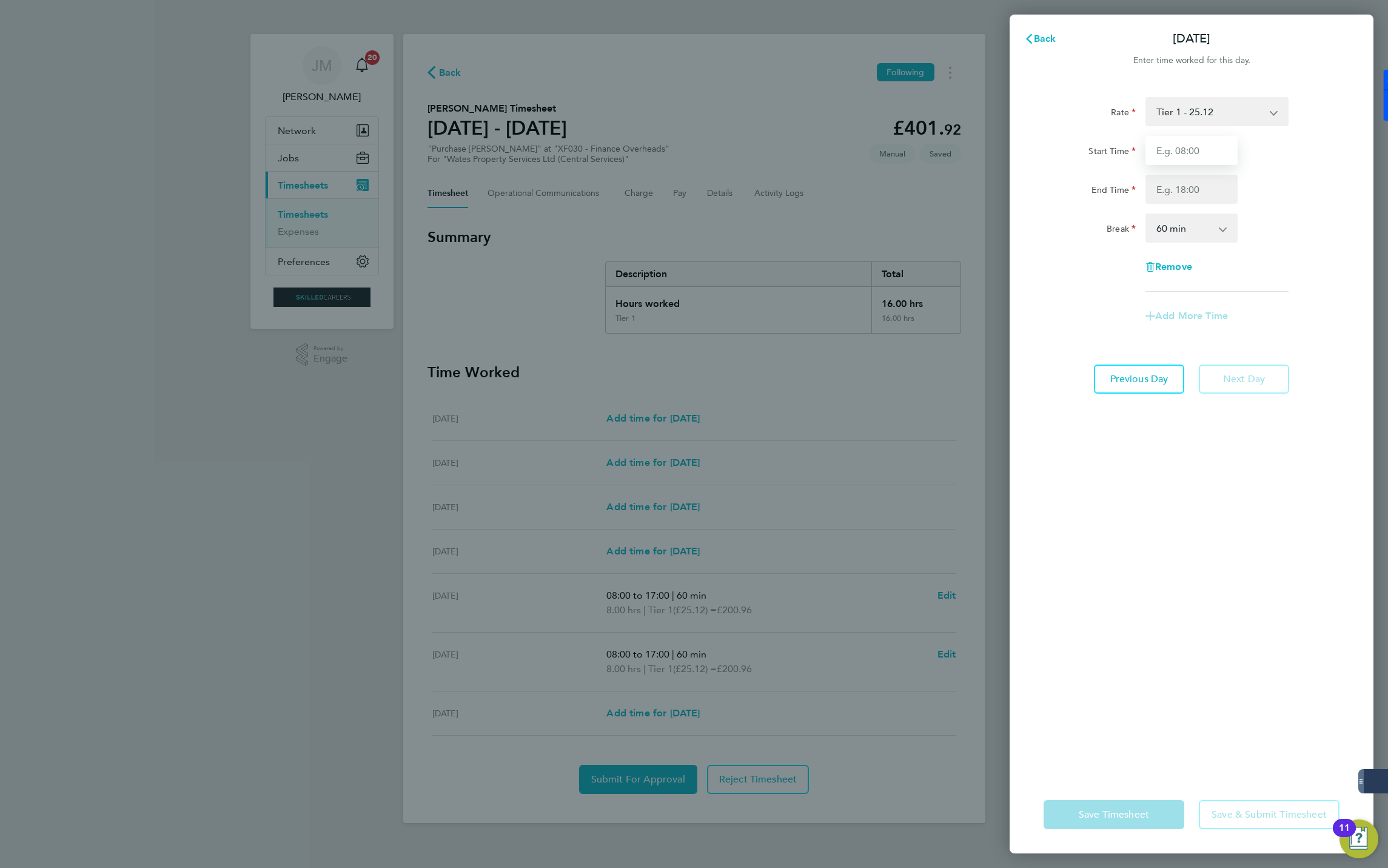
click at [1200, 142] on input "Start Time" at bounding box center [1191, 151] width 92 height 29
type input "08:00"
type input "17:00"
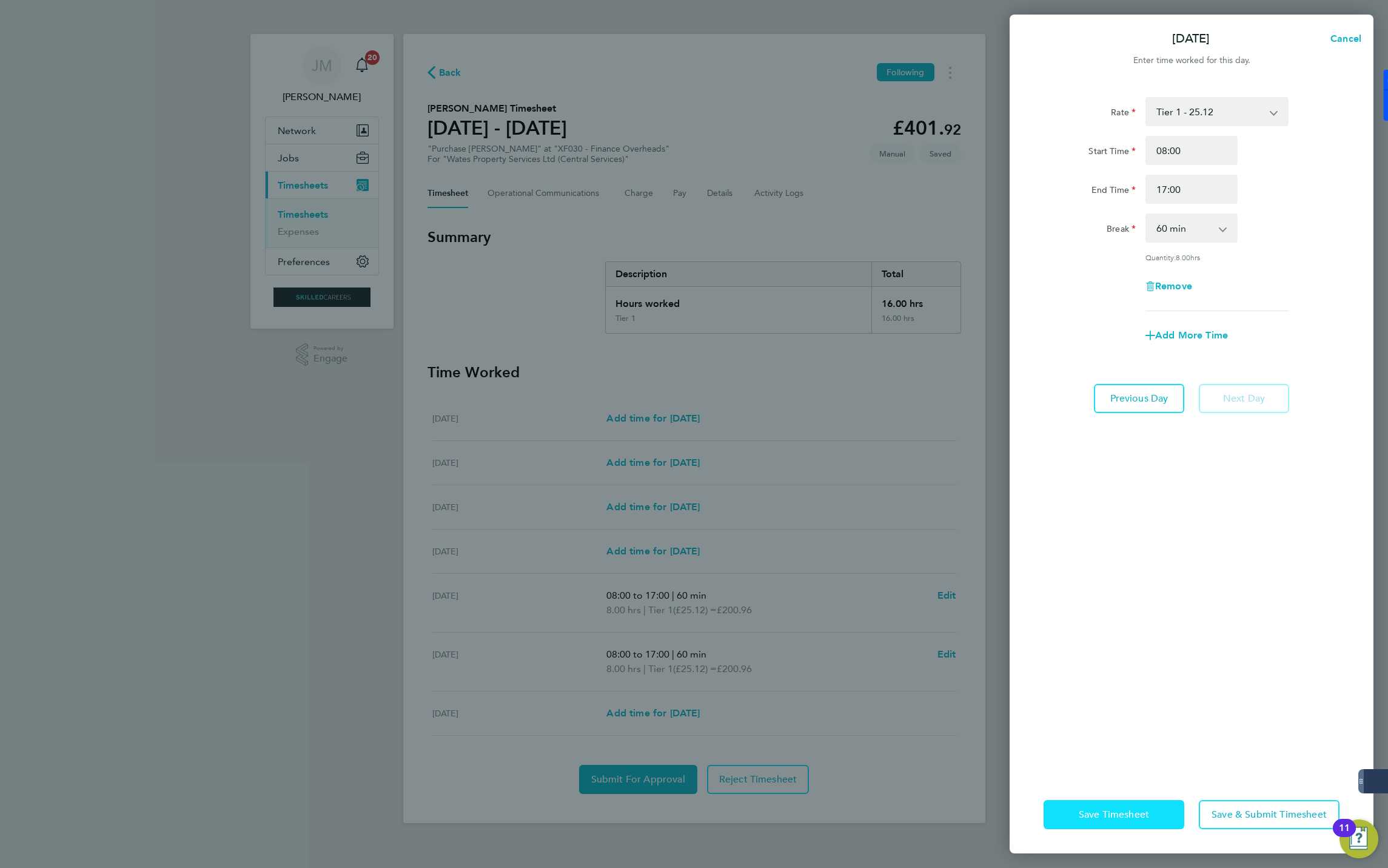
click at [1115, 814] on span "Save Timesheet" at bounding box center [1113, 814] width 71 height 13
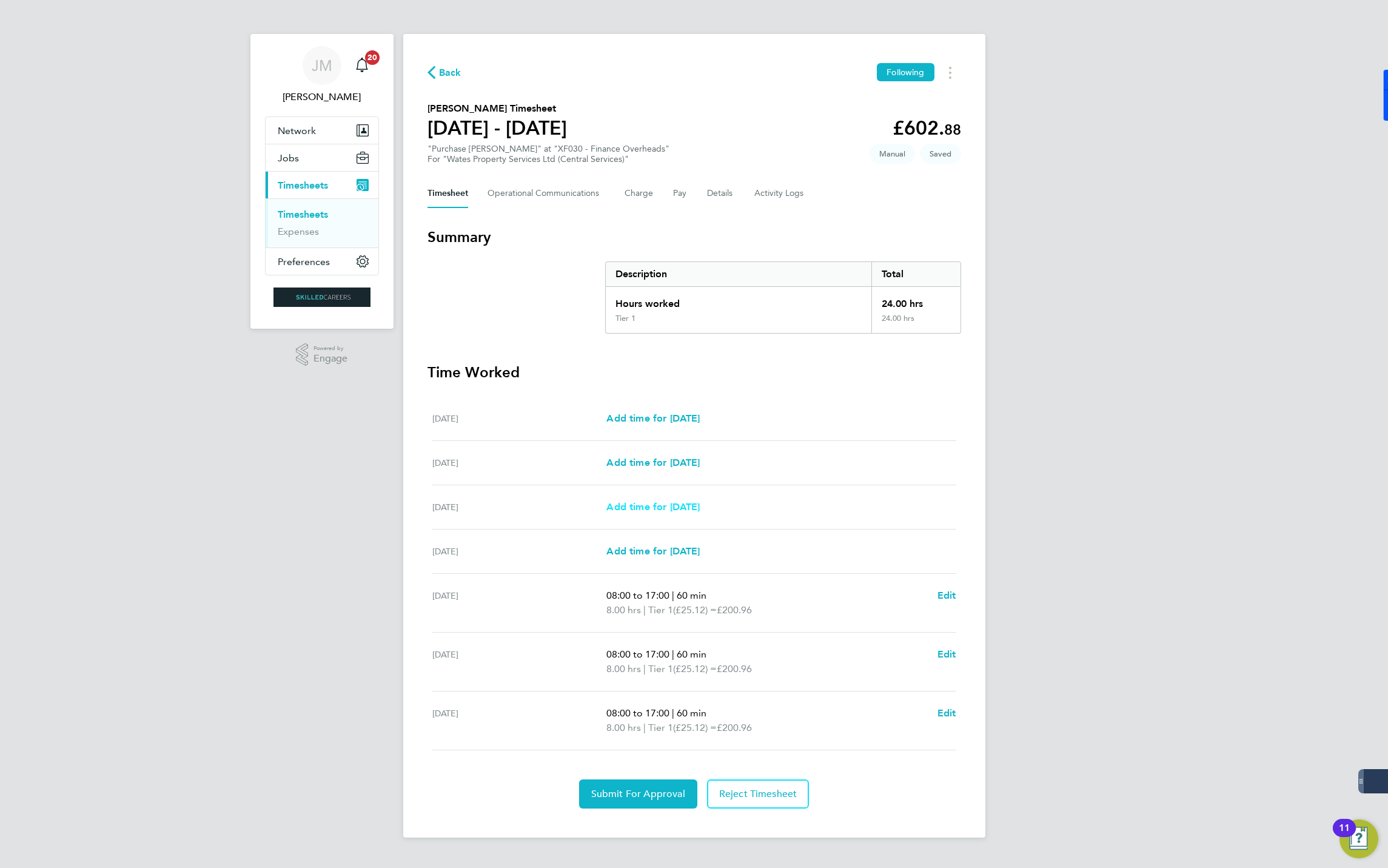
click at [648, 504] on span "Add time for Mon 01 Sep" at bounding box center [652, 506] width 94 height 12
select select "60"
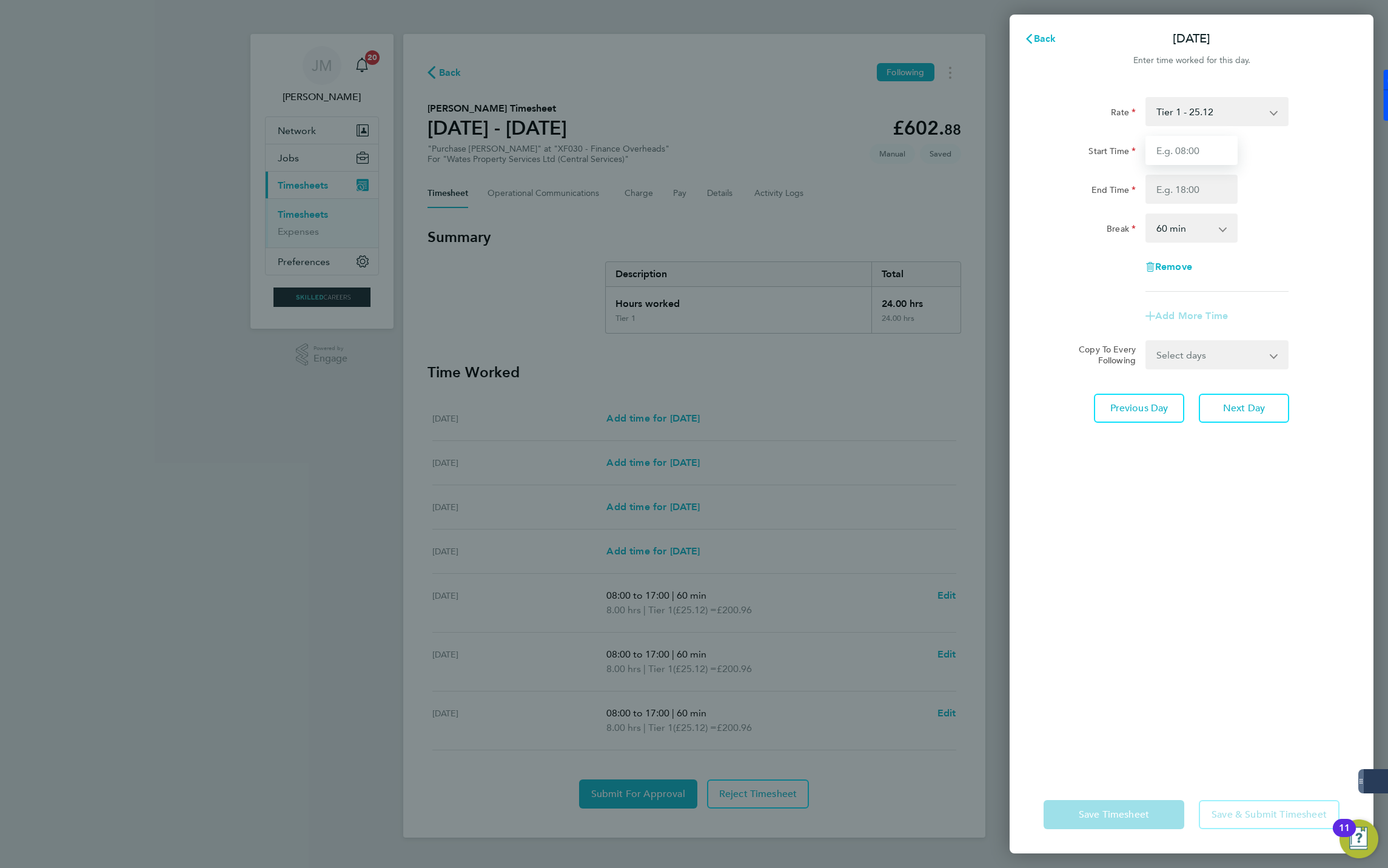
click at [1192, 155] on input "Start Time" at bounding box center [1191, 151] width 92 height 29
type input "08:00"
type input "17:00"
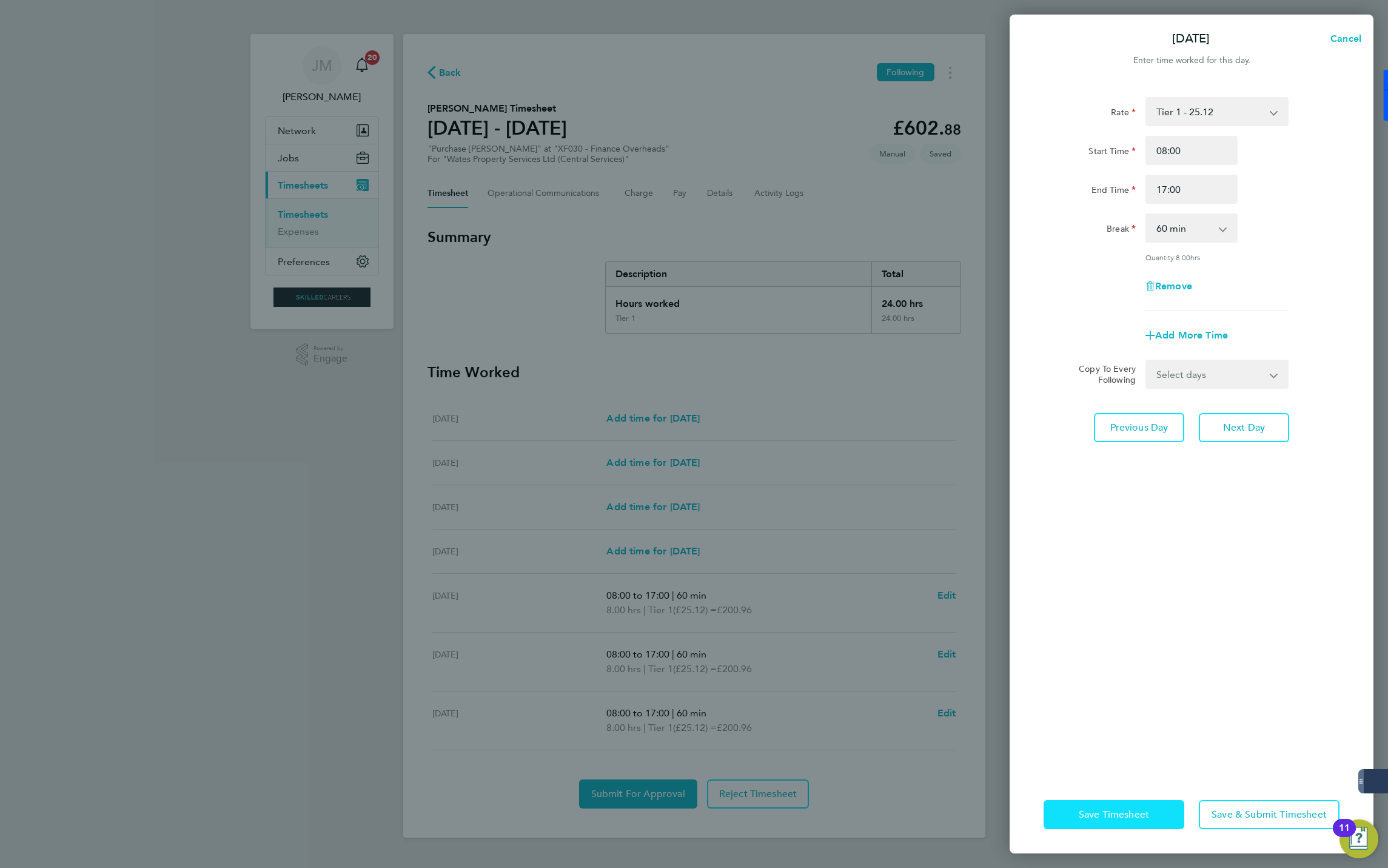
click at [1092, 810] on span "Save Timesheet" at bounding box center [1113, 814] width 71 height 13
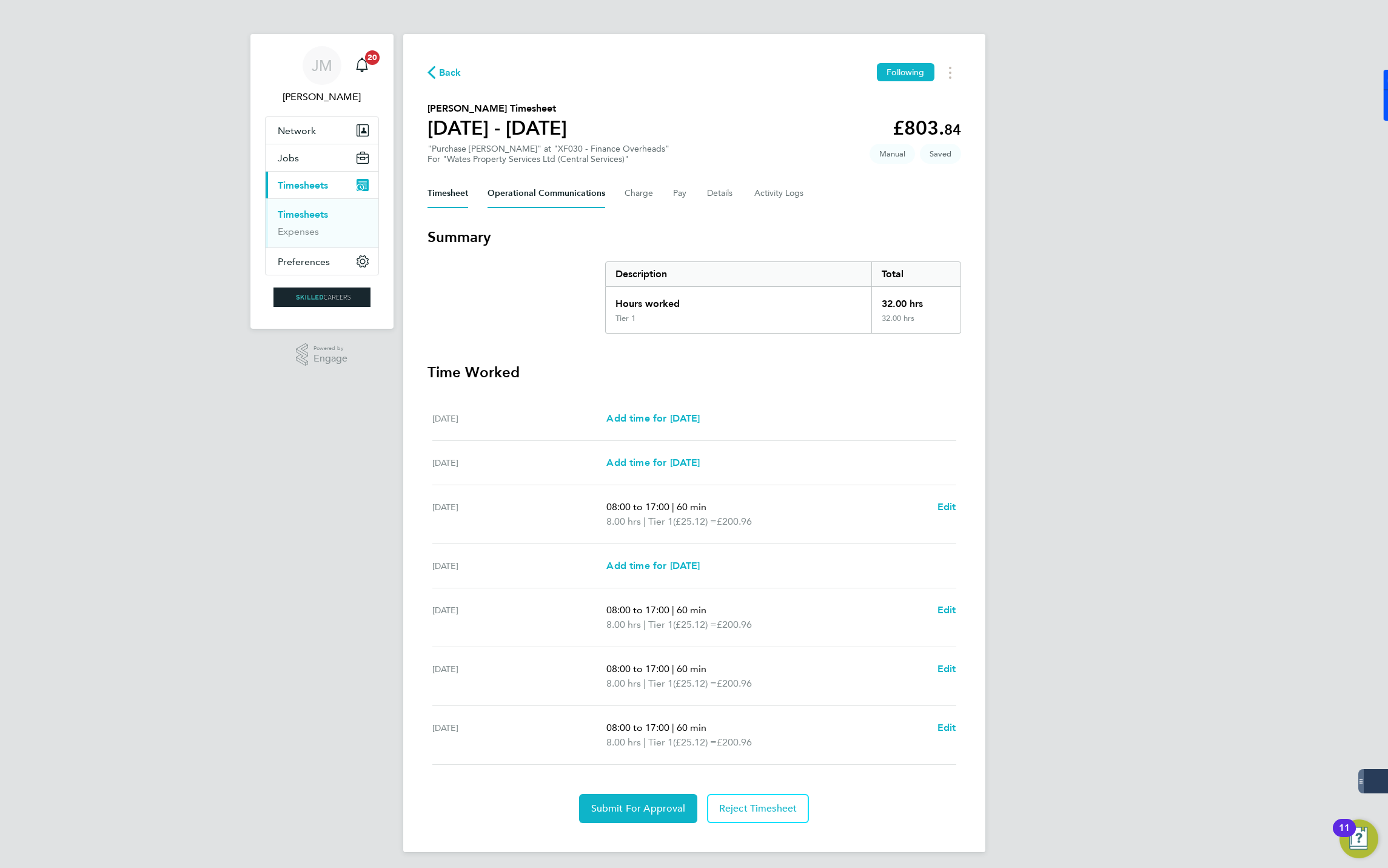
click at [539, 189] on Communications-tab "Operational Communications" at bounding box center [546, 193] width 118 height 29
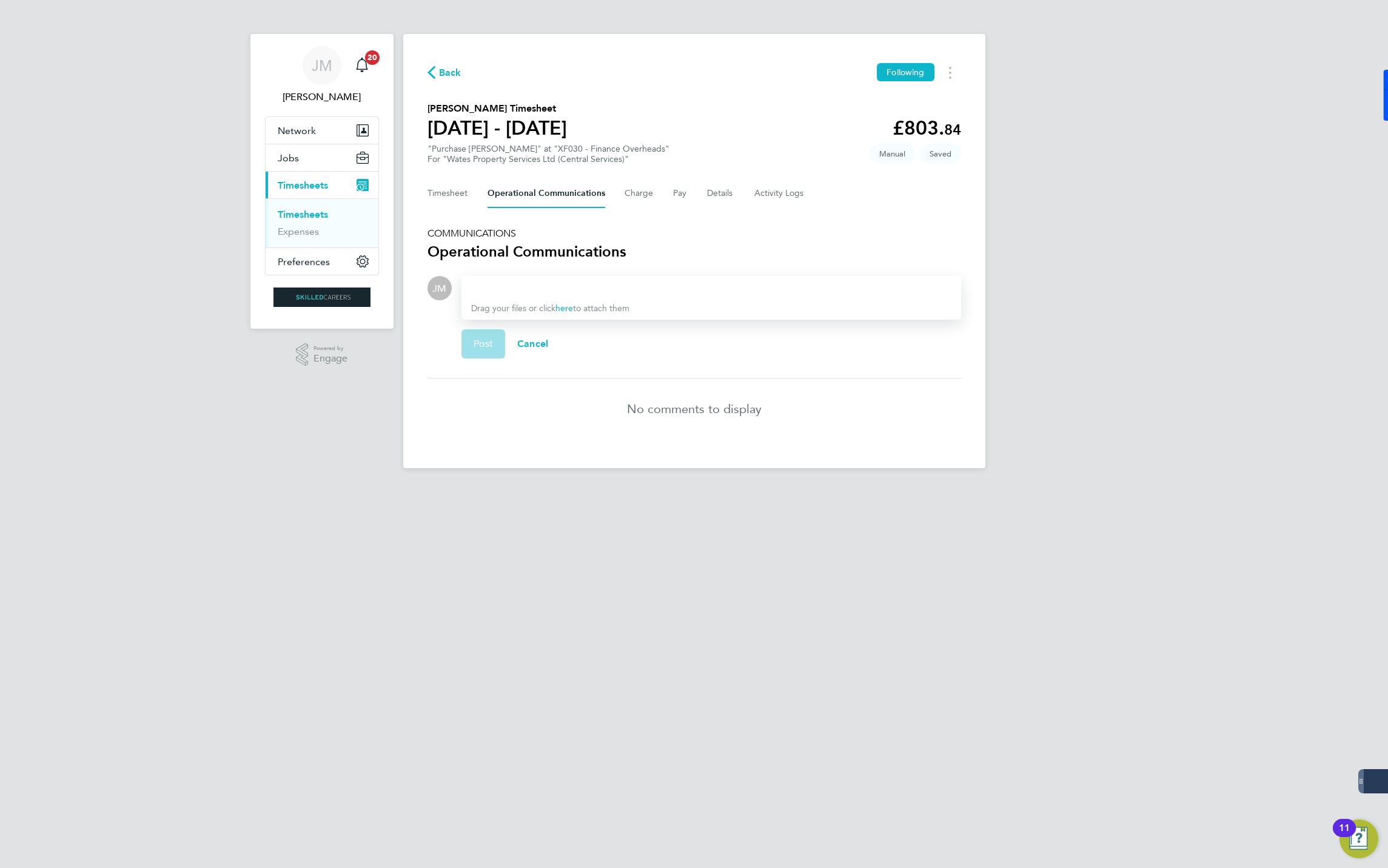
drag, startPoint x: 503, startPoint y: 286, endPoint x: 551, endPoint y: 284, distance: 48.0
click at [510, 280] on div at bounding box center [710, 287] width 480 height 14
click at [566, 305] on link "here" at bounding box center [564, 308] width 17 height 11
click at [561, 305] on link "here" at bounding box center [564, 308] width 17 height 11
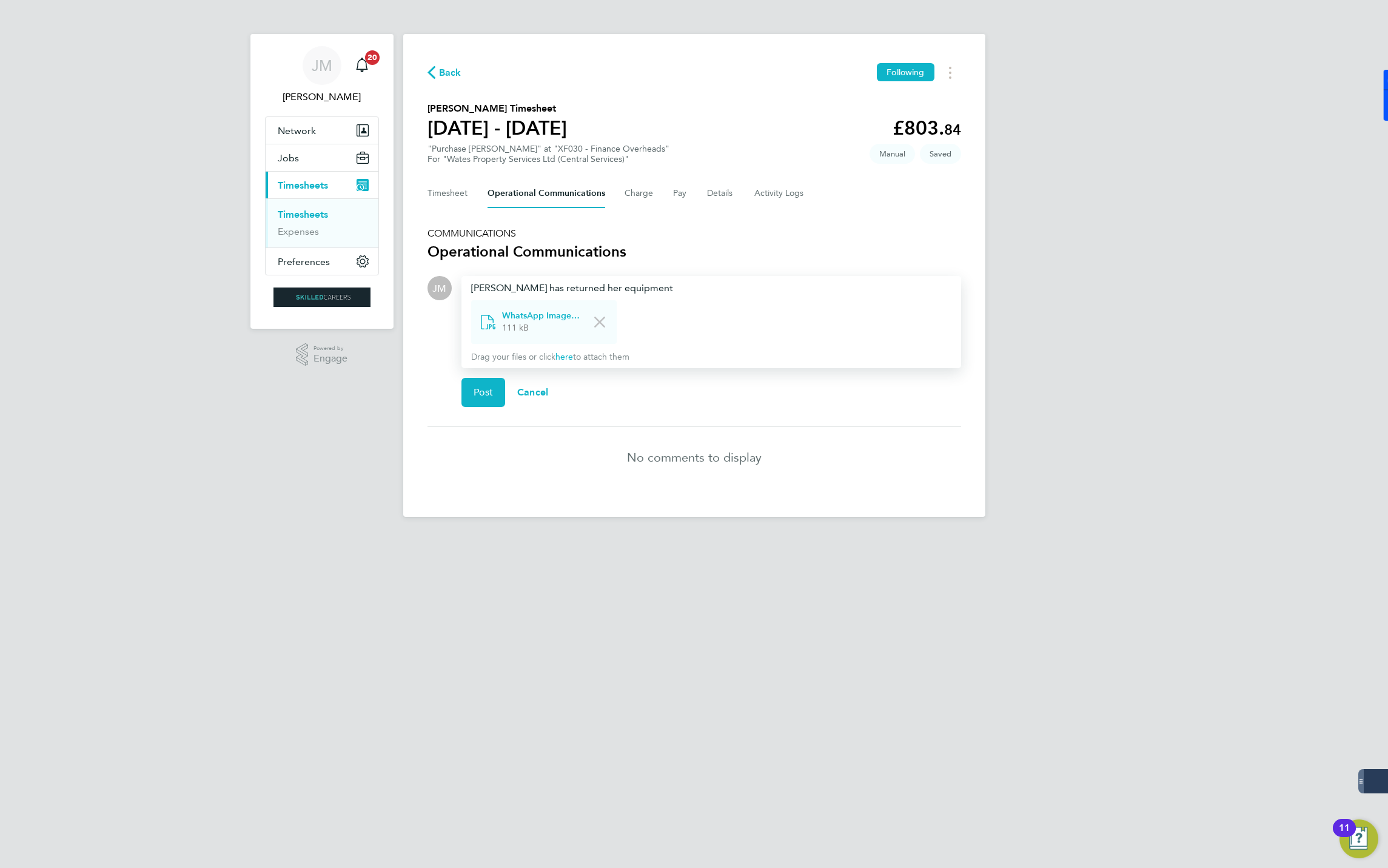
click at [567, 357] on link "here" at bounding box center [564, 357] width 17 height 11
click at [477, 391] on span "Post" at bounding box center [483, 392] width 20 height 13
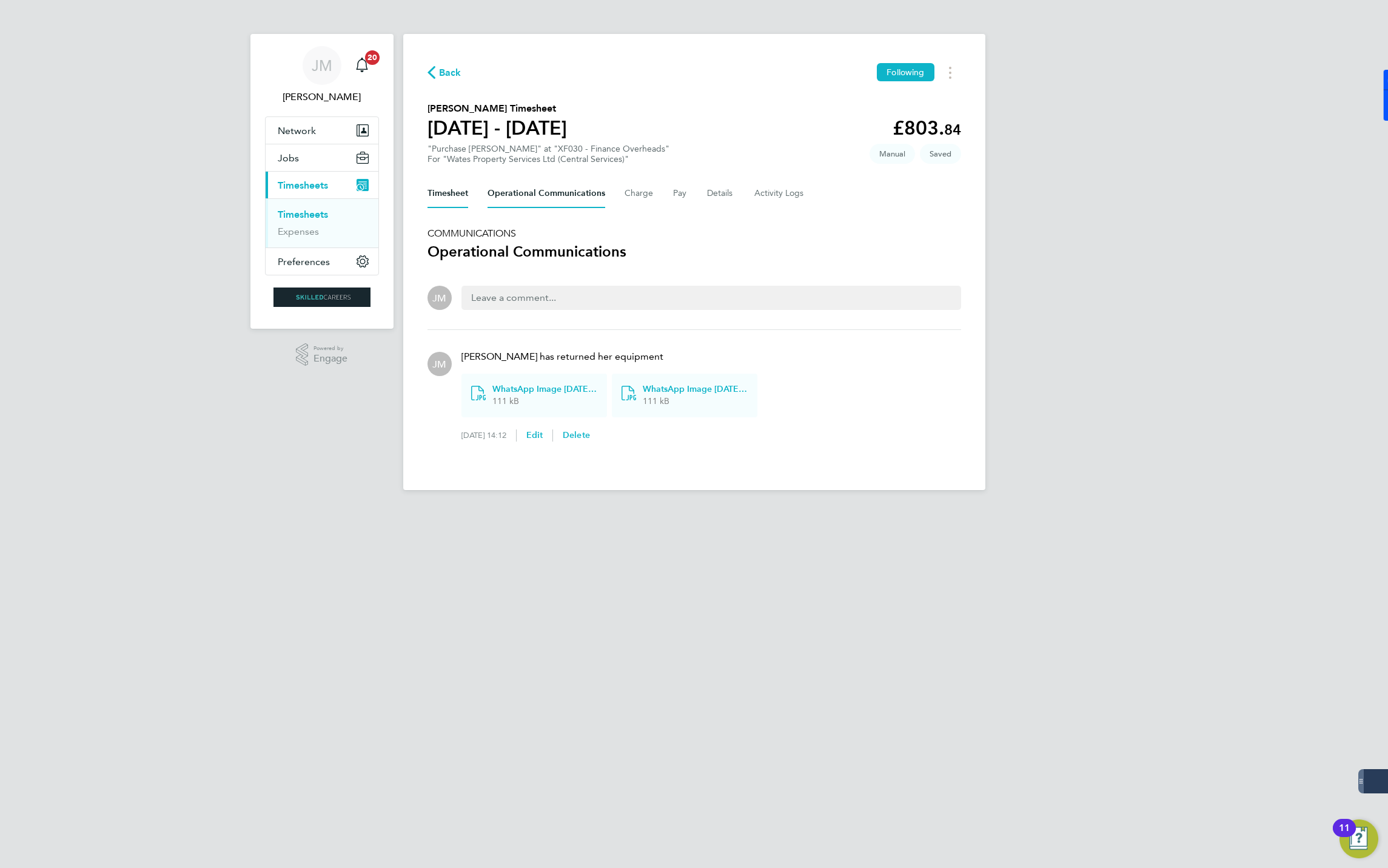
click at [453, 189] on button "Timesheet" at bounding box center [448, 193] width 41 height 29
